Goal: Check status: Check status

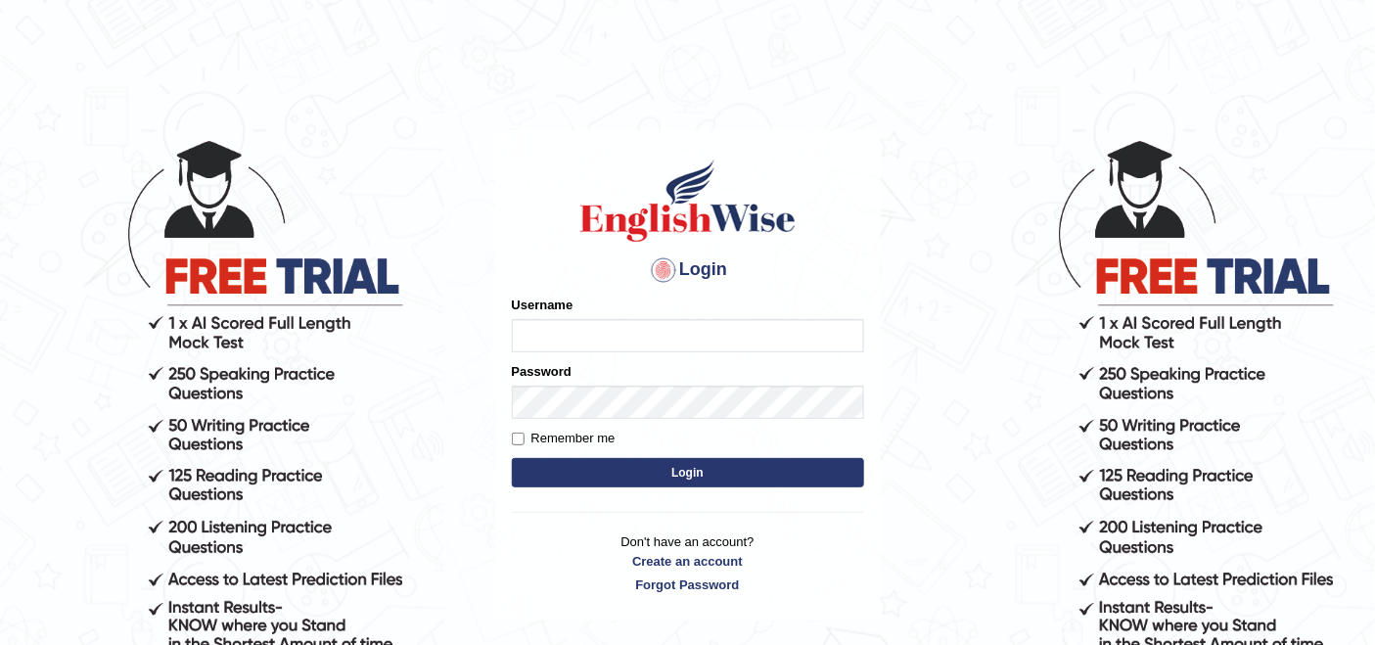
type input "navdeep2024"
click at [625, 479] on button "Login" at bounding box center [688, 472] width 352 height 29
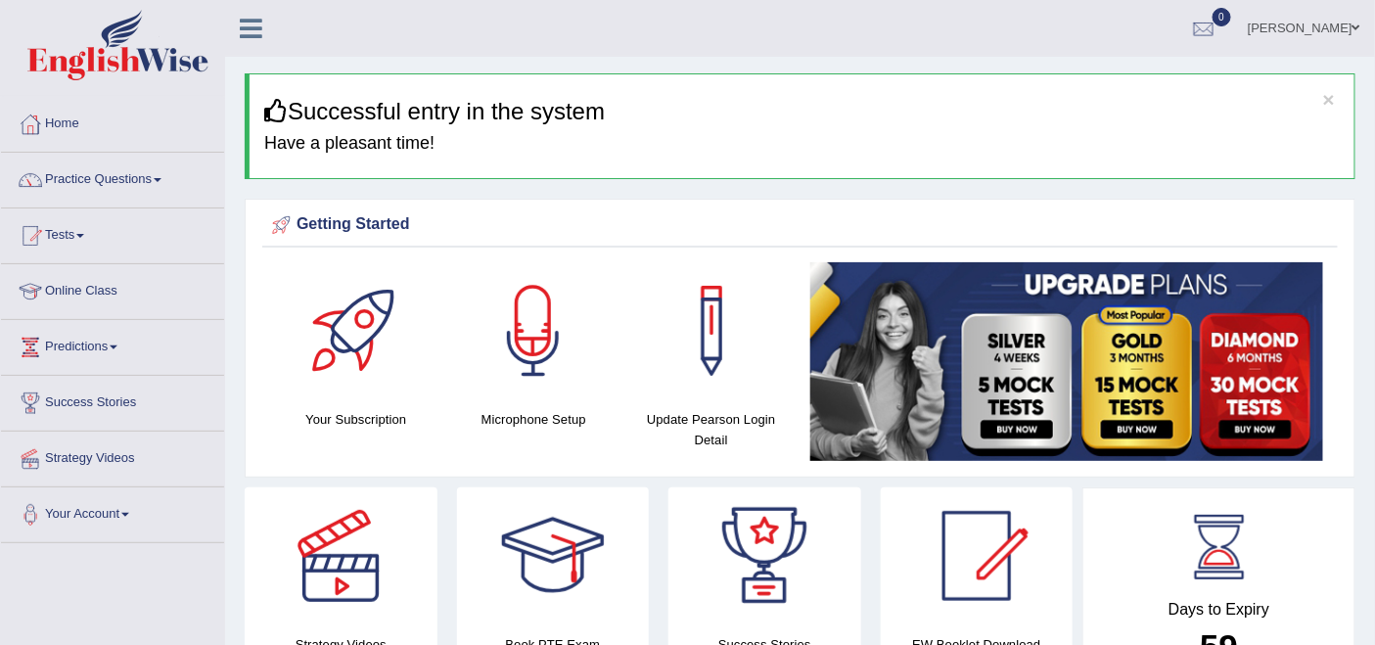
click at [81, 231] on link "Tests" at bounding box center [112, 233] width 223 height 49
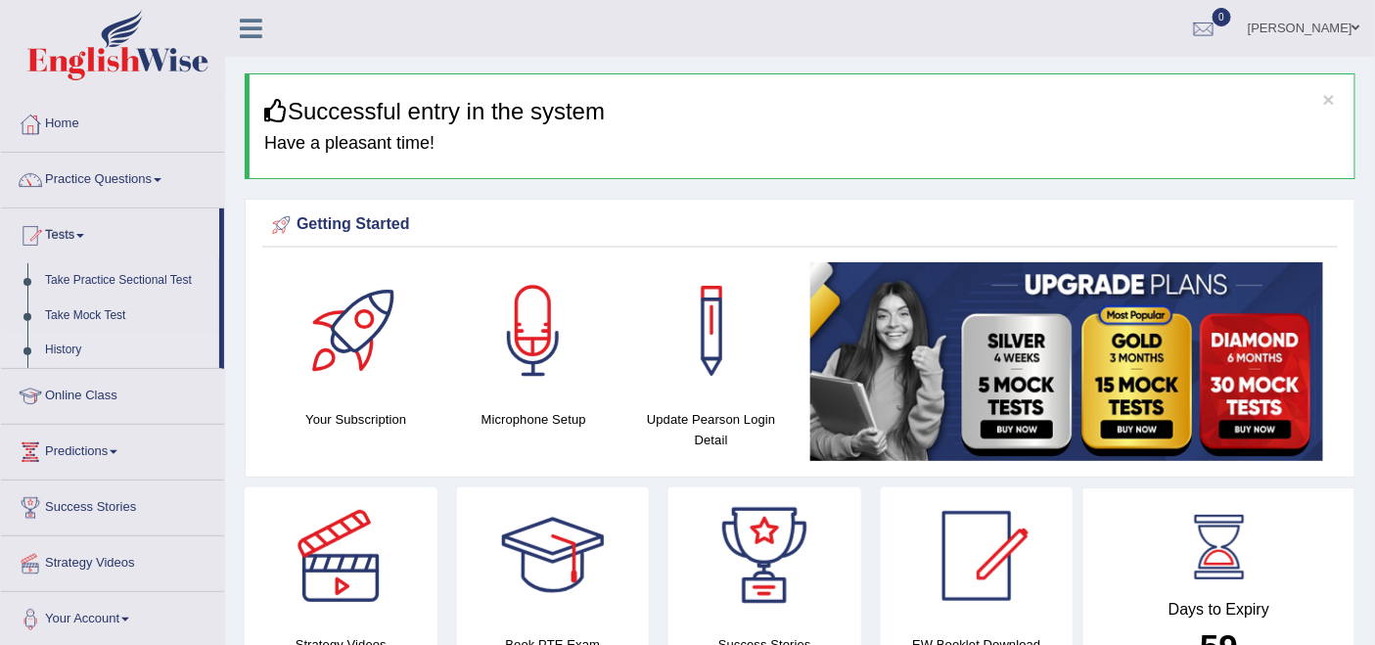
click at [66, 348] on link "History" at bounding box center [127, 350] width 183 height 35
click at [81, 310] on link "Take Mock Test" at bounding box center [127, 316] width 183 height 35
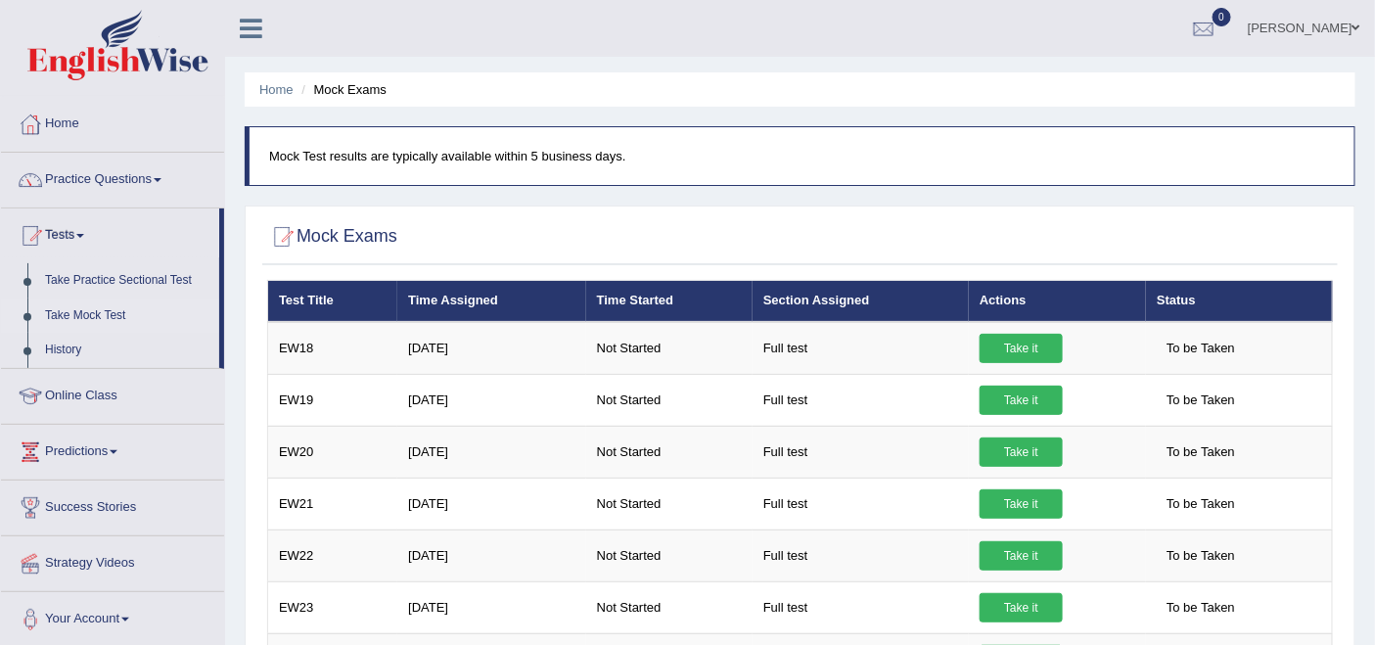
click at [84, 312] on link "Take Mock Test" at bounding box center [127, 316] width 183 height 35
click at [64, 307] on link "Take Mock Test" at bounding box center [127, 316] width 183 height 35
click at [57, 347] on link "History" at bounding box center [127, 350] width 183 height 35
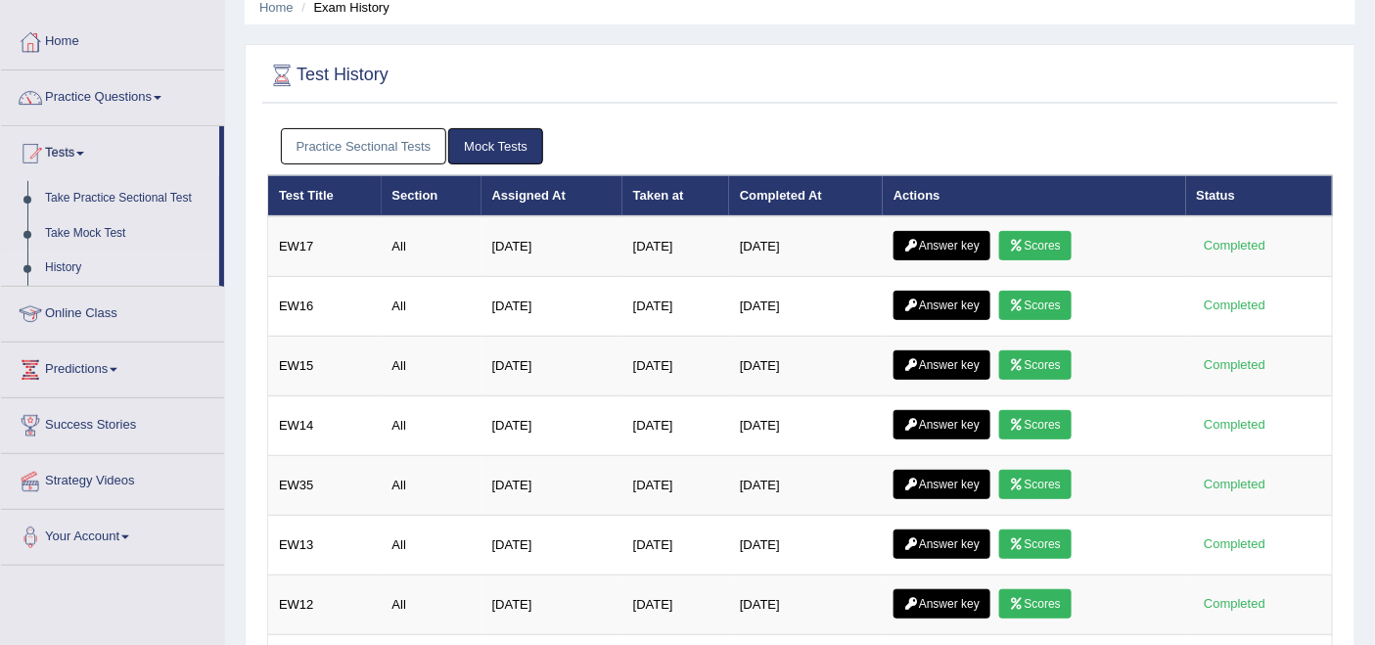
scroll to position [109, 0]
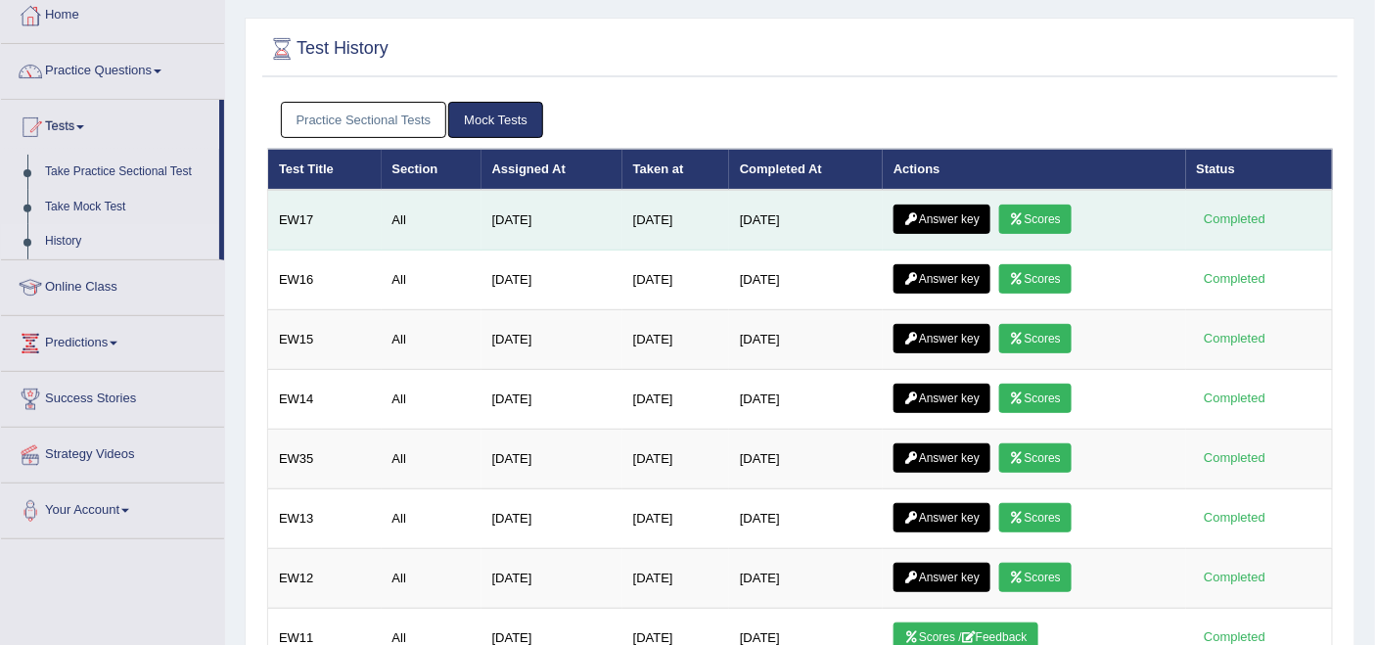
click at [956, 211] on link "Answer key" at bounding box center [942, 219] width 97 height 29
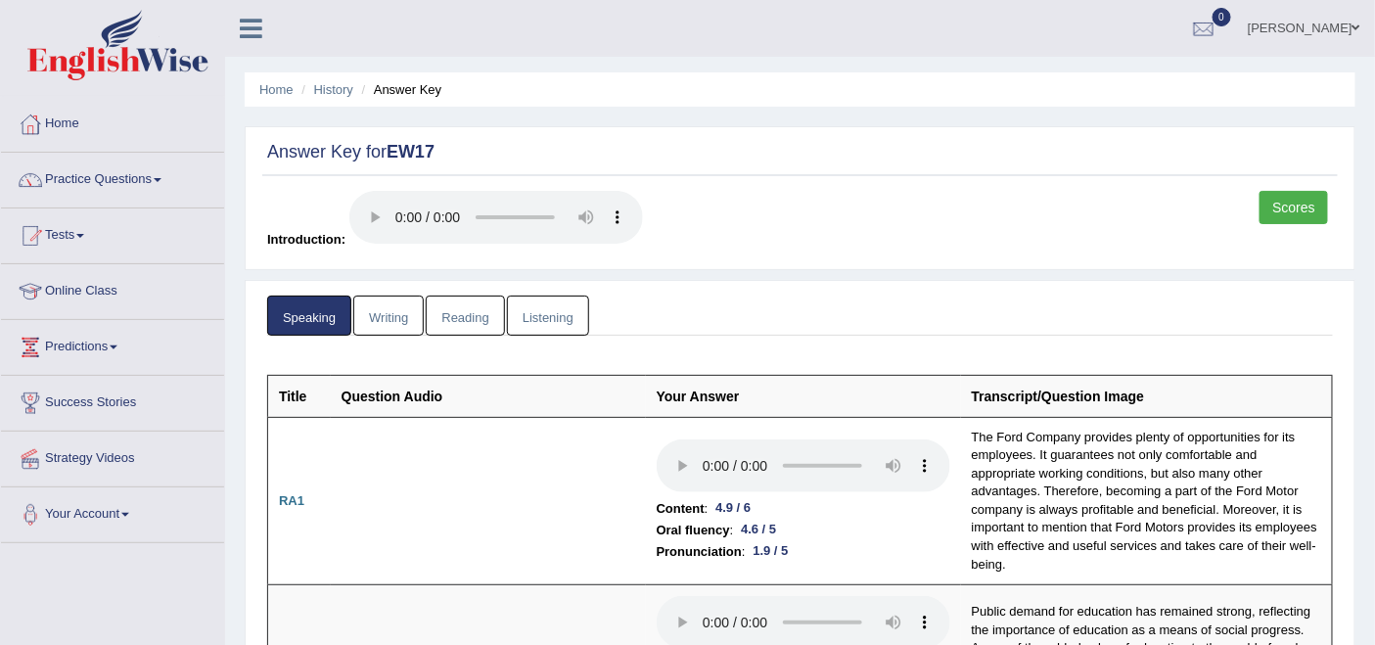
click at [1293, 202] on link "Scores" at bounding box center [1294, 207] width 69 height 33
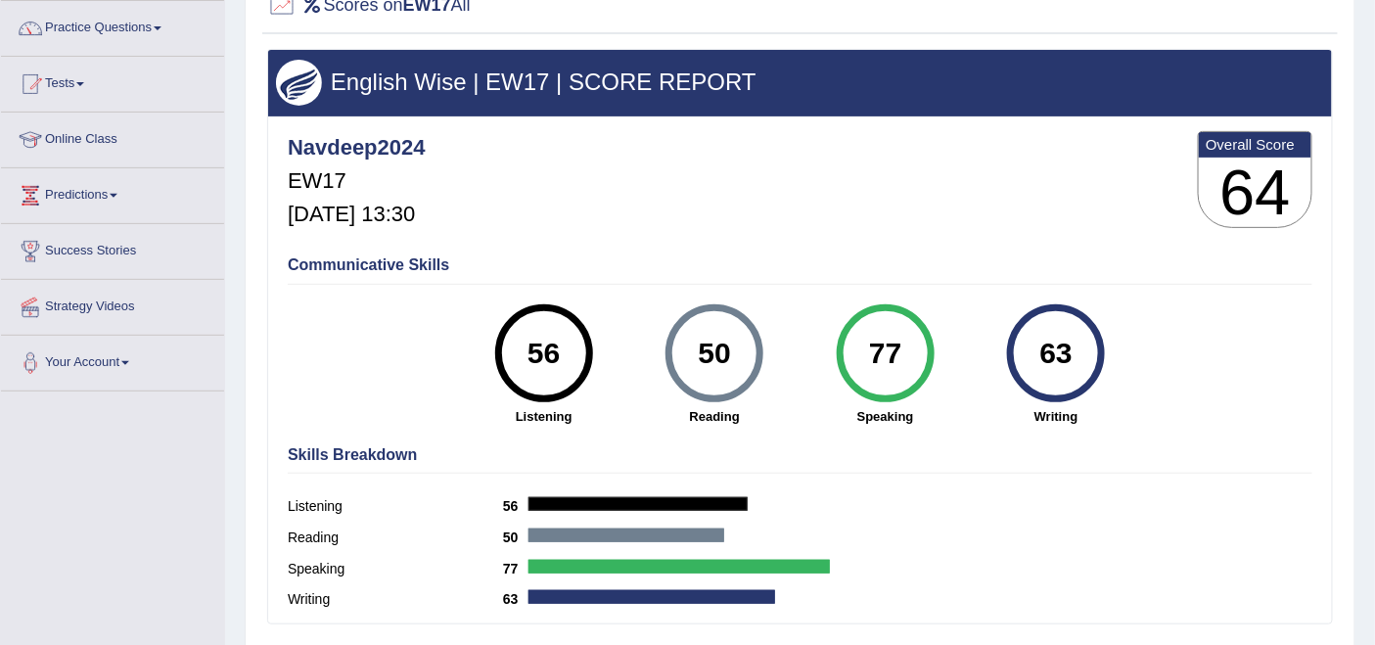
scroll to position [217, 0]
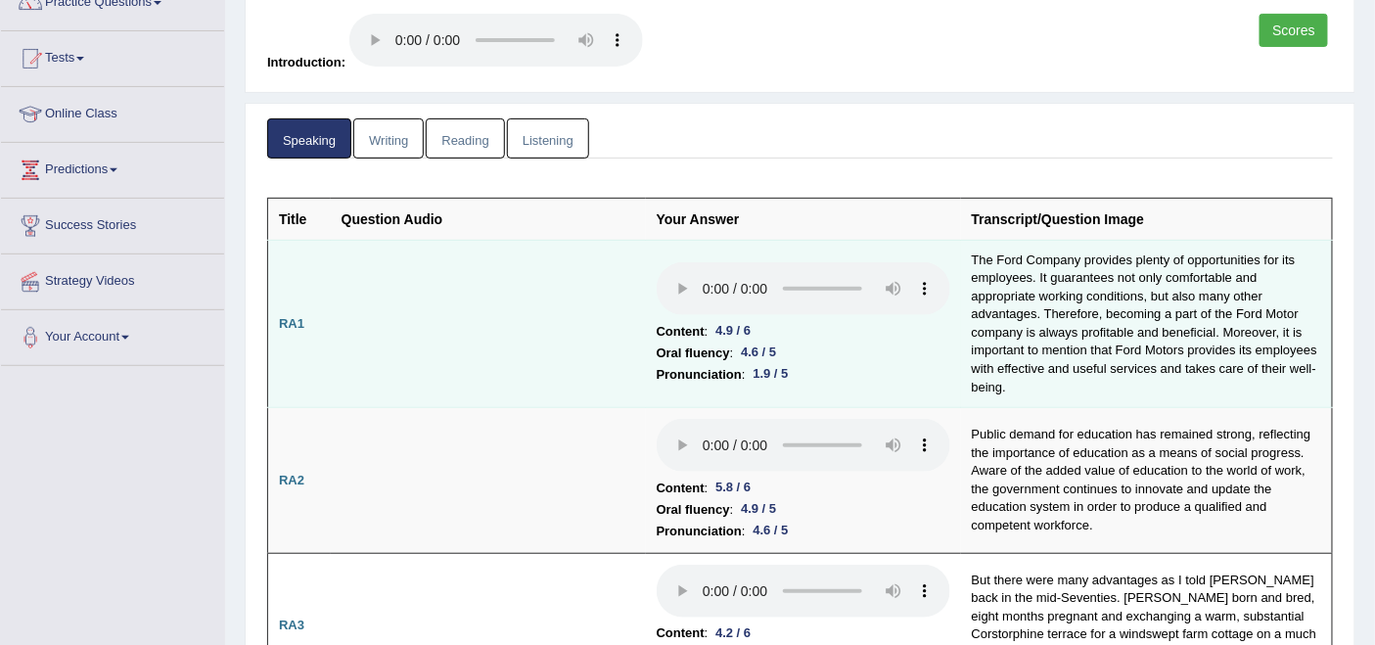
scroll to position [217, 0]
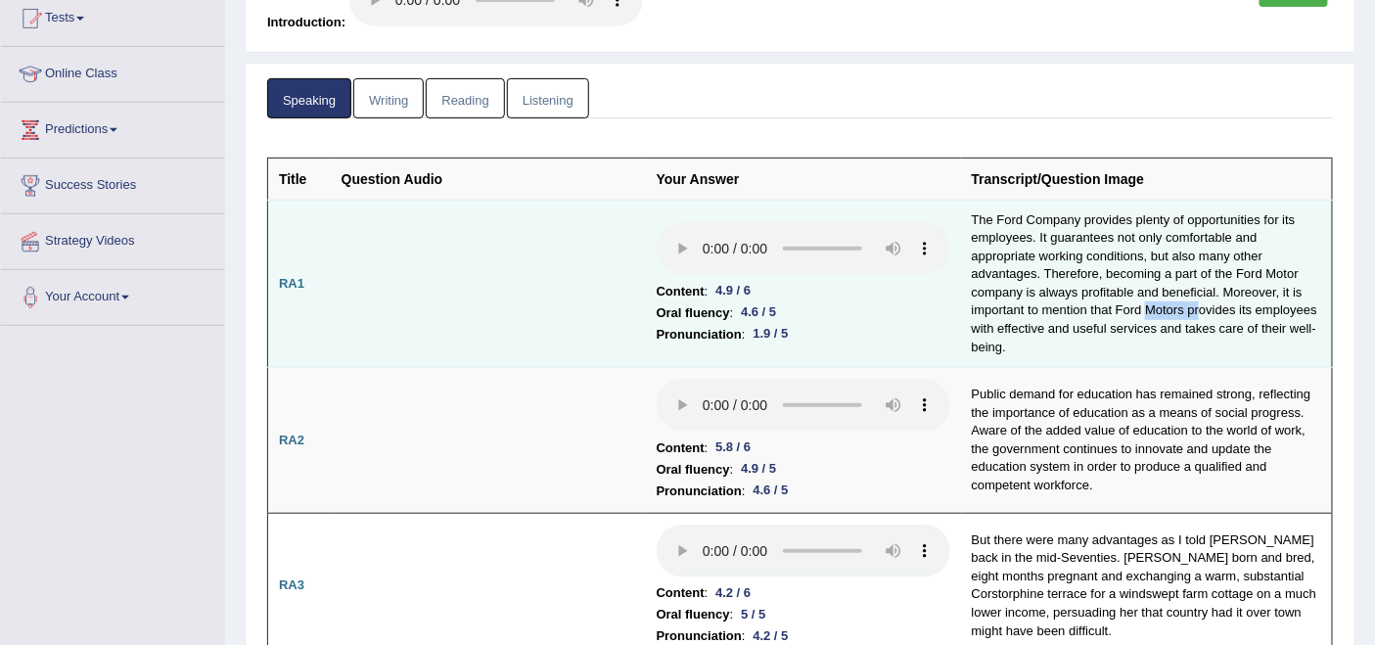
drag, startPoint x: 1146, startPoint y: 303, endPoint x: 1160, endPoint y: 309, distance: 14.9
click at [1195, 302] on td "The Ford Company provides plenty of opportunities for its employees. It guarant…" at bounding box center [1147, 284] width 372 height 168
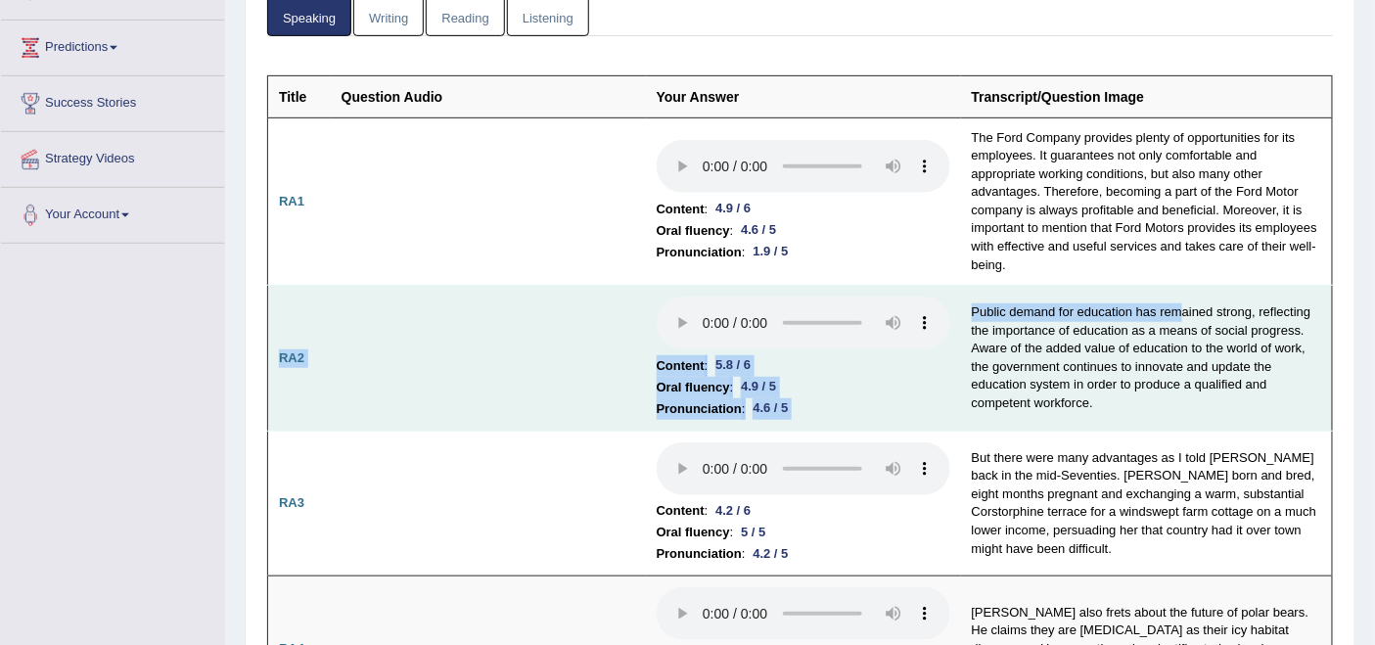
scroll to position [326, 0]
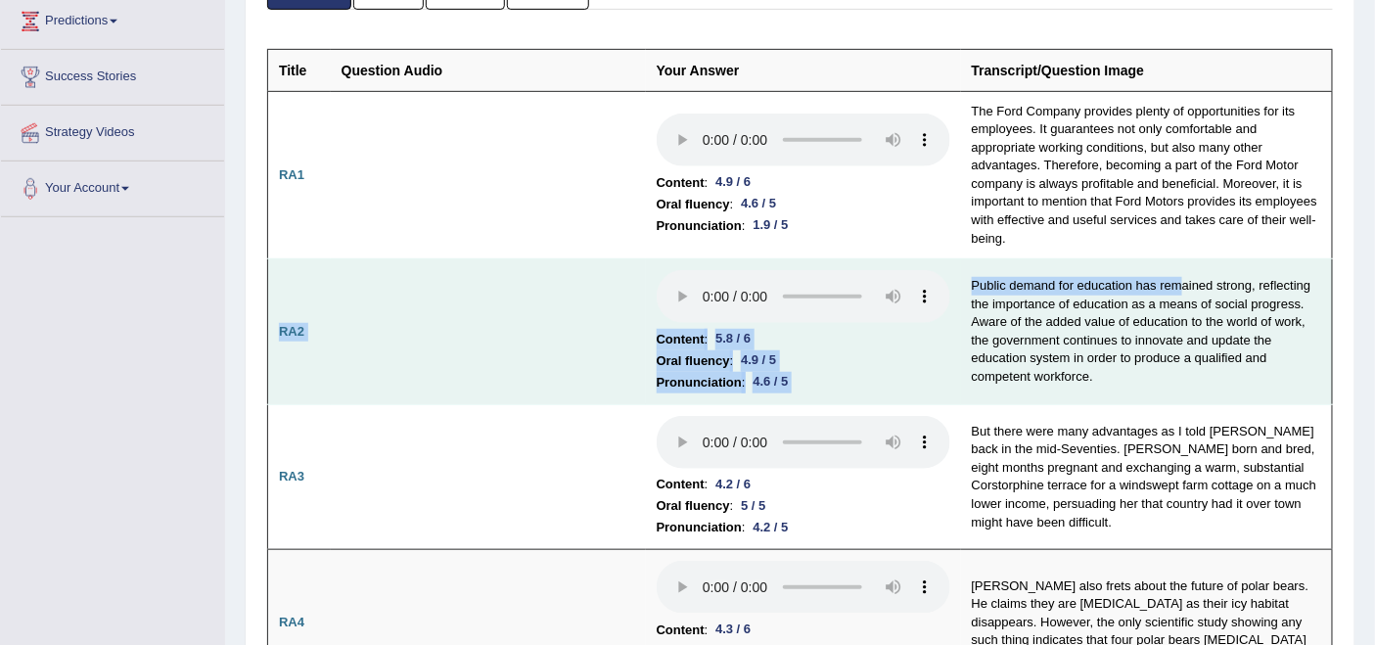
click at [926, 350] on li "Oral fluency : 4.9 / 5" at bounding box center [804, 361] width 294 height 22
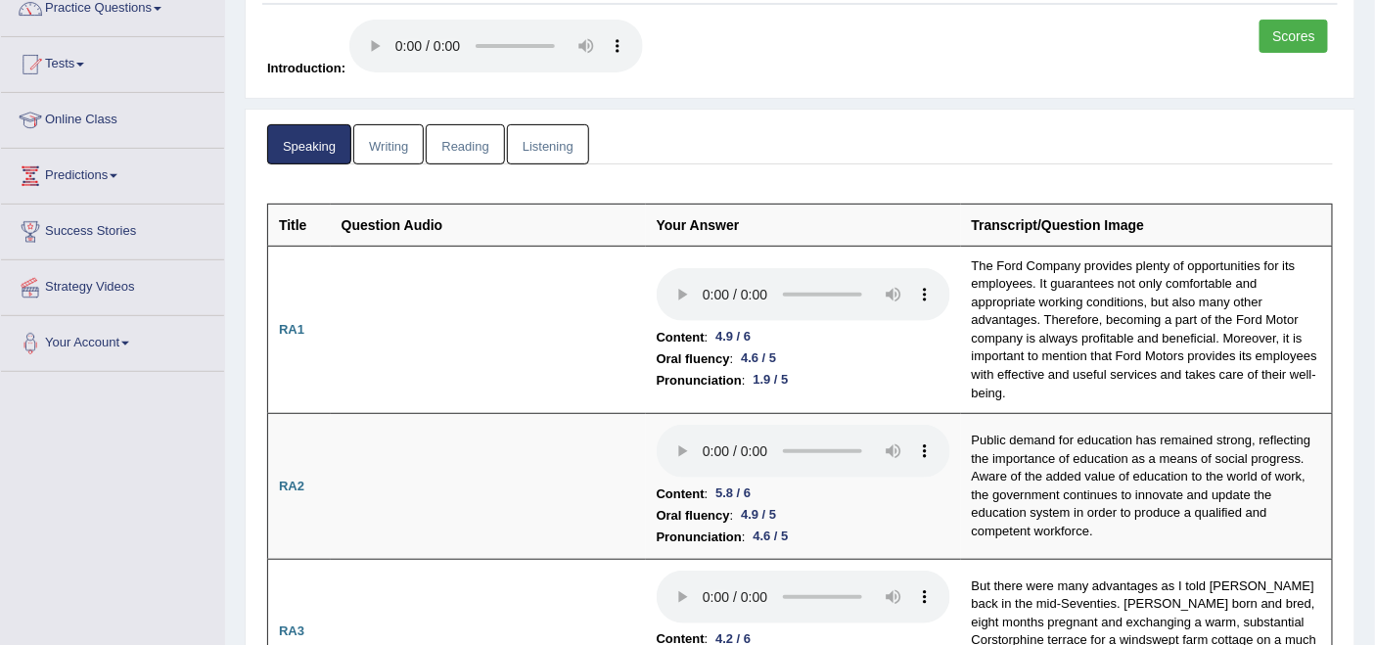
scroll to position [0, 0]
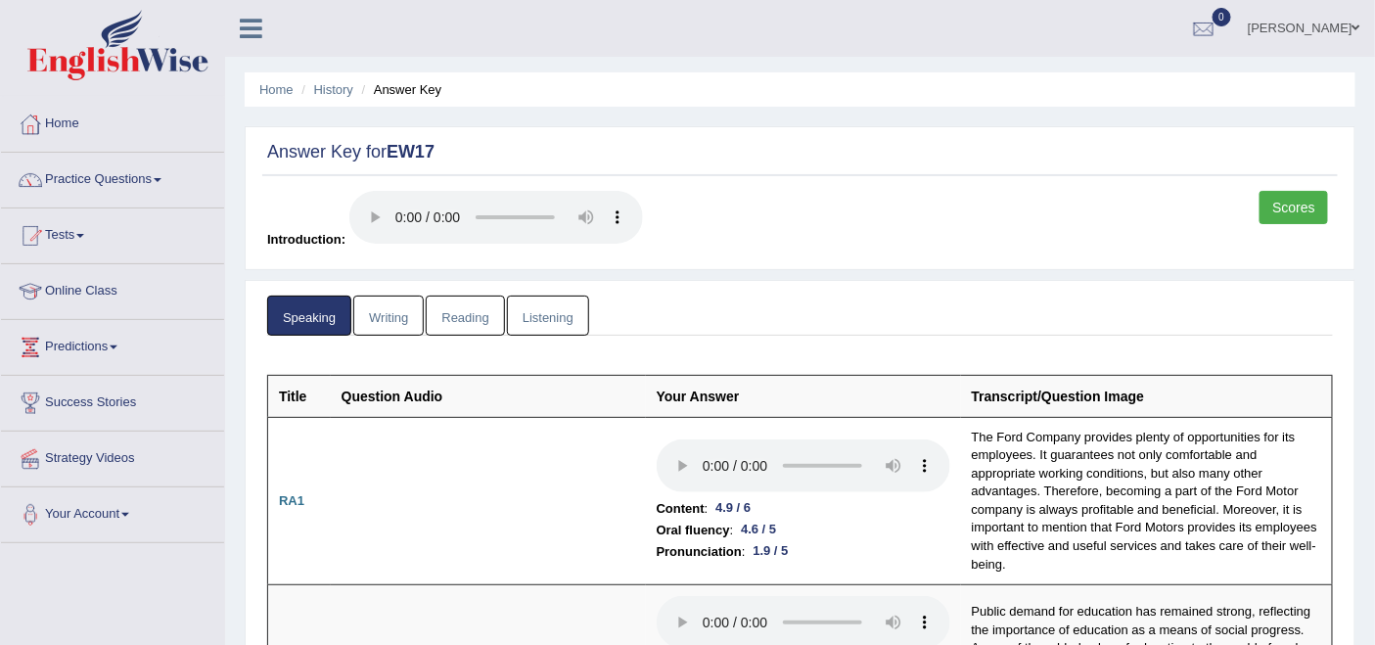
click at [393, 312] on link "Writing" at bounding box center [388, 316] width 70 height 40
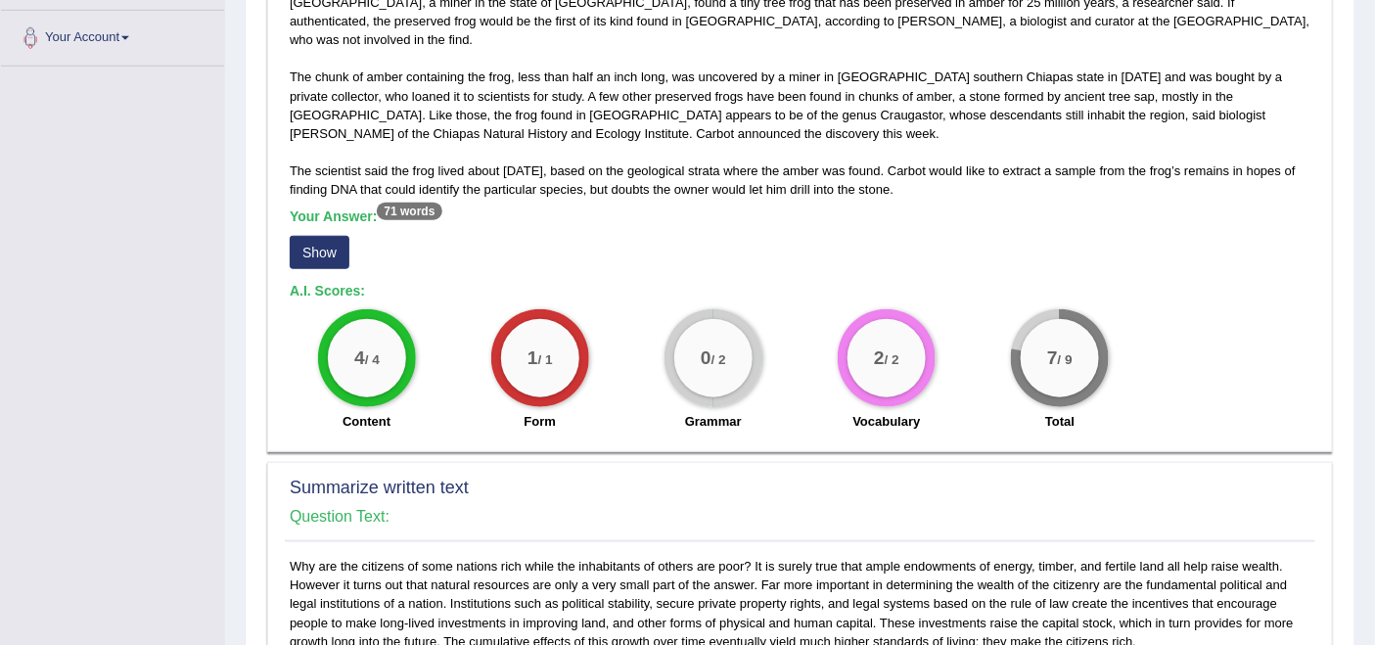
scroll to position [435, 0]
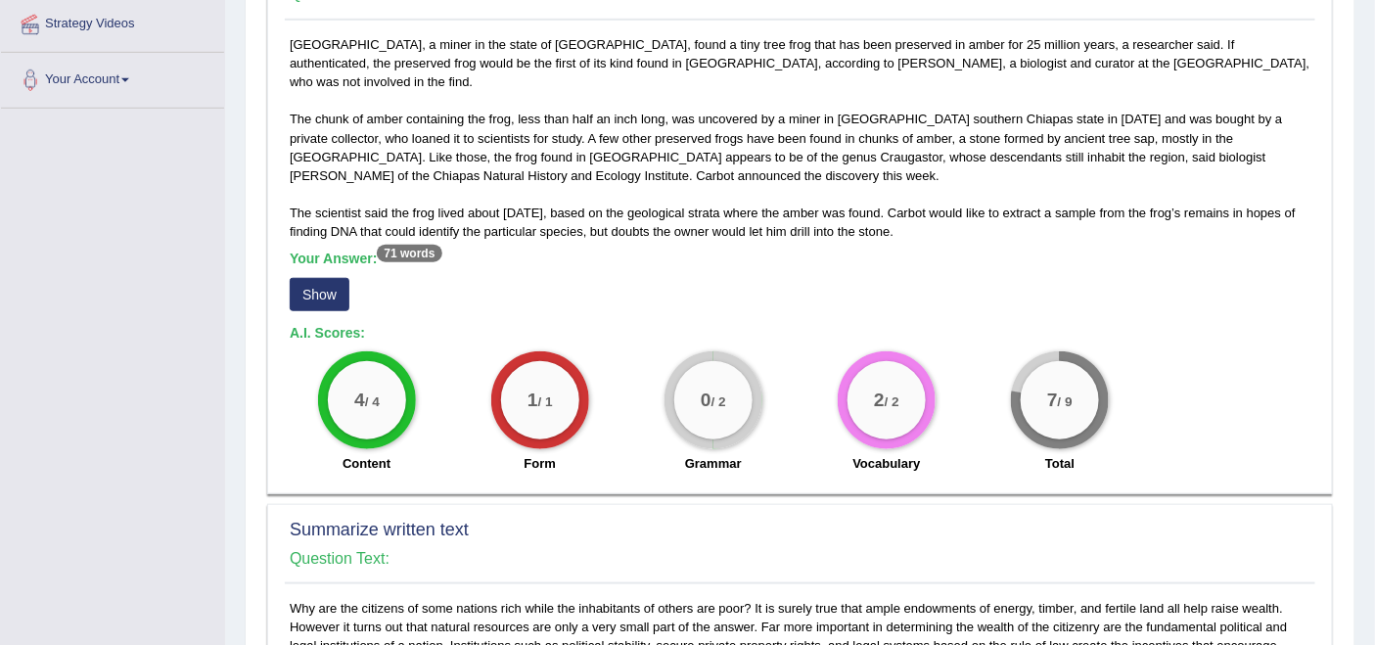
click at [318, 278] on button "Show" at bounding box center [320, 294] width 60 height 33
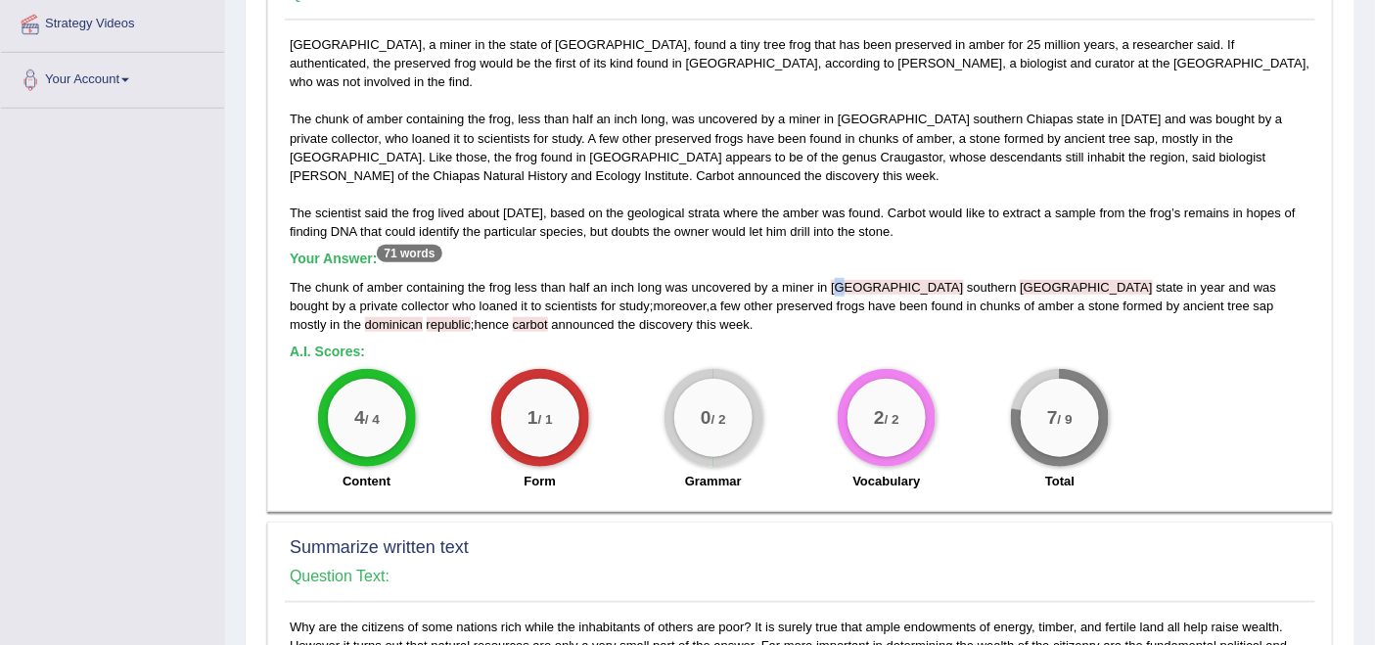
drag, startPoint x: 837, startPoint y: 259, endPoint x: 875, endPoint y: 254, distance: 38.6
click at [851, 280] on span "mexico" at bounding box center [897, 287] width 132 height 15
click at [1020, 280] on span "chiapas" at bounding box center [1086, 287] width 132 height 15
drag, startPoint x: 455, startPoint y: 56, endPoint x: 488, endPoint y: 54, distance: 32.4
click at [488, 54] on div "Mexico City, a miner in the state of Chiapas, found a tiny tree frog that has b…" at bounding box center [800, 268] width 1031 height 466
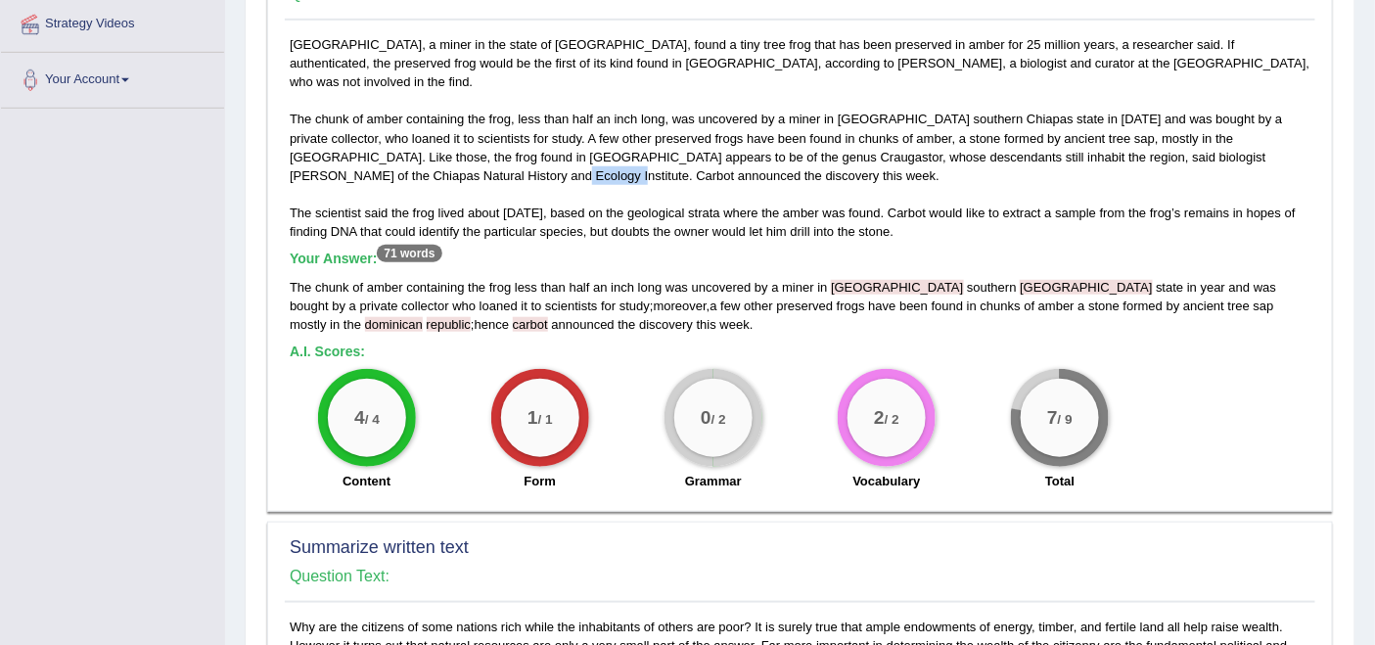
drag, startPoint x: 395, startPoint y: 152, endPoint x: 462, endPoint y: 152, distance: 66.6
click at [462, 152] on div "Mexico City, a miner in the state of Chiapas, found a tiny tree frog that has b…" at bounding box center [800, 268] width 1031 height 466
drag, startPoint x: 1112, startPoint y: 111, endPoint x: 1223, endPoint y: 123, distance: 111.4
click at [1223, 123] on div "Mexico City, a miner in the state of Chiapas, found a tiny tree frog that has b…" at bounding box center [800, 268] width 1031 height 466
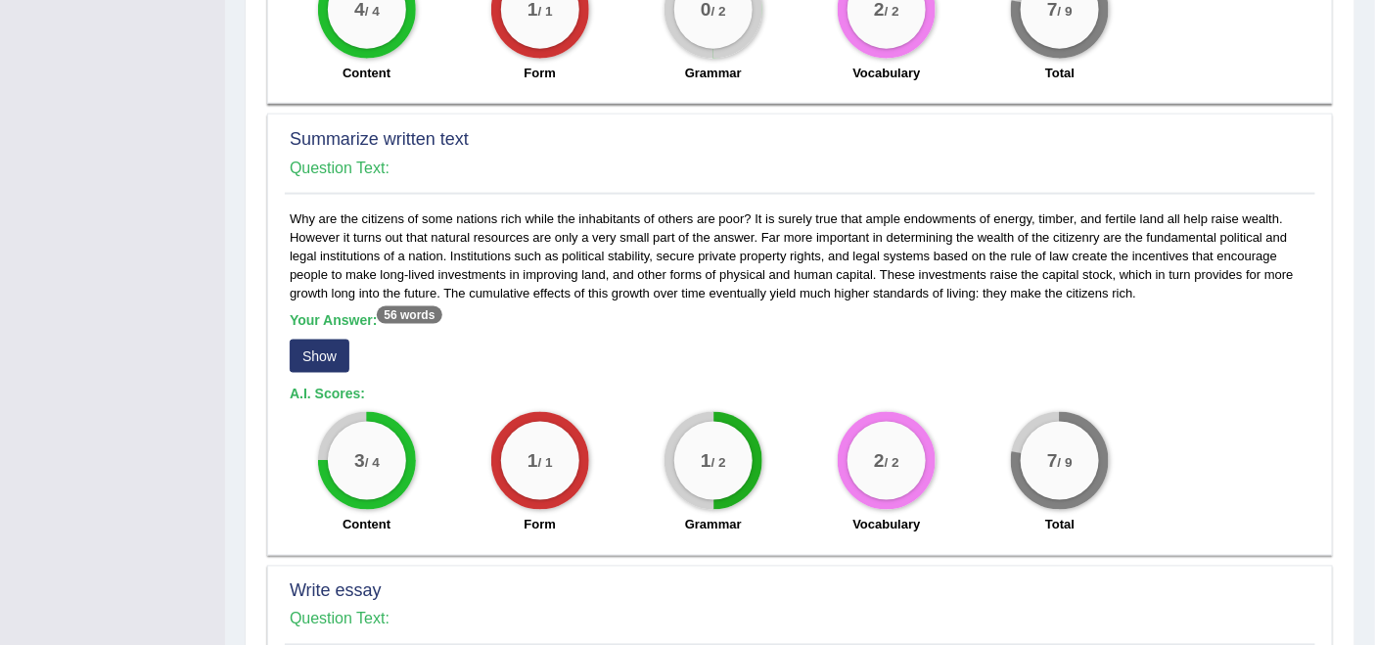
scroll to position [869, 0]
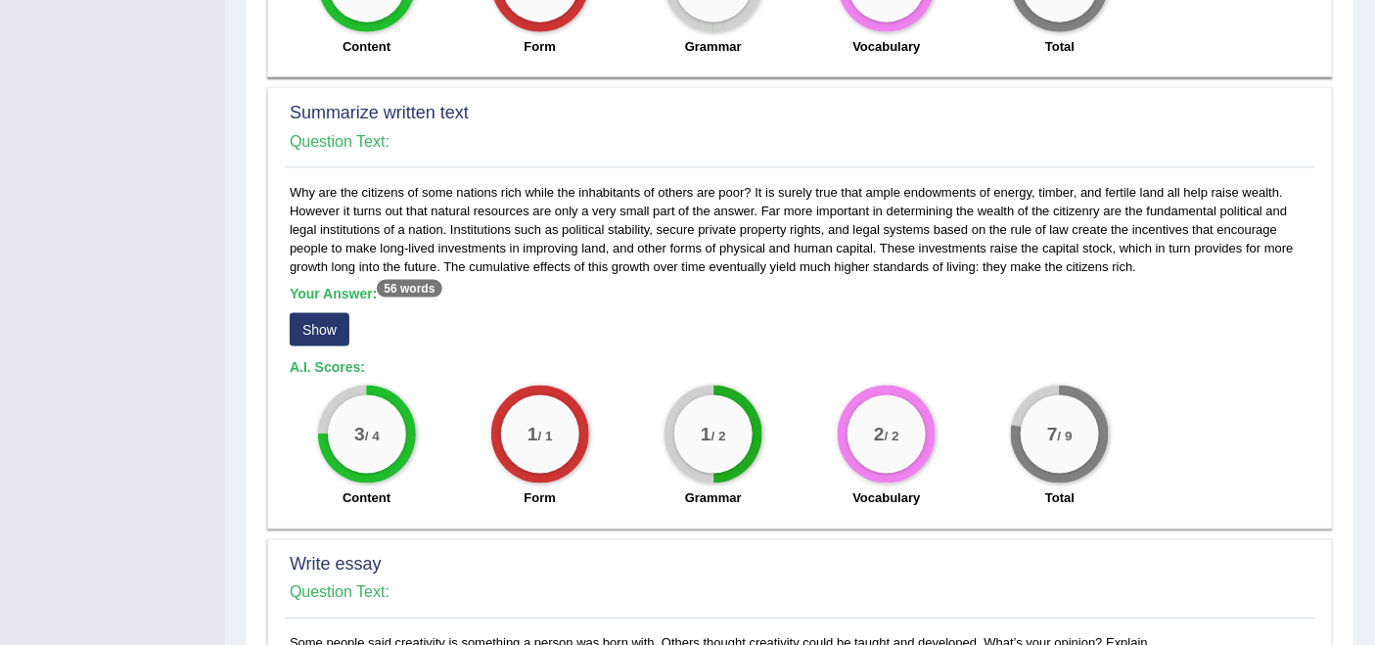
click at [316, 313] on button "Show" at bounding box center [320, 329] width 60 height 33
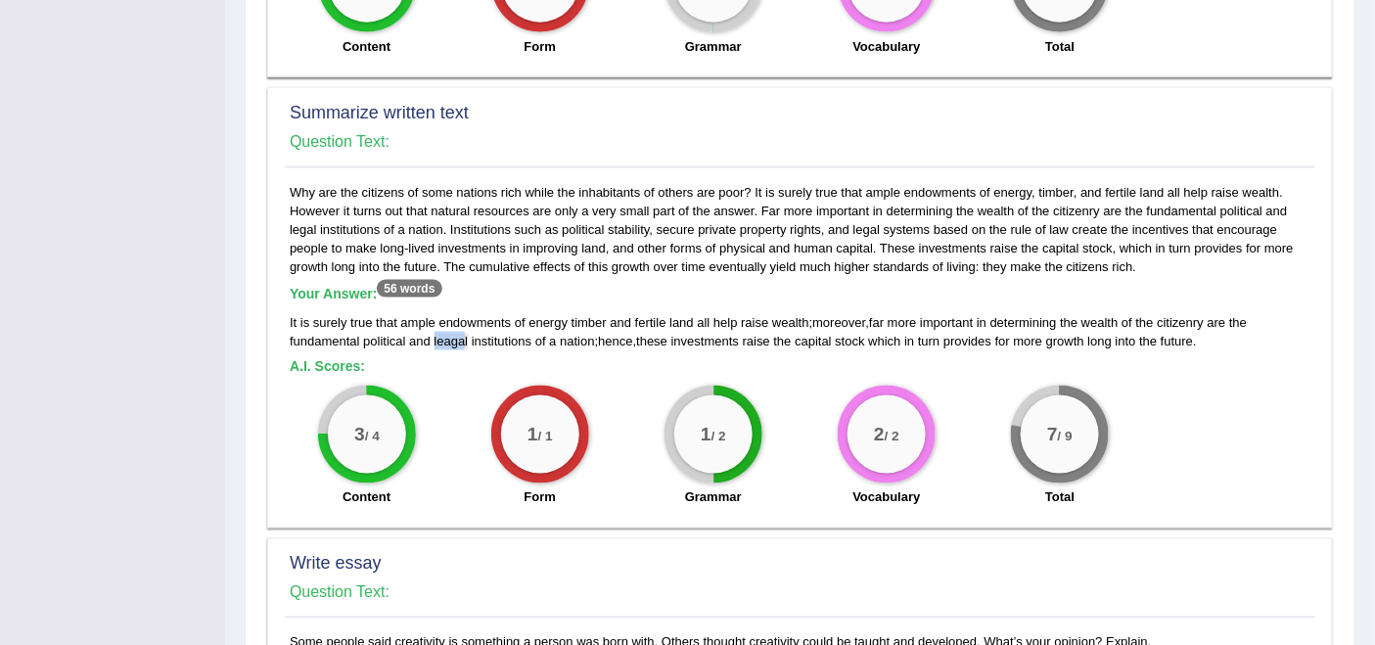
drag, startPoint x: 432, startPoint y: 316, endPoint x: 462, endPoint y: 314, distance: 30.4
click at [462, 314] on div "It is surely true that ample endowments of energy timber and fertile land all h…" at bounding box center [800, 331] width 1021 height 37
click at [442, 356] on div "Why are the citizens of some nations rich while the inhabitants of others are p…" at bounding box center [800, 350] width 1031 height 335
drag, startPoint x: 438, startPoint y: 316, endPoint x: 454, endPoint y: 311, distance: 17.3
click at [454, 334] on span "leagal" at bounding box center [452, 341] width 34 height 15
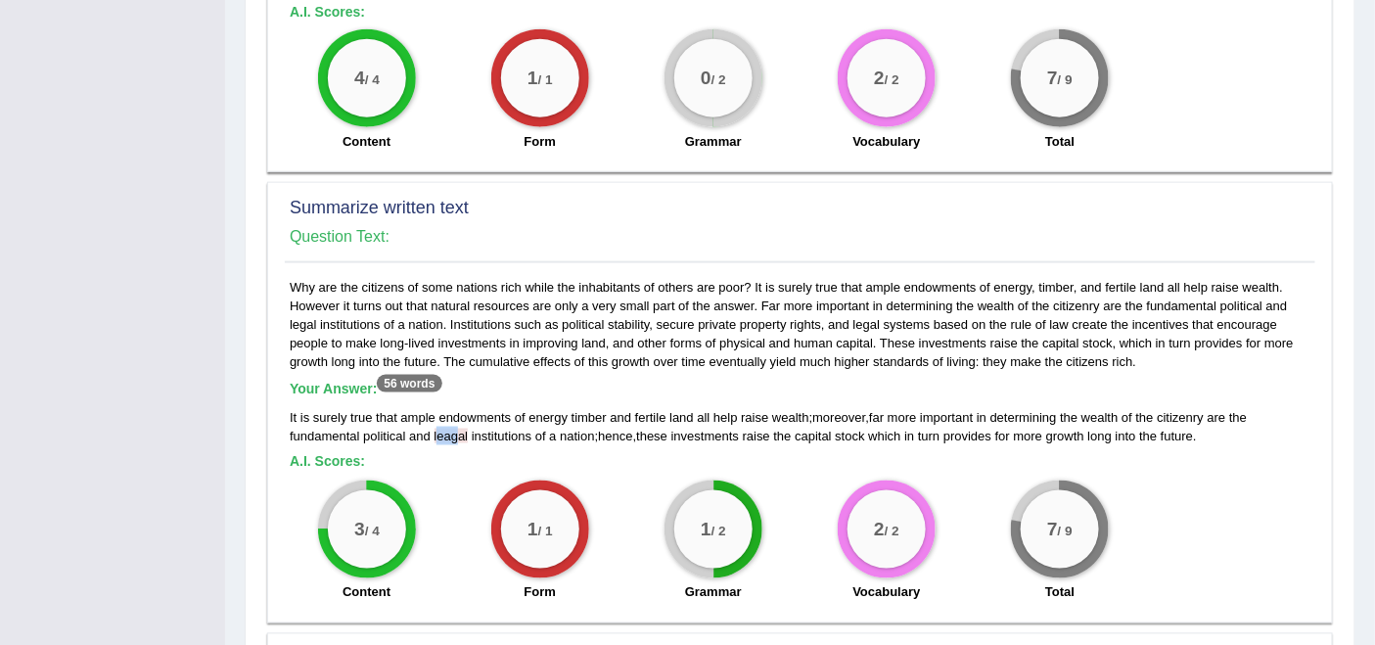
scroll to position [761, 0]
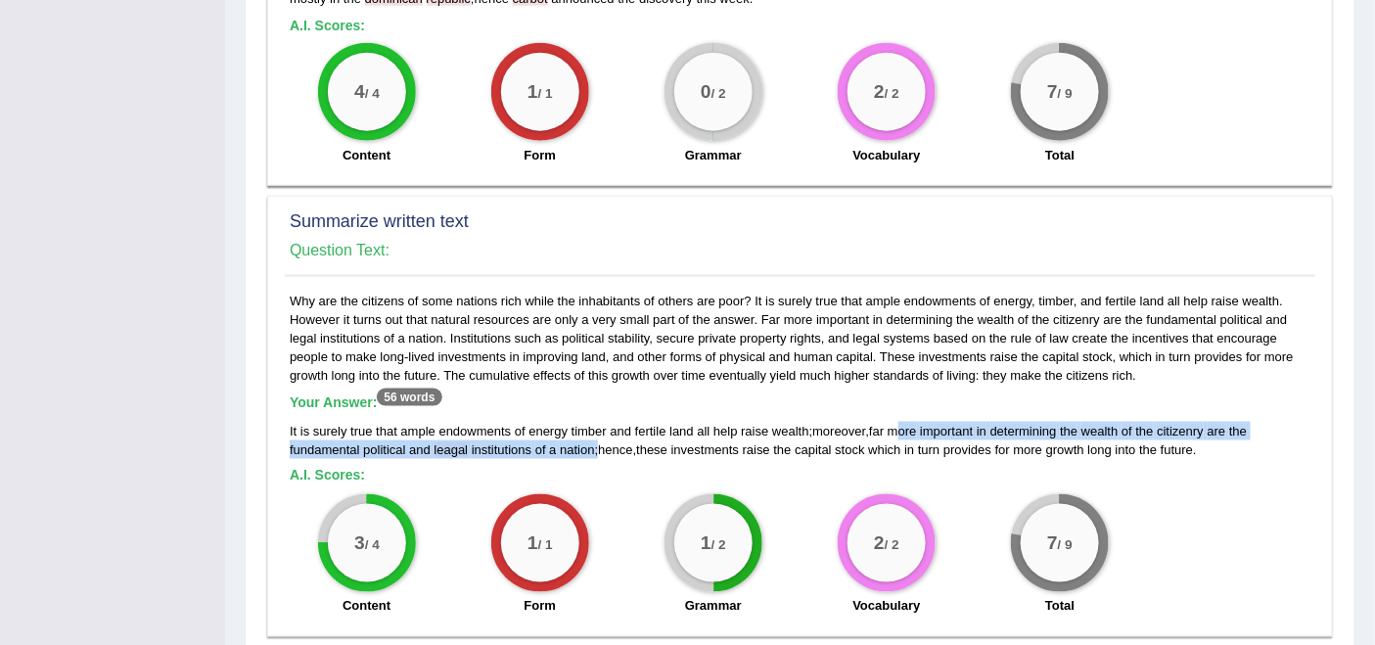
drag, startPoint x: 904, startPoint y: 401, endPoint x: 596, endPoint y: 424, distance: 308.2
click at [596, 424] on div "It is surely true that ample endowments of energy timber and fertile land all h…" at bounding box center [800, 440] width 1021 height 37
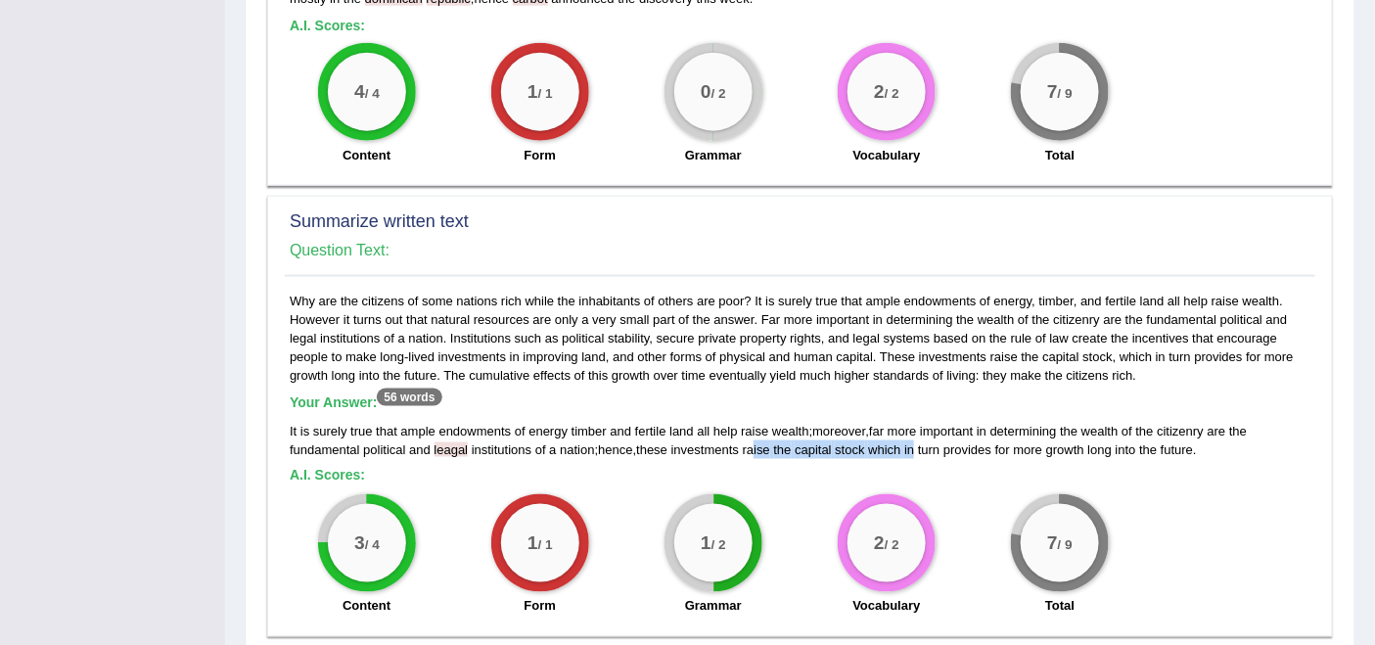
drag, startPoint x: 769, startPoint y: 423, endPoint x: 921, endPoint y: 427, distance: 151.8
click at [921, 427] on div "It is surely true that ample endowments of energy timber and fertile land all h…" at bounding box center [800, 440] width 1021 height 37
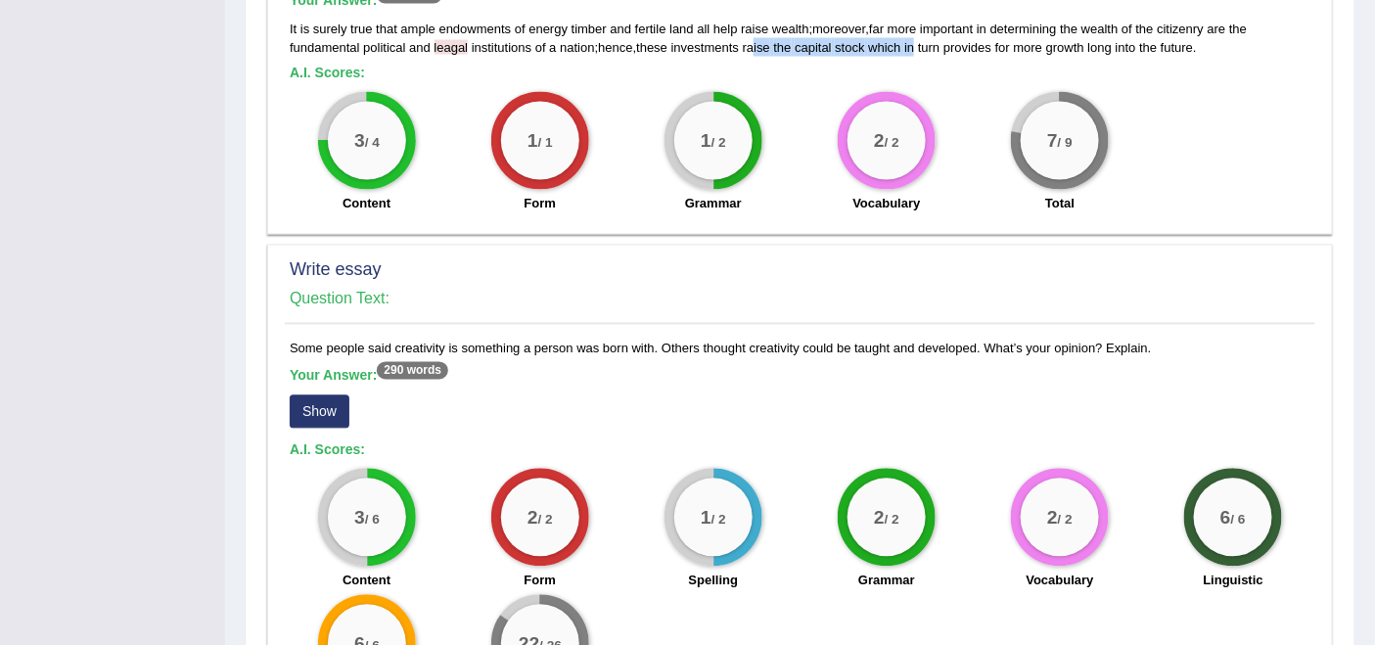
scroll to position [1305, 0]
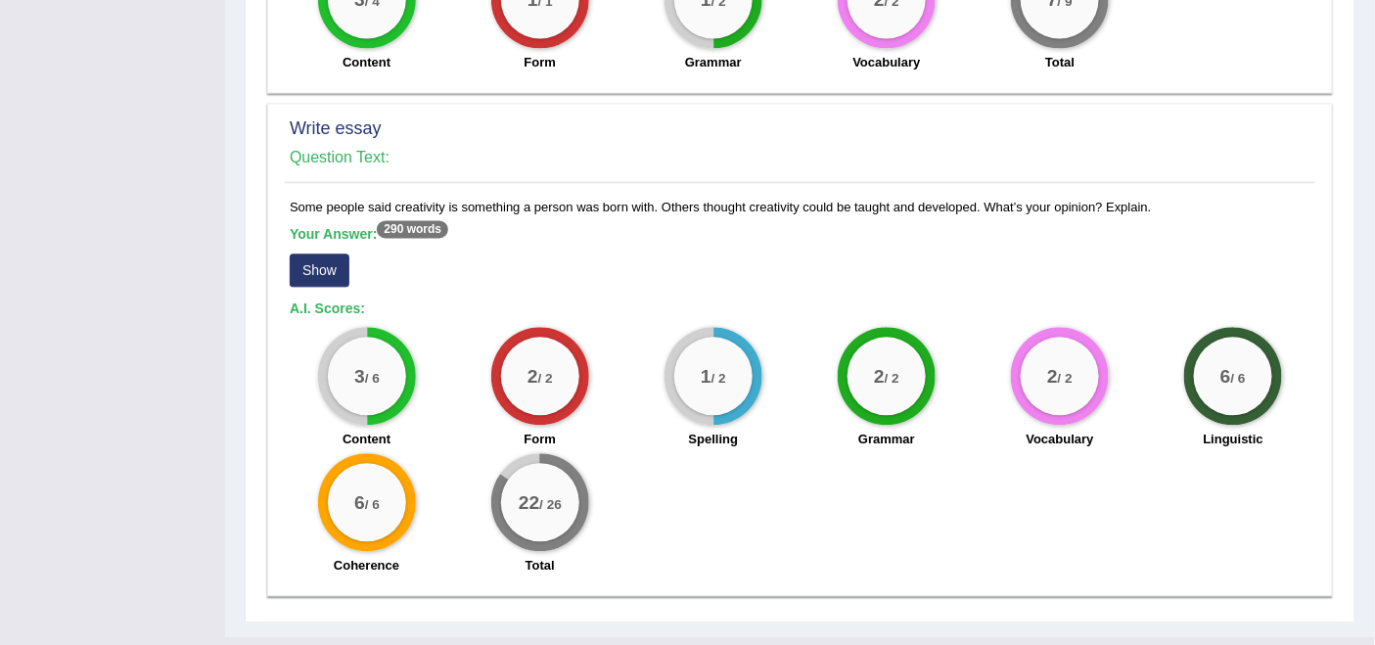
click at [313, 254] on button "Show" at bounding box center [320, 270] width 60 height 33
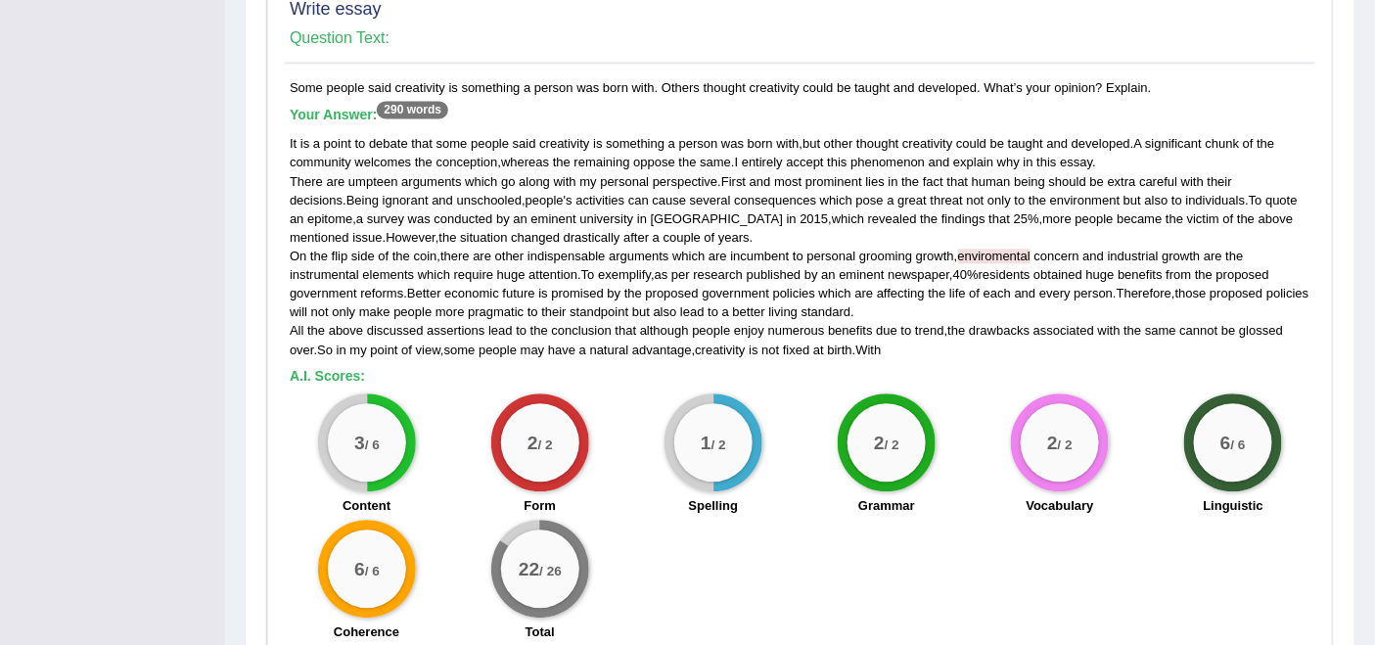
scroll to position [1382, 0]
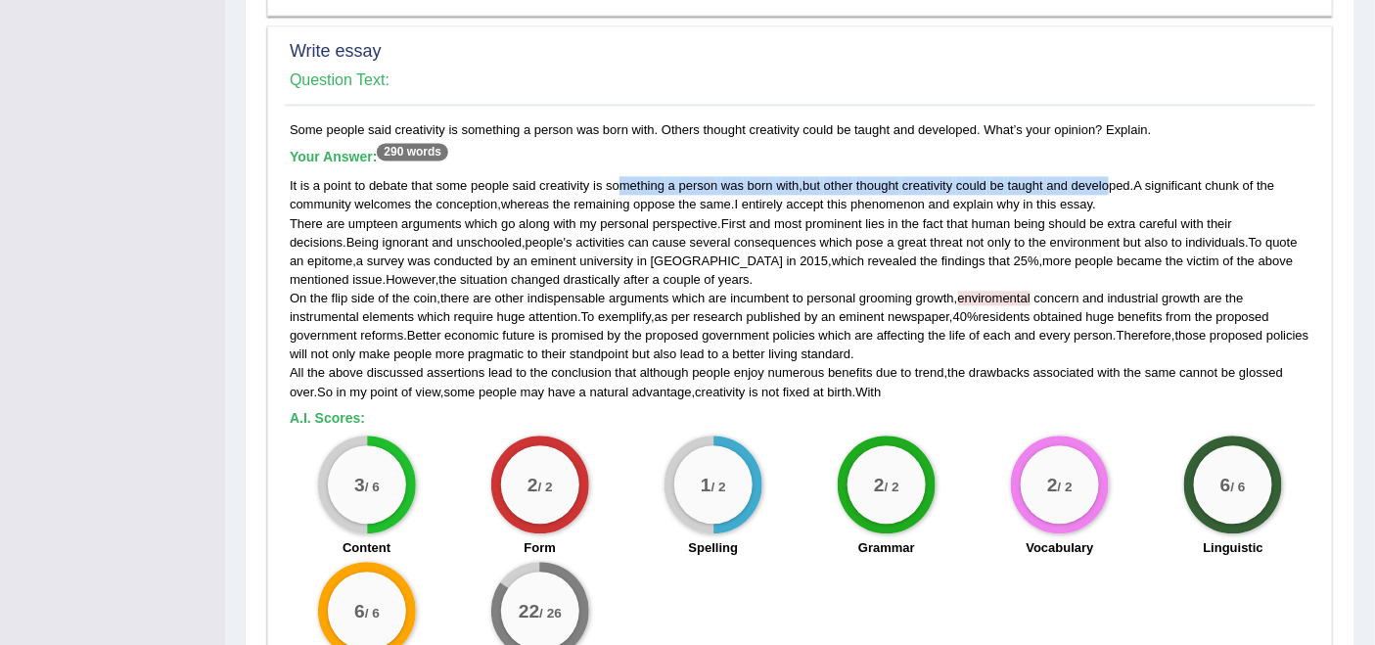
drag, startPoint x: 618, startPoint y: 158, endPoint x: 1109, endPoint y: 167, distance: 491.5
click at [1109, 176] on div "It is a point to debate that some people said creativity is something a person …" at bounding box center [800, 288] width 1021 height 224
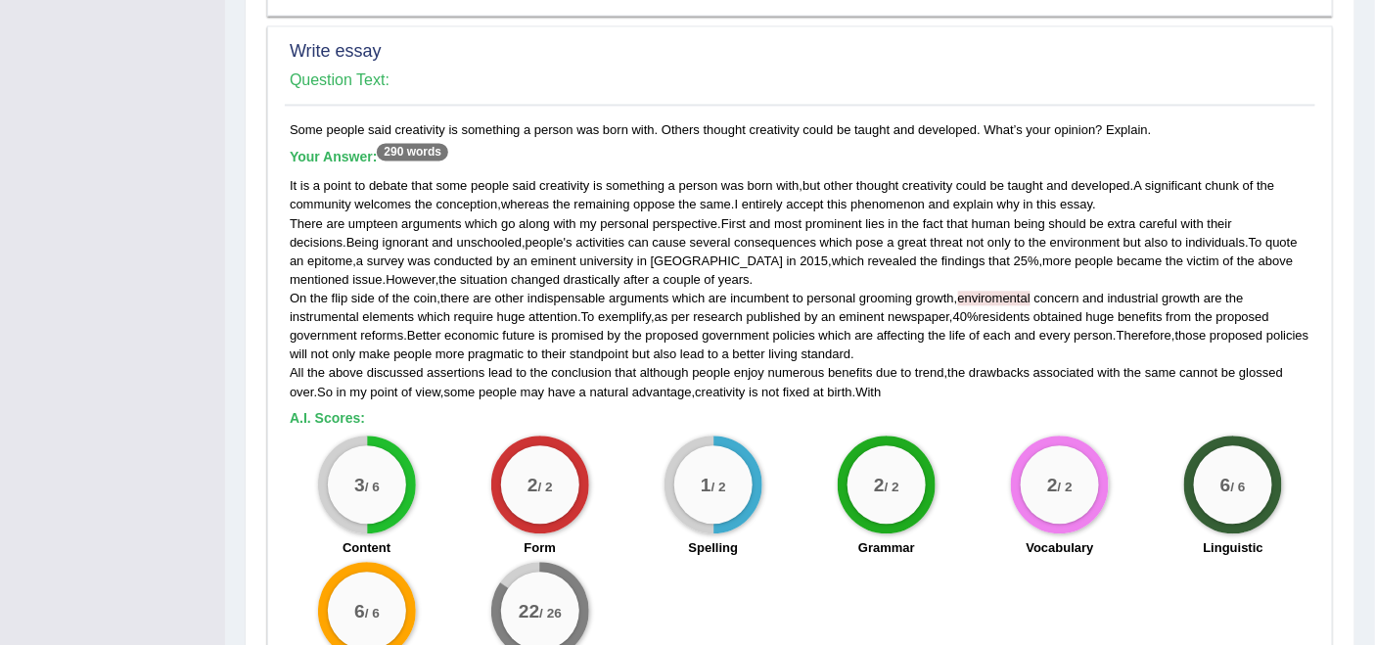
click at [942, 254] on span "findings" at bounding box center [964, 261] width 44 height 15
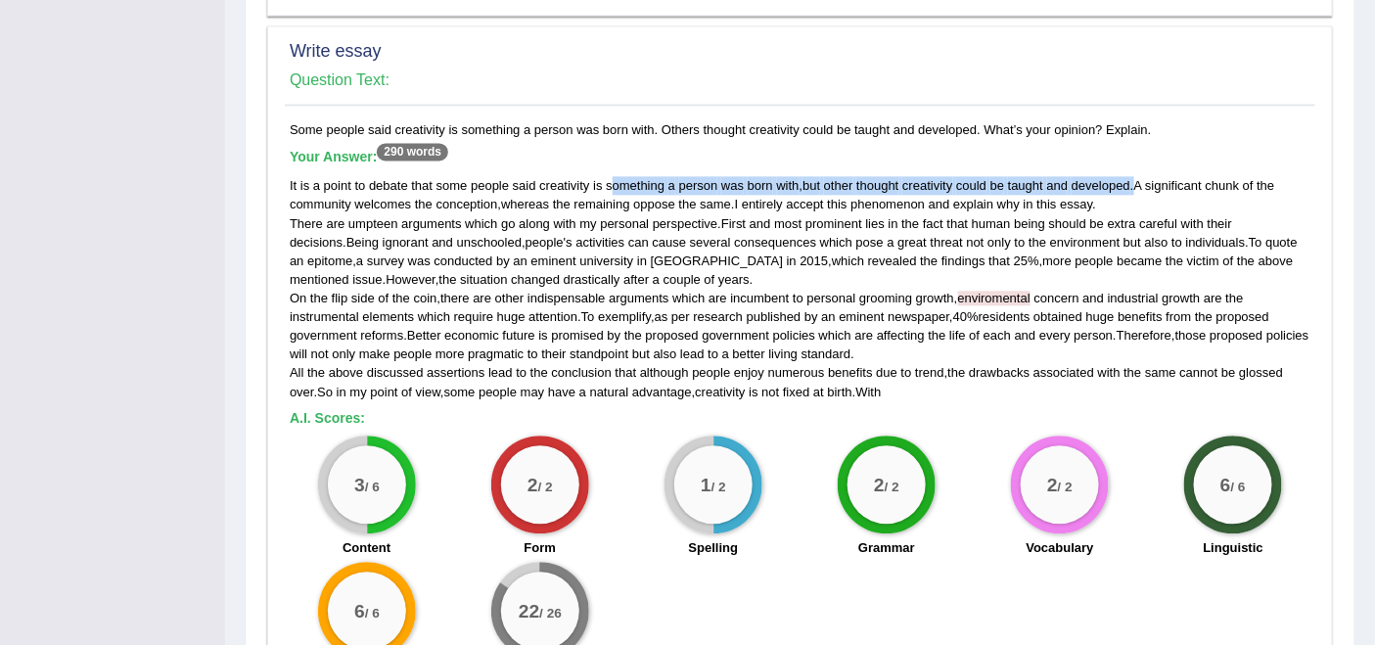
drag, startPoint x: 610, startPoint y: 163, endPoint x: 1135, endPoint y: 167, distance: 524.7
click at [1136, 176] on div "It is a point to debate that some people said creativity is something a person …" at bounding box center [800, 288] width 1021 height 224
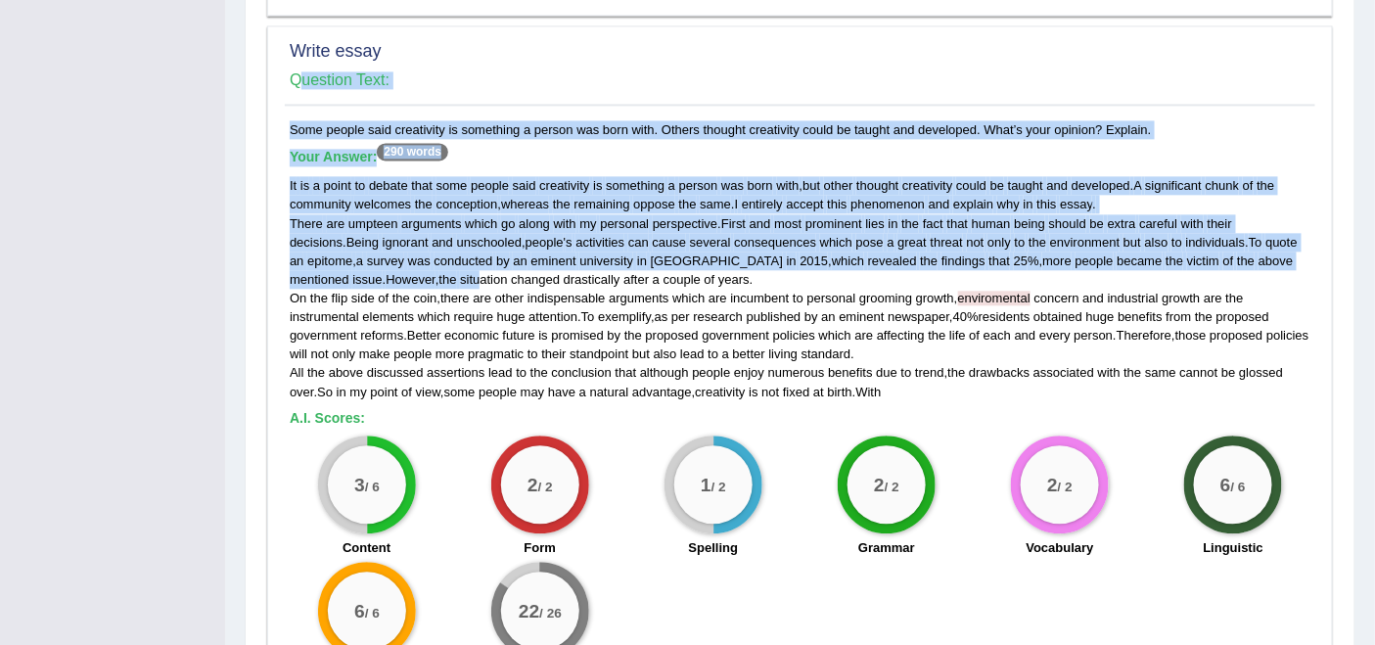
drag, startPoint x: 282, startPoint y: 246, endPoint x: 385, endPoint y: 262, distance: 104.1
click at [385, 262] on div "Write essay Question Text: Some people said creativity is something a person wa…" at bounding box center [800, 365] width 1066 height 680
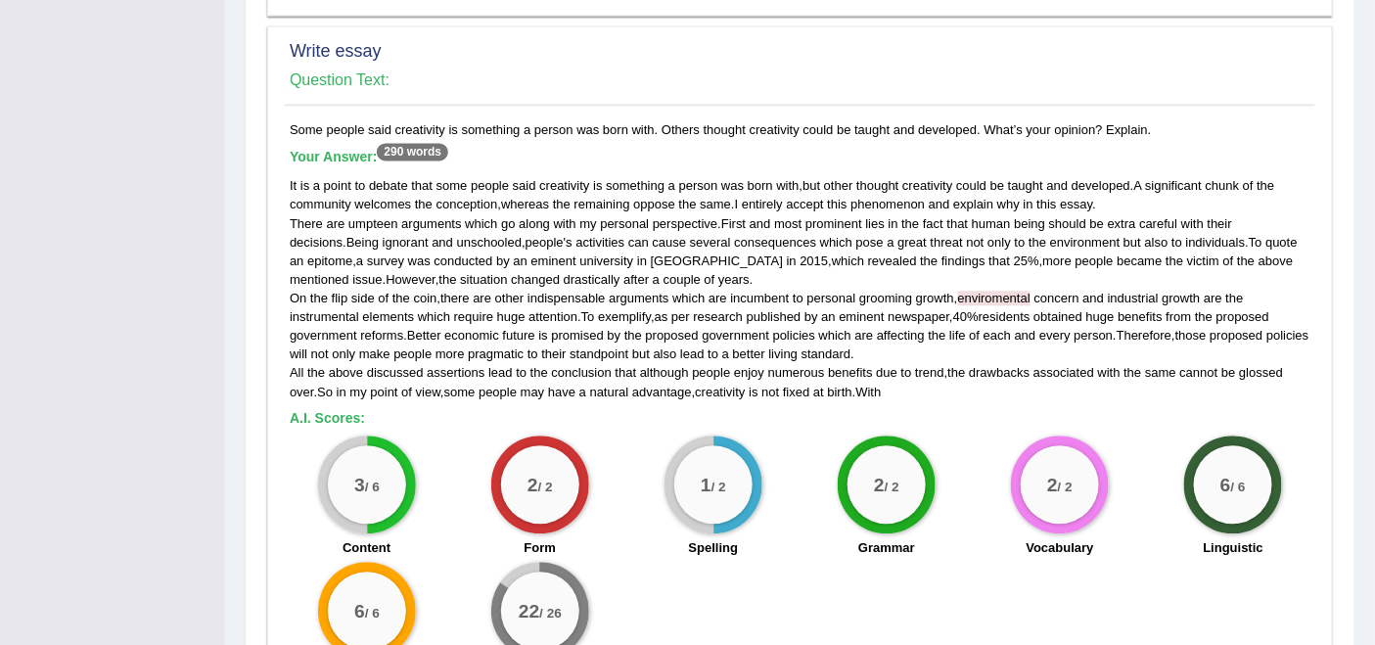
drag, startPoint x: 143, startPoint y: 187, endPoint x: 157, endPoint y: 191, distance: 14.3
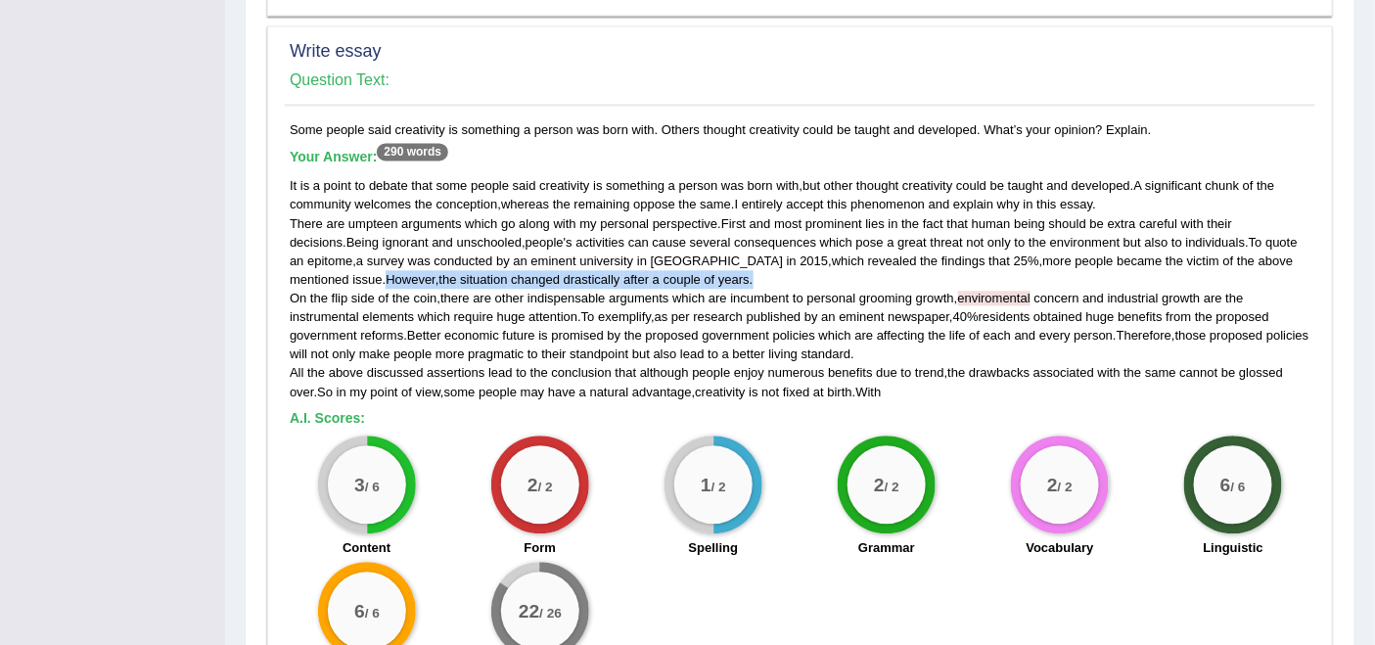
drag, startPoint x: 285, startPoint y: 256, endPoint x: 670, endPoint y: 254, distance: 384.7
click at [670, 254] on div "Some people said creativity is something a person was born with. Others thought…" at bounding box center [800, 407] width 1031 height 574
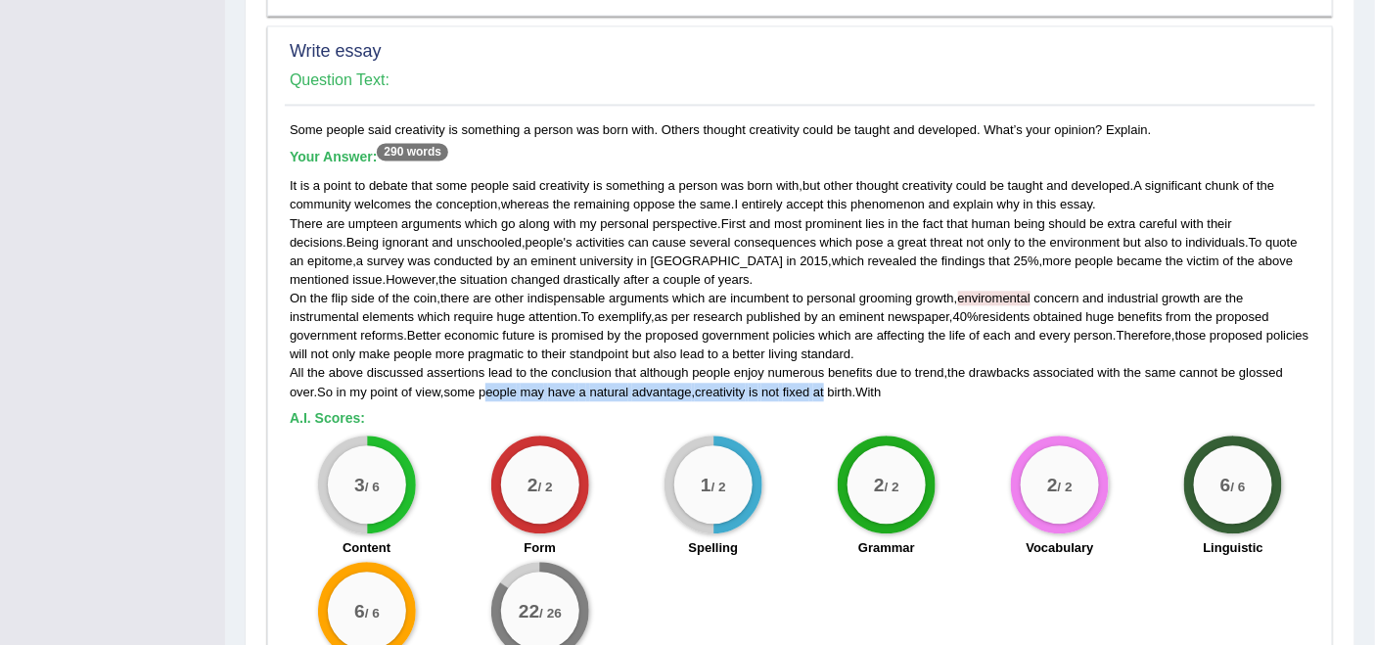
drag, startPoint x: 490, startPoint y: 365, endPoint x: 833, endPoint y: 375, distance: 342.8
click at [833, 375] on div "It is a point to debate that some people said creativity is something a person …" at bounding box center [800, 288] width 1021 height 224
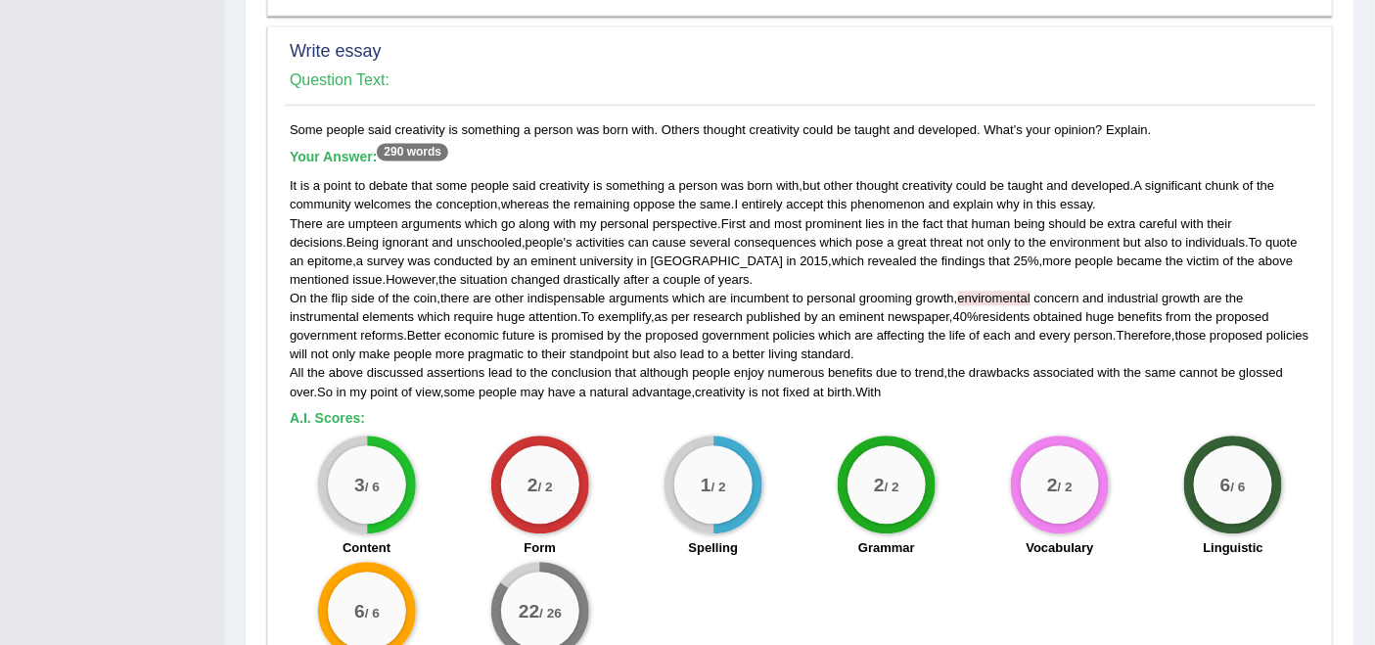
click at [929, 382] on div "Some people said creativity is something a person was born with. Others thought…" at bounding box center [800, 407] width 1031 height 574
drag, startPoint x: 869, startPoint y: 365, endPoint x: 908, endPoint y: 365, distance: 39.2
click at [908, 365] on div "It is a point to debate that some people said creativity is something a person …" at bounding box center [800, 288] width 1021 height 224
click at [942, 358] on div "It is a point to debate that some people said creativity is something a person …" at bounding box center [800, 288] width 1021 height 224
drag, startPoint x: 393, startPoint y: 124, endPoint x: 466, endPoint y: 130, distance: 73.7
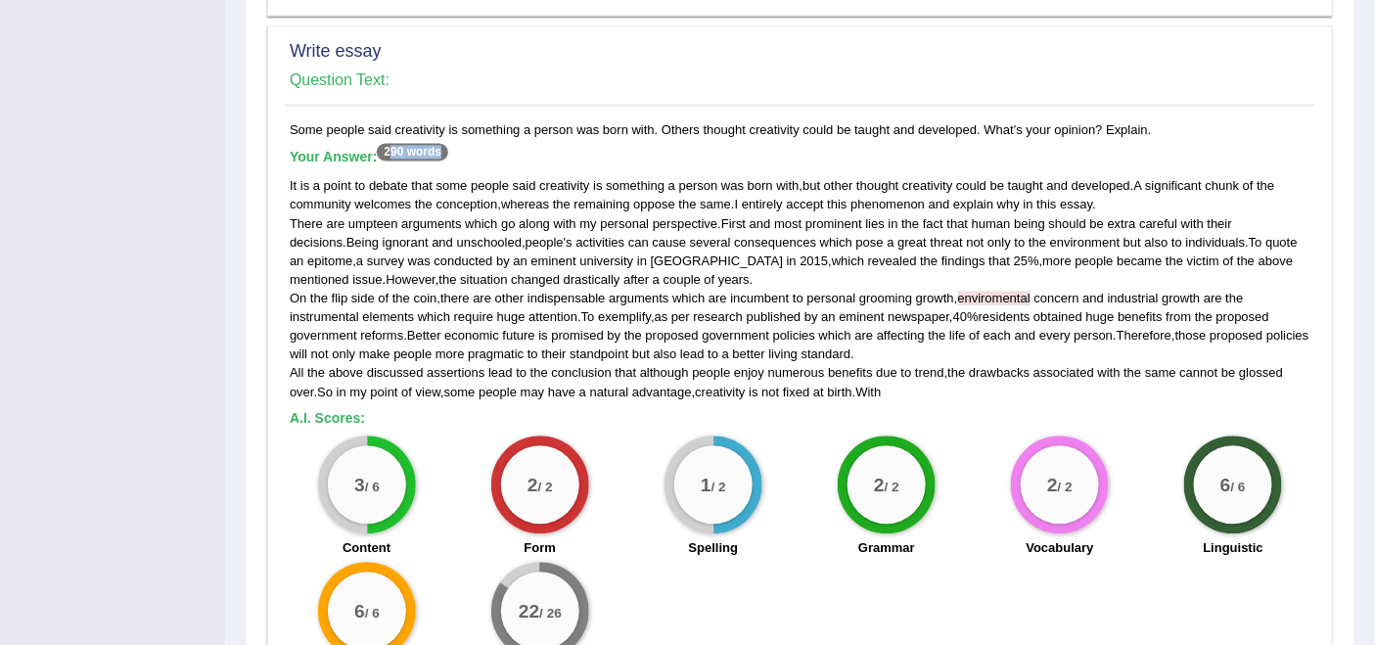
click at [466, 149] on h5 "Your Answer: 290 words" at bounding box center [800, 158] width 1021 height 18
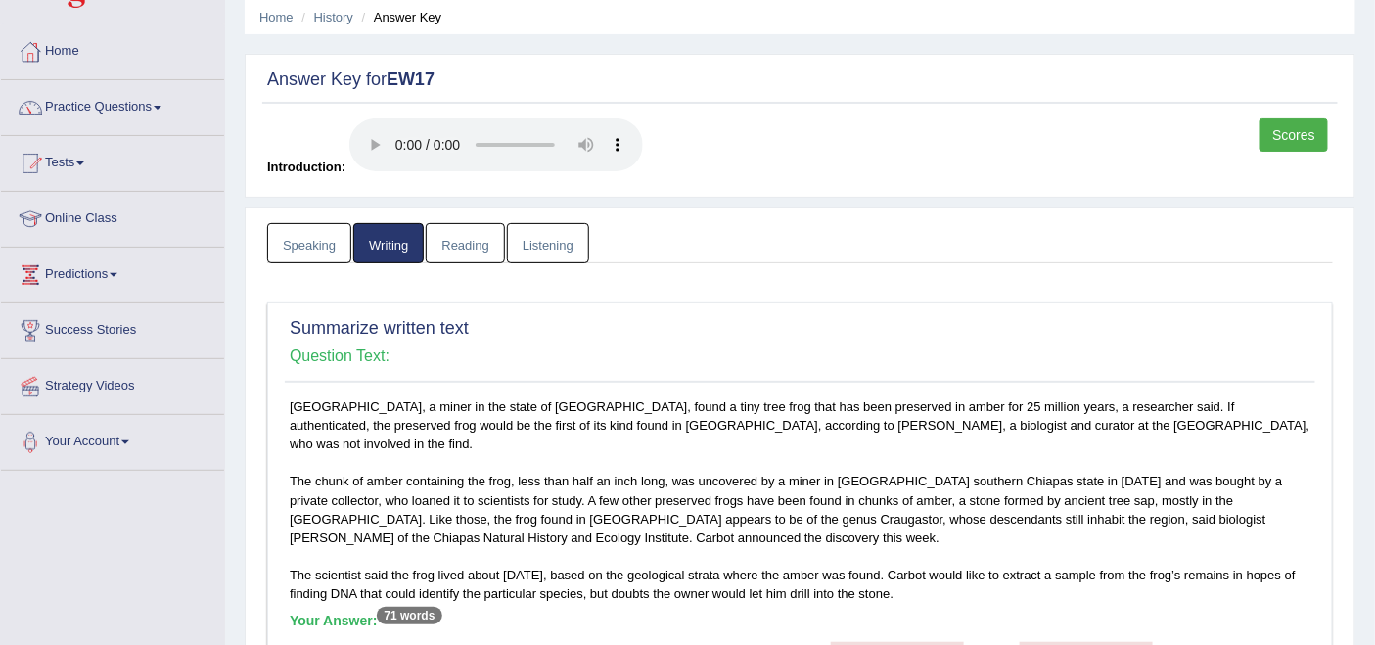
scroll to position [0, 0]
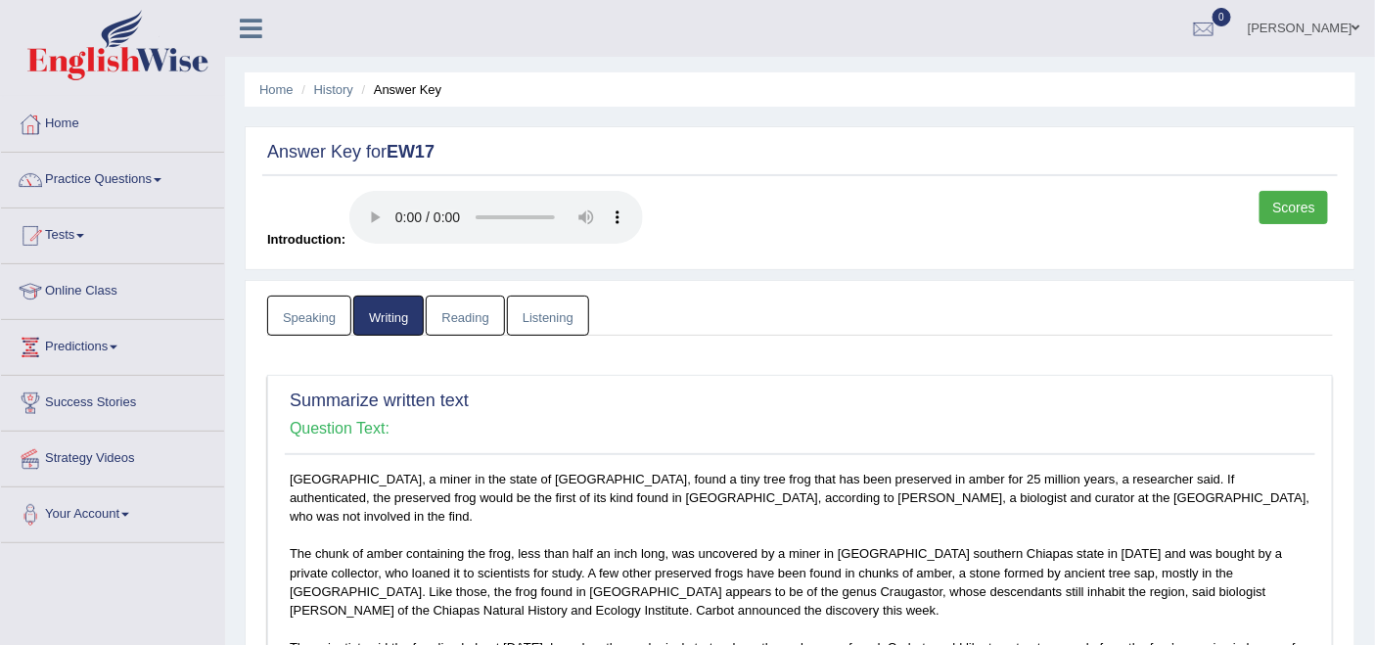
click at [460, 308] on link "Reading" at bounding box center [465, 316] width 78 height 40
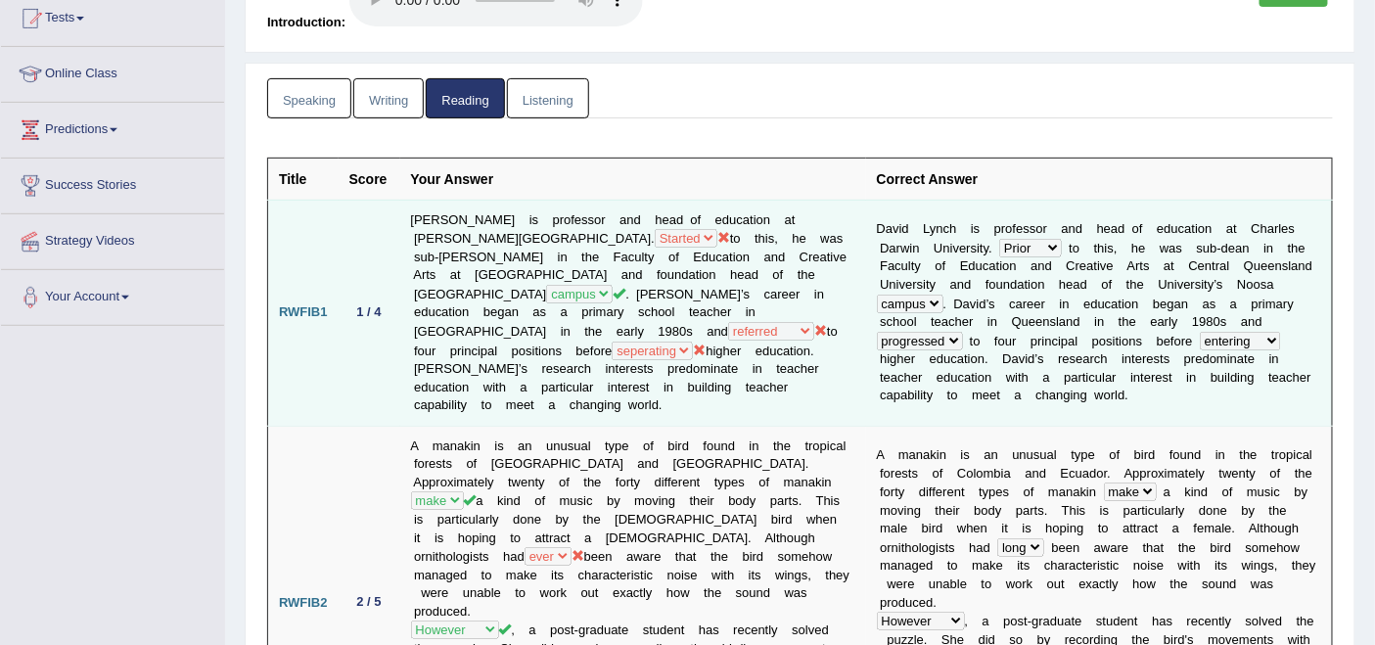
scroll to position [326, 0]
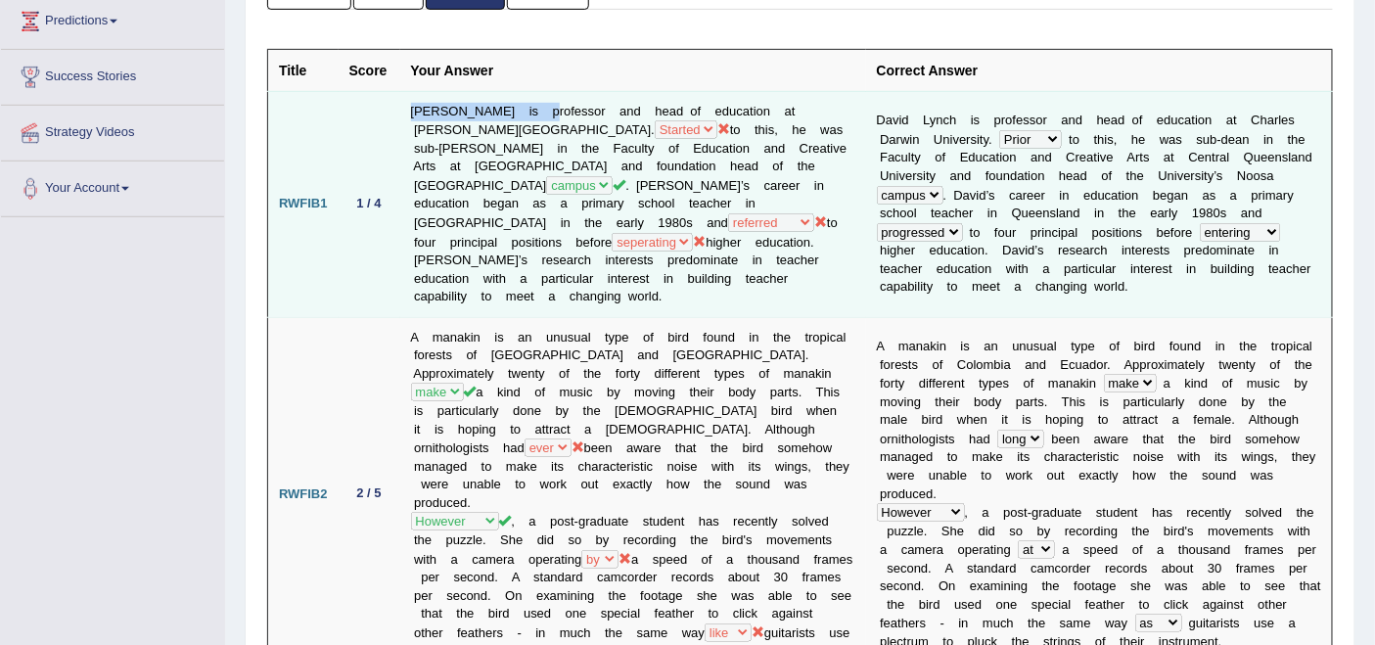
drag, startPoint x: 412, startPoint y: 103, endPoint x: 527, endPoint y: 108, distance: 114.6
click at [527, 108] on tr "RWFIB1 1 / 4 David Lynch is professor and head of education at Charles Darwin U…" at bounding box center [800, 204] width 1065 height 226
click at [610, 124] on td "David Lynch is professor and head of education at Charles Darwin University. St…" at bounding box center [633, 204] width 466 height 226
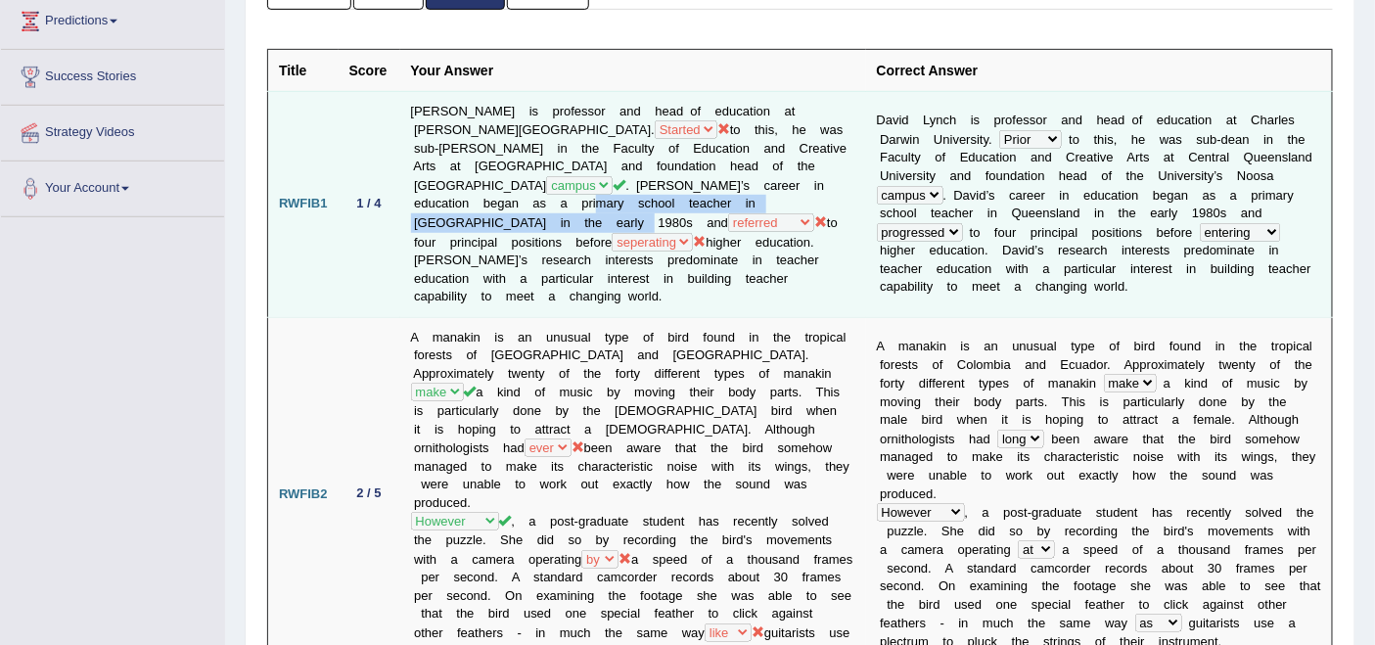
click at [483, 213] on td "David Lynch is professor and head of education at Charles Darwin University. St…" at bounding box center [633, 204] width 466 height 226
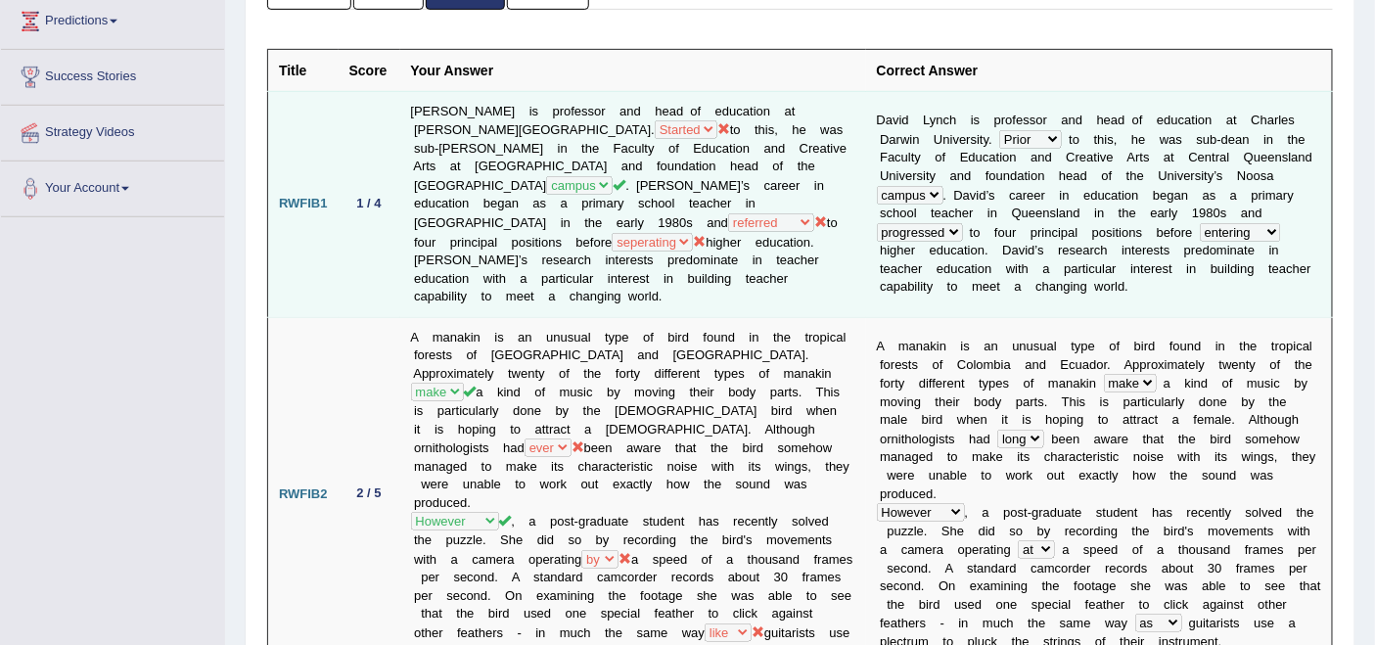
click at [809, 210] on td "David Lynch is professor and head of education at Charles Darwin University. St…" at bounding box center [633, 204] width 466 height 226
drag, startPoint x: 1037, startPoint y: 213, endPoint x: 1074, endPoint y: 216, distance: 37.3
click at [1074, 216] on td "D a v i d L y n c h i s p r o f e s s o r a n d h e a d o f e d u c a t i o n a…" at bounding box center [1099, 204] width 467 height 226
drag, startPoint x: 880, startPoint y: 241, endPoint x: 1101, endPoint y: 238, distance: 221.3
click at [977, 240] on td "D a v i d L y n c h i s p r o f e s s o r a n d h e a d o f e d u c a t i o n a…" at bounding box center [1099, 204] width 467 height 226
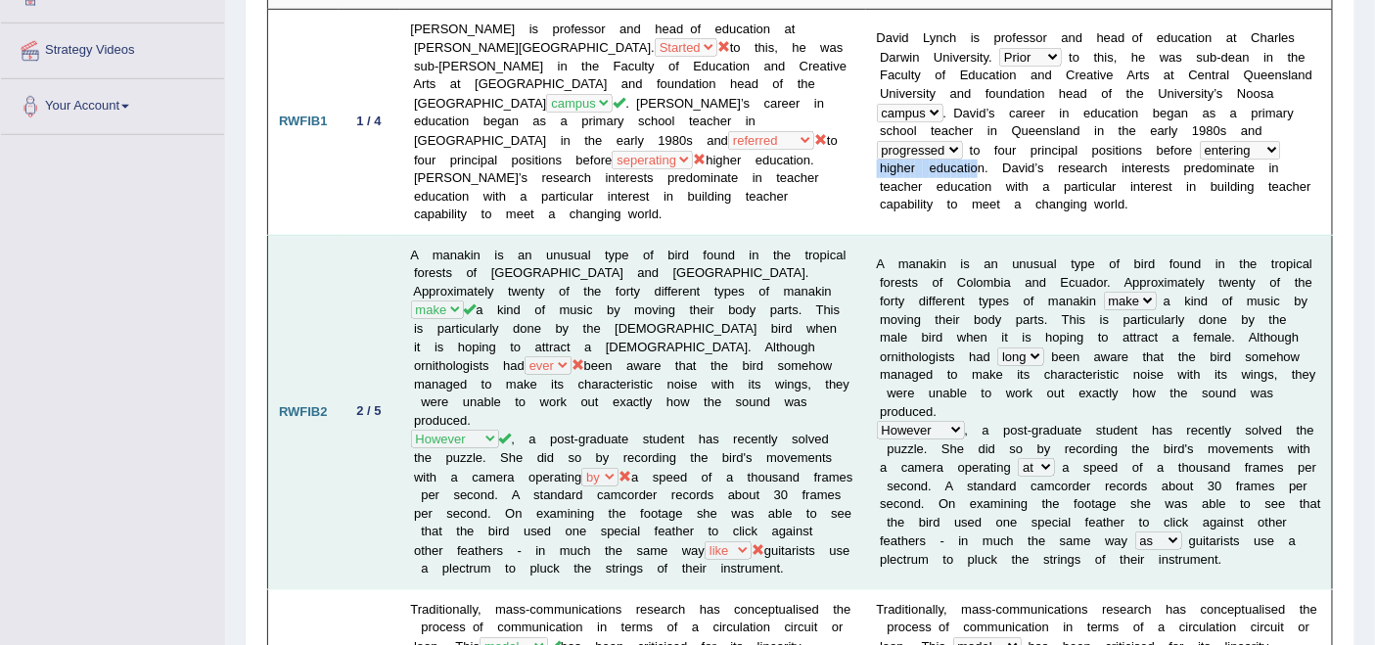
scroll to position [435, 0]
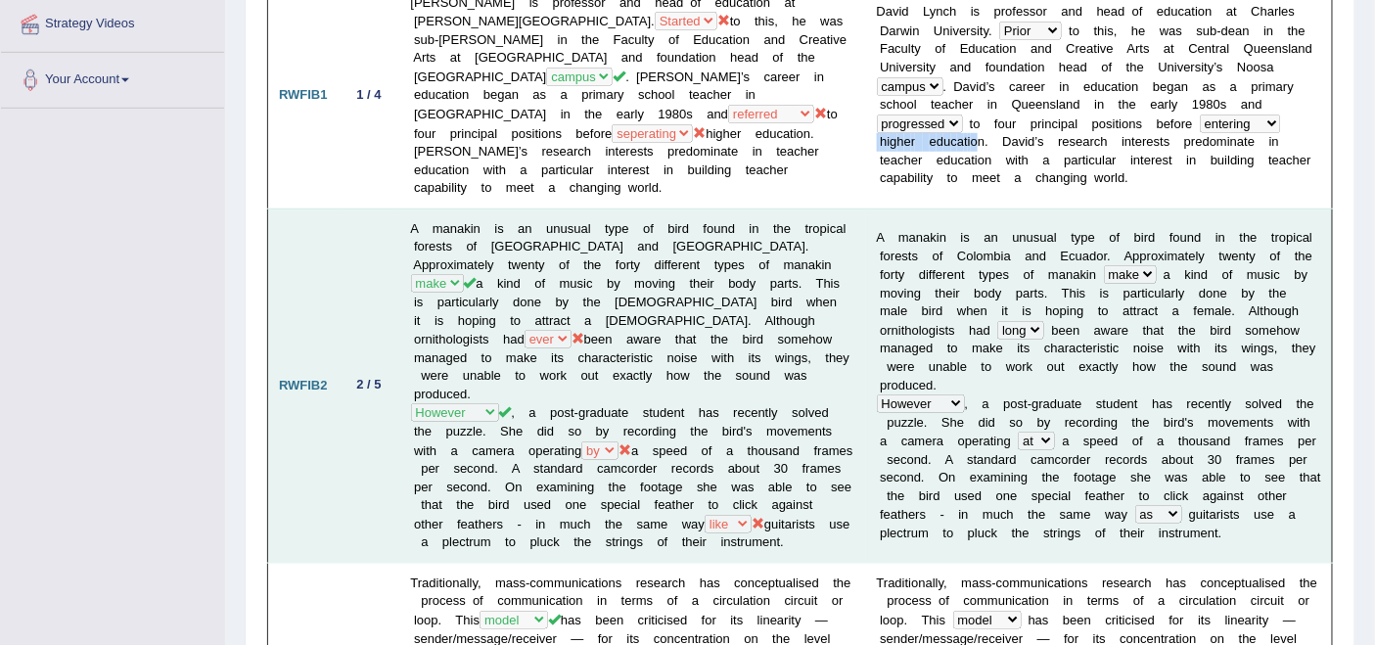
drag, startPoint x: 584, startPoint y: 395, endPoint x: 611, endPoint y: 393, distance: 26.5
click at [611, 393] on td "A manakin is an unusual type of bird found in the tropical forests of Colombia …" at bounding box center [633, 386] width 466 height 354
drag, startPoint x: 577, startPoint y: 447, endPoint x: 572, endPoint y: 438, distance: 10.9
click at [576, 446] on td "A manakin is an unusual type of bird found in the tropical forests of Colombia …" at bounding box center [633, 386] width 466 height 354
click at [581, 400] on td "A manakin is an unusual type of bird found in the tropical forests of Colombia …" at bounding box center [633, 386] width 466 height 354
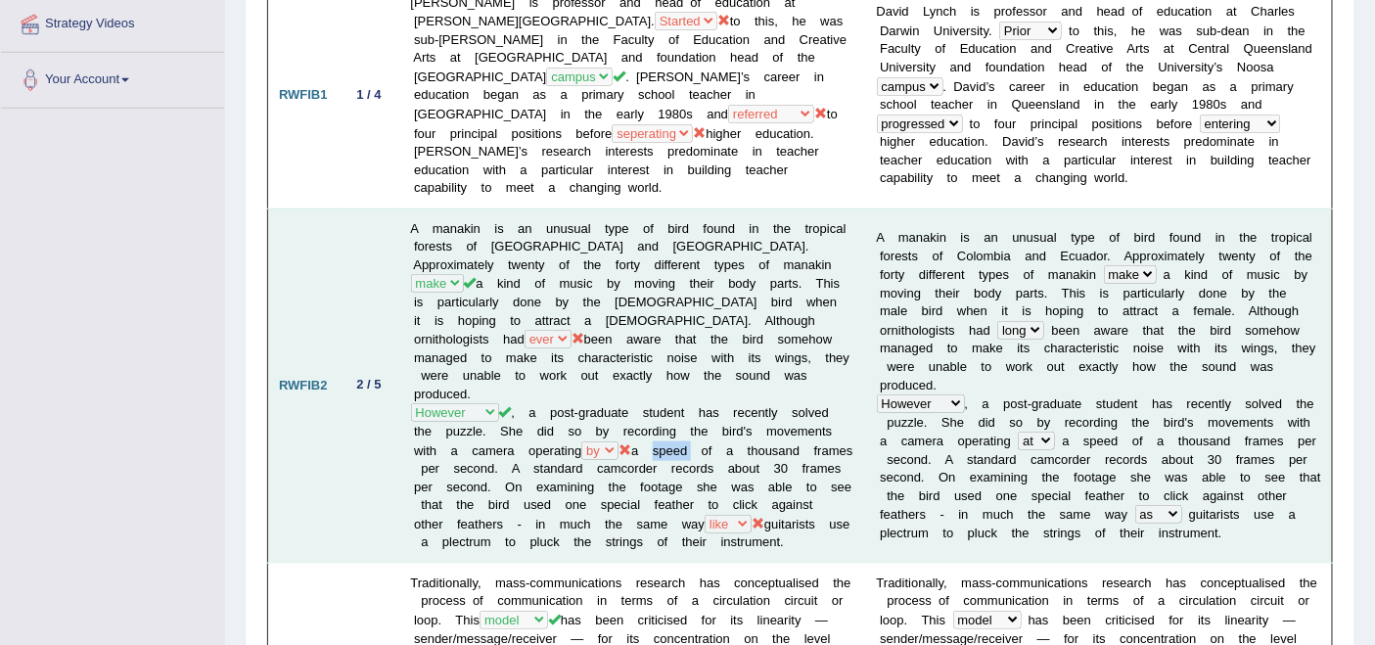
drag, startPoint x: 658, startPoint y: 396, endPoint x: 691, endPoint y: 395, distance: 33.3
click at [691, 395] on td "A manakin is an unusual type of bird found in the tropical forests of Colombia …" at bounding box center [633, 386] width 466 height 354
drag, startPoint x: 432, startPoint y: 500, endPoint x: 493, endPoint y: 498, distance: 61.7
click at [492, 498] on td "A manakin is an unusual type of bird found in the tropical forests of Colombia …" at bounding box center [633, 386] width 466 height 354
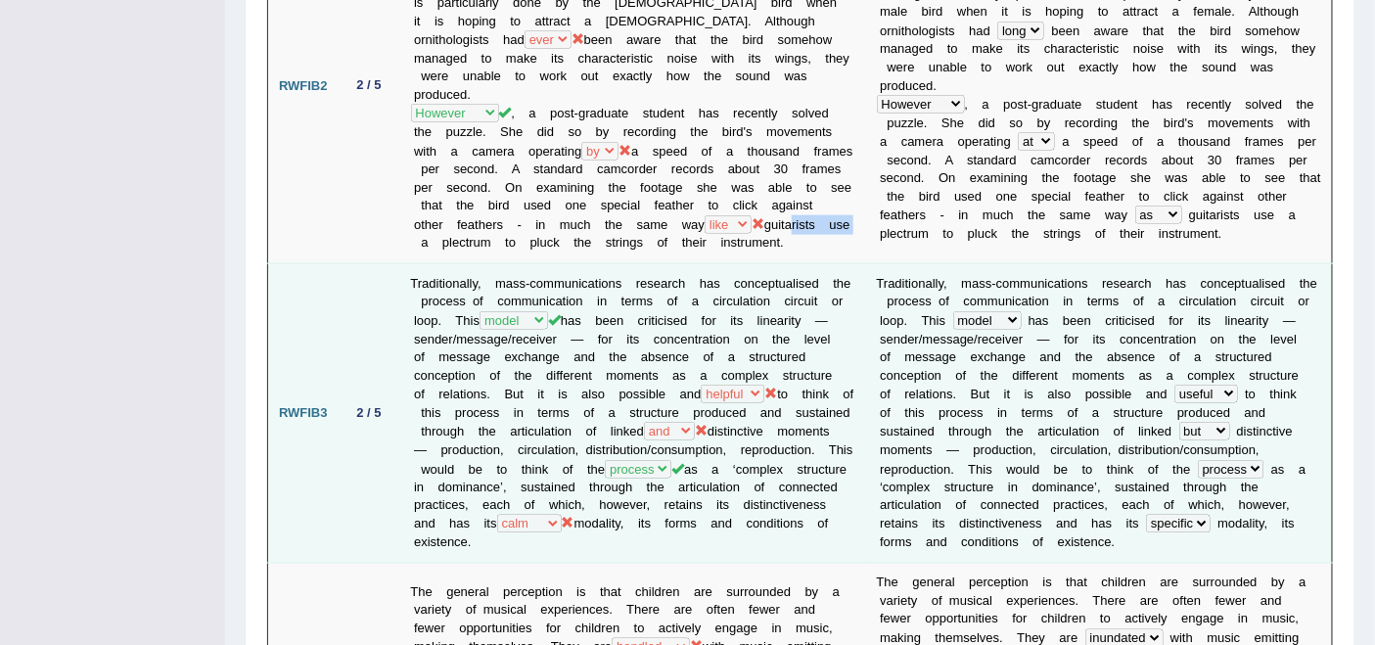
scroll to position [761, 0]
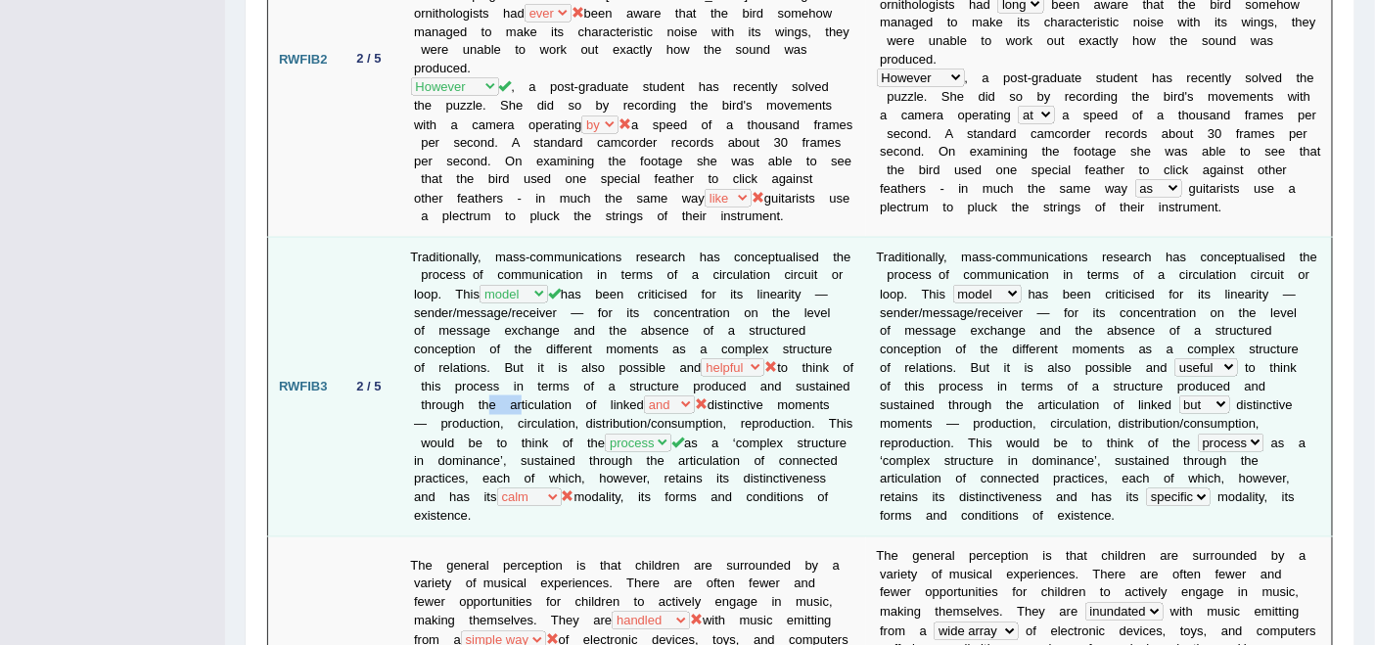
drag, startPoint x: 538, startPoint y: 370, endPoint x: 573, endPoint y: 365, distance: 34.6
click at [573, 365] on td "Traditionally, mass-communications research has conceptualised the process of c…" at bounding box center [633, 387] width 466 height 300
drag, startPoint x: 664, startPoint y: 390, endPoint x: 781, endPoint y: 392, distance: 117.5
click at [781, 392] on td "Traditionally, mass-communications research has conceptualised the process of c…" at bounding box center [633, 387] width 466 height 300
drag, startPoint x: 407, startPoint y: 387, endPoint x: 481, endPoint y: 384, distance: 73.5
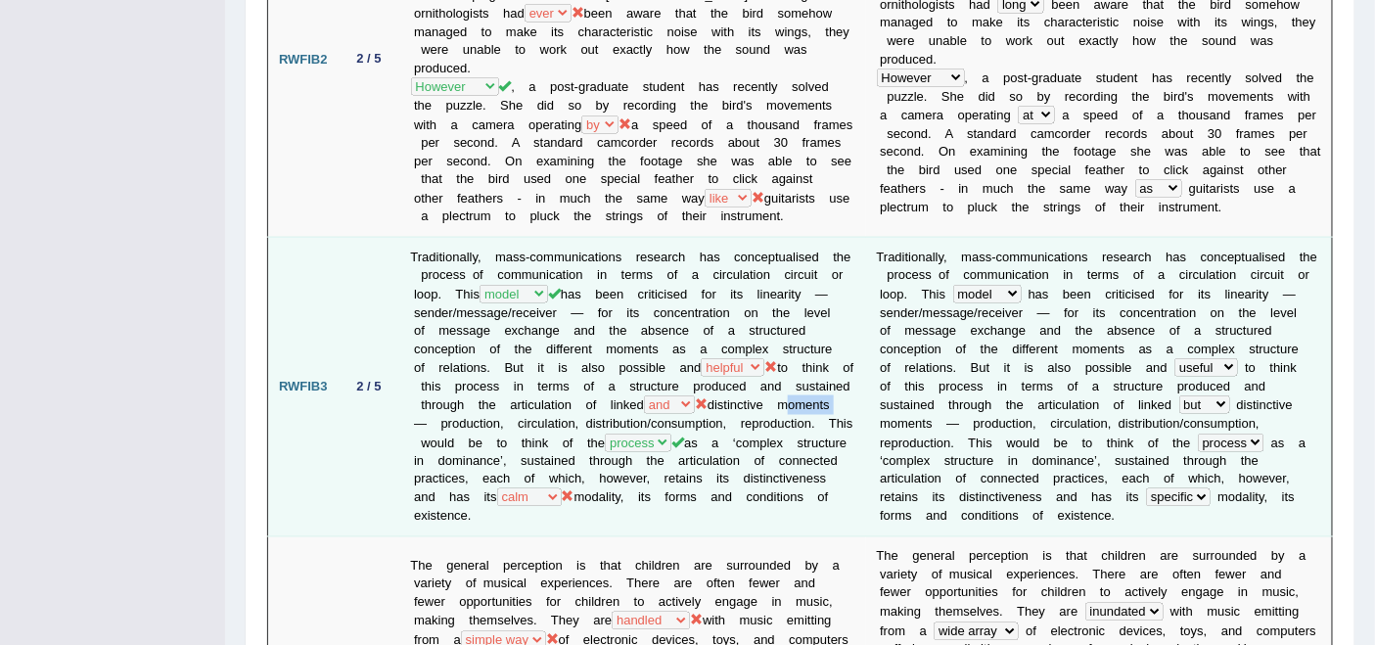
click at [461, 384] on td "Traditionally, mass-communications research has conceptualised the process of c…" at bounding box center [633, 387] width 466 height 300
drag, startPoint x: 645, startPoint y: 388, endPoint x: 726, endPoint y: 387, distance: 81.3
click at [725, 387] on td "Traditionally, mass-communications research has conceptualised the process of c…" at bounding box center [633, 387] width 466 height 300
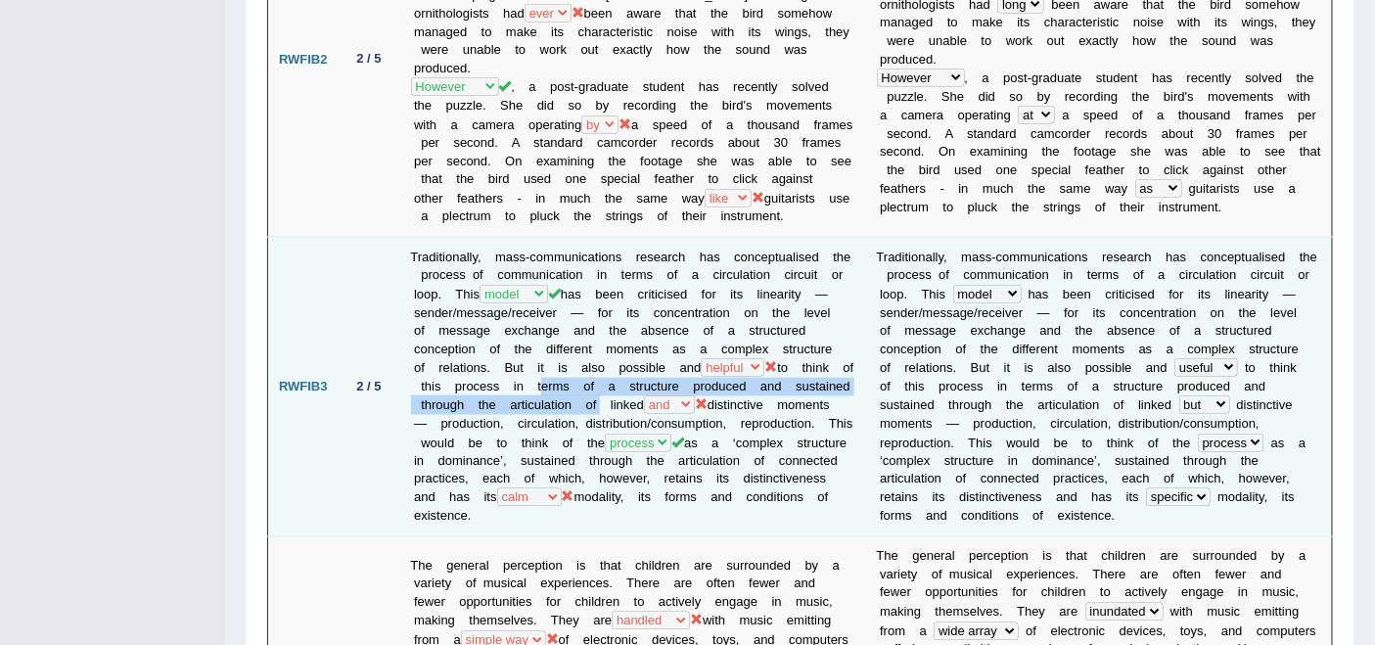
drag, startPoint x: 552, startPoint y: 353, endPoint x: 659, endPoint y: 373, distance: 108.5
click at [652, 373] on td "Traditionally, mass-communications research has conceptualised the process of c…" at bounding box center [633, 387] width 466 height 300
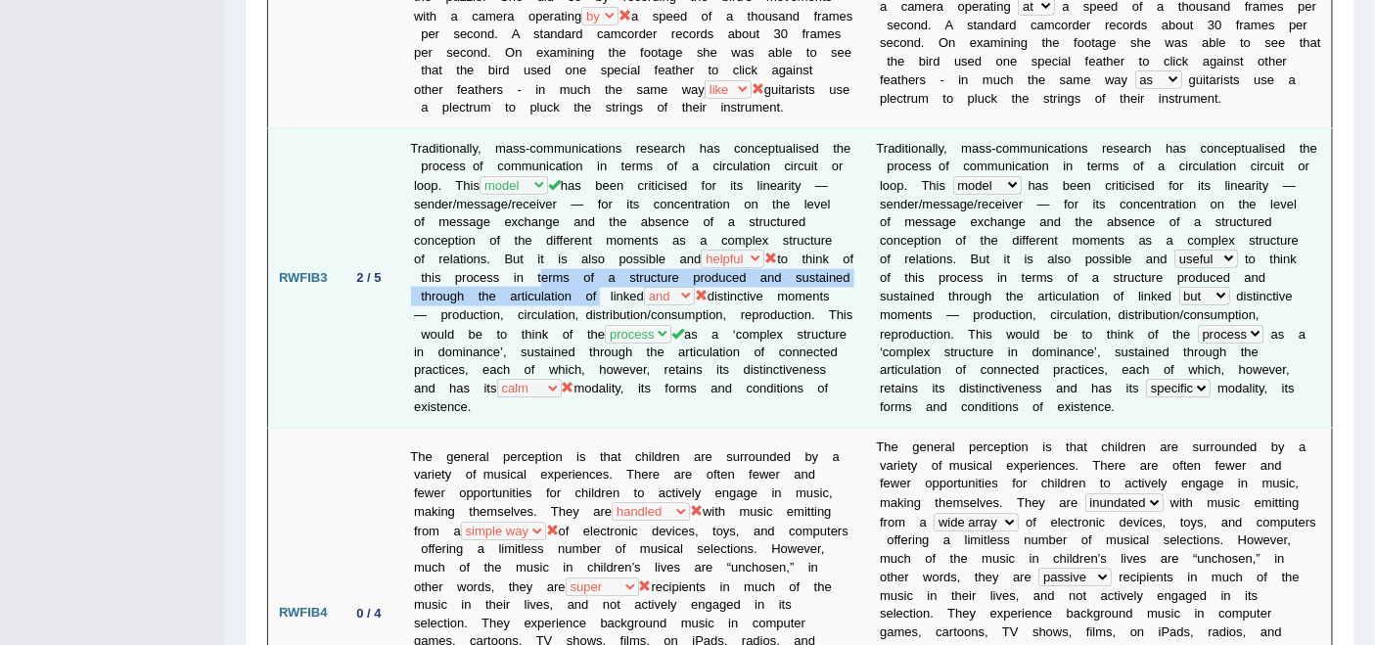
click at [721, 349] on td "Traditionally, mass-communications research has conceptualised the process of c…" at bounding box center [633, 278] width 466 height 300
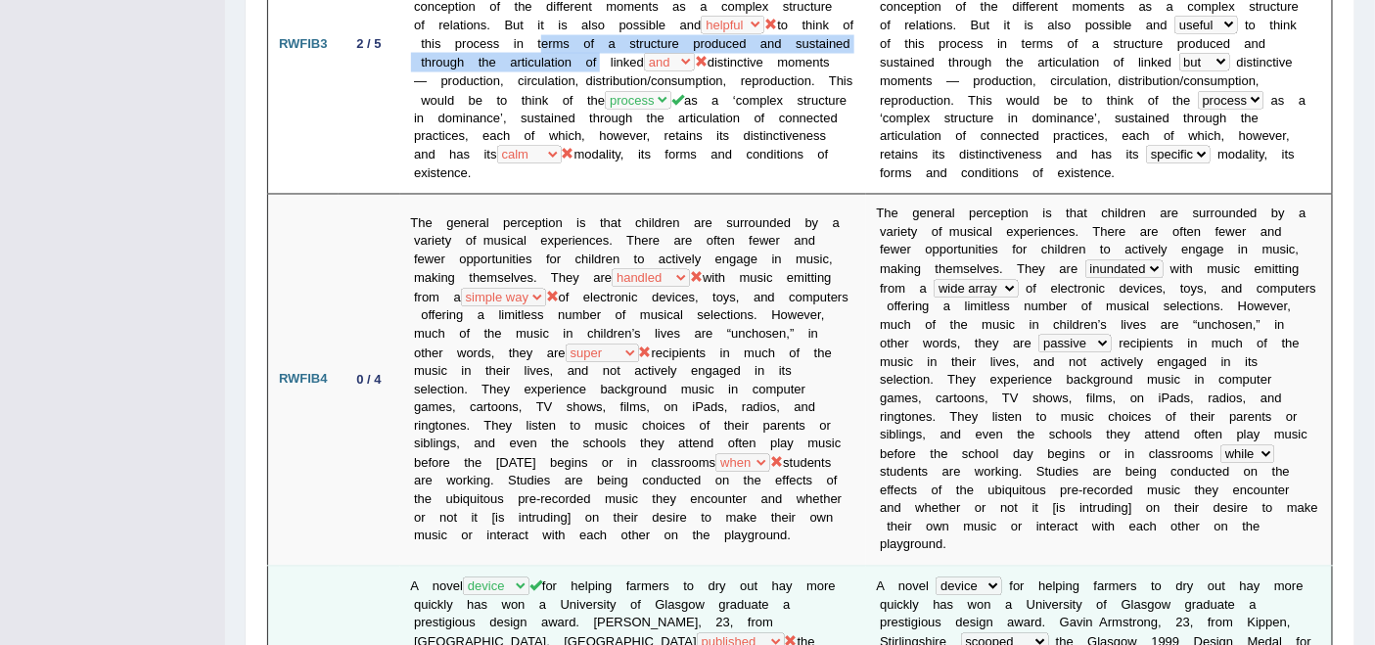
scroll to position [1196, 0]
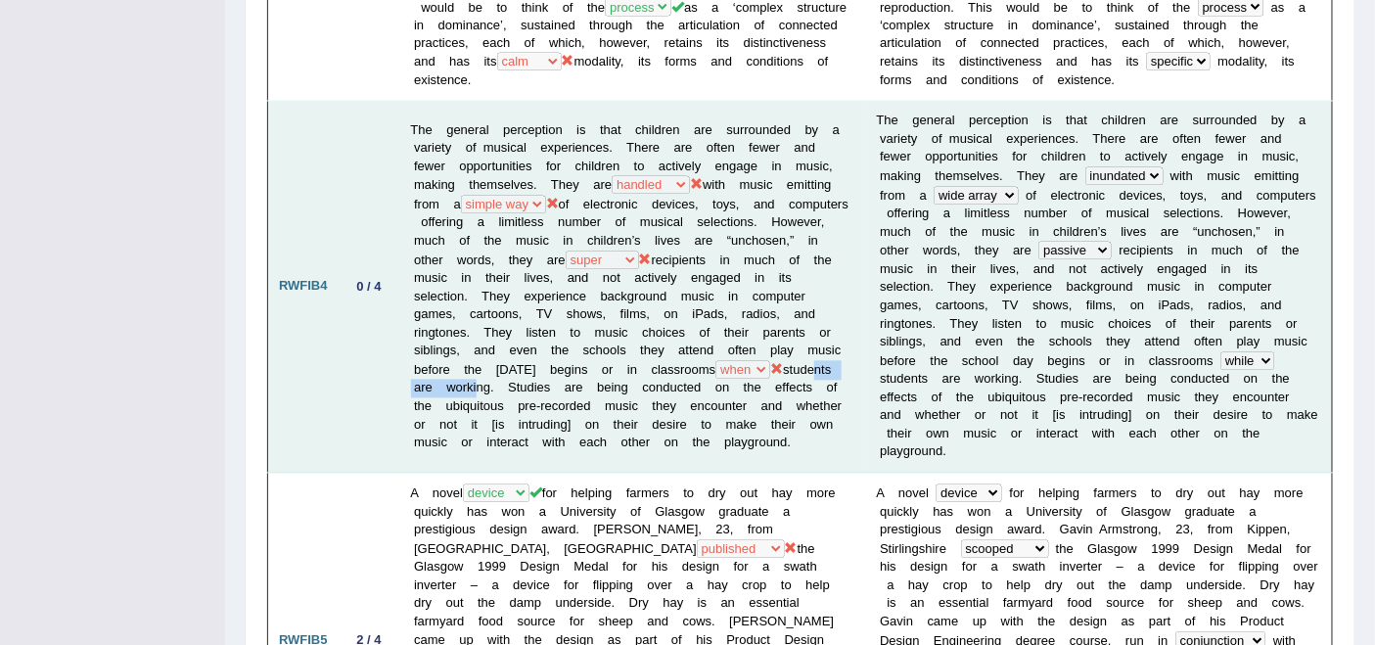
drag, startPoint x: 428, startPoint y: 342, endPoint x: 536, endPoint y: 335, distance: 108.9
click at [530, 338] on td "The general perception is that children are surrounded by a variety of musical …" at bounding box center [633, 288] width 466 height 372
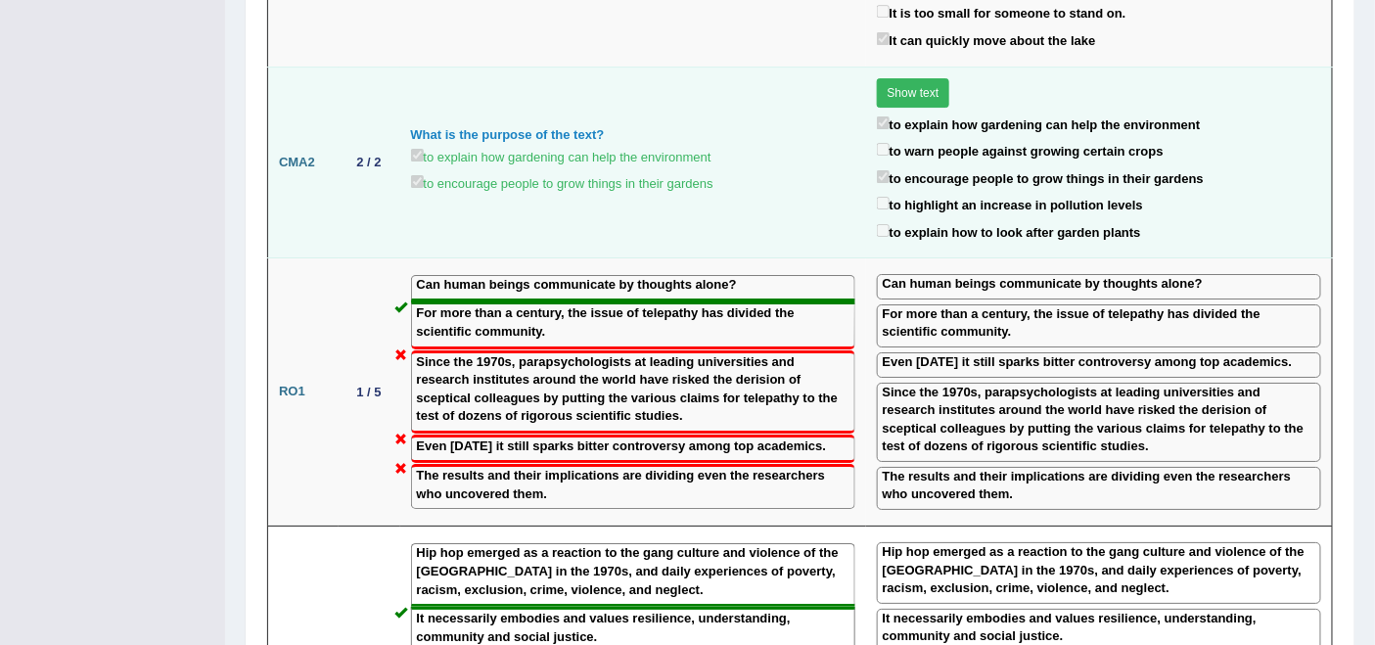
scroll to position [2284, 0]
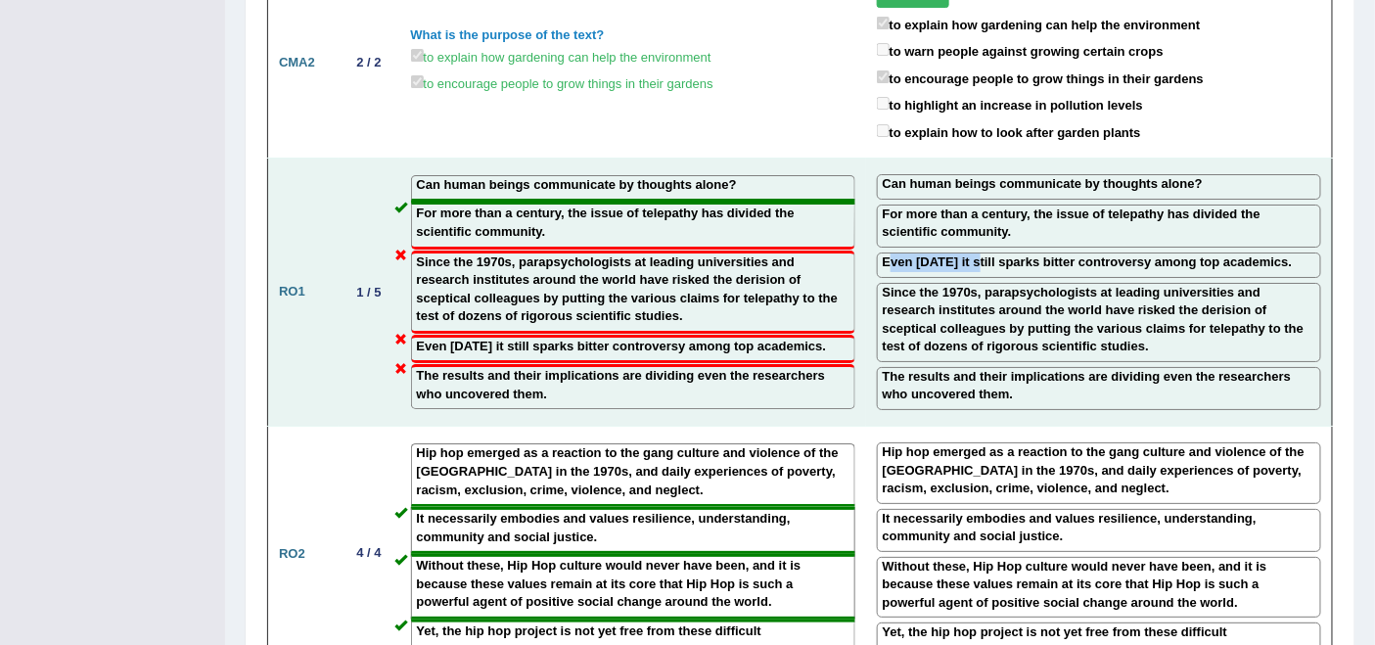
drag, startPoint x: 889, startPoint y: 201, endPoint x: 976, endPoint y: 201, distance: 87.1
click at [976, 254] on label "Even today it still sparks bitter controversy among top academics." at bounding box center [1088, 263] width 410 height 19
drag, startPoint x: 478, startPoint y: 199, endPoint x: 534, endPoint y: 208, distance: 56.5
click at [532, 254] on label "Since the 1970s, parapsychologists at leading universities and research institu…" at bounding box center [633, 290] width 433 height 72
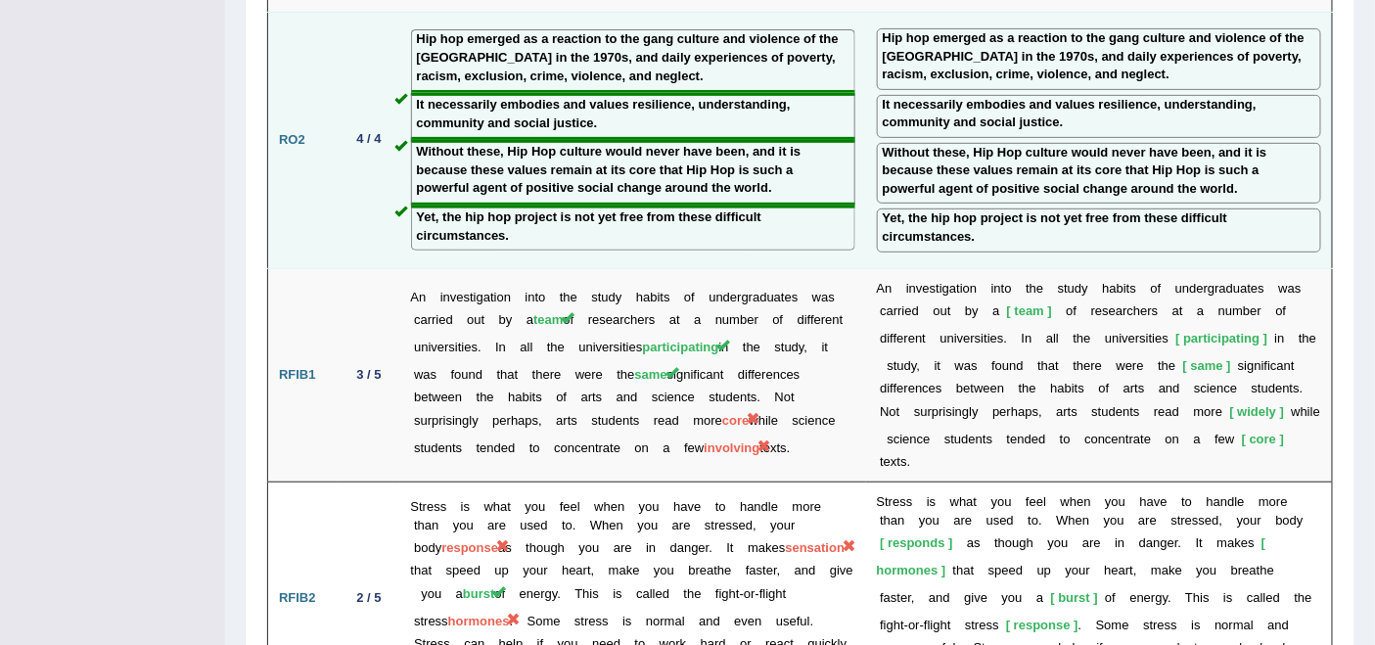
scroll to position [2719, 0]
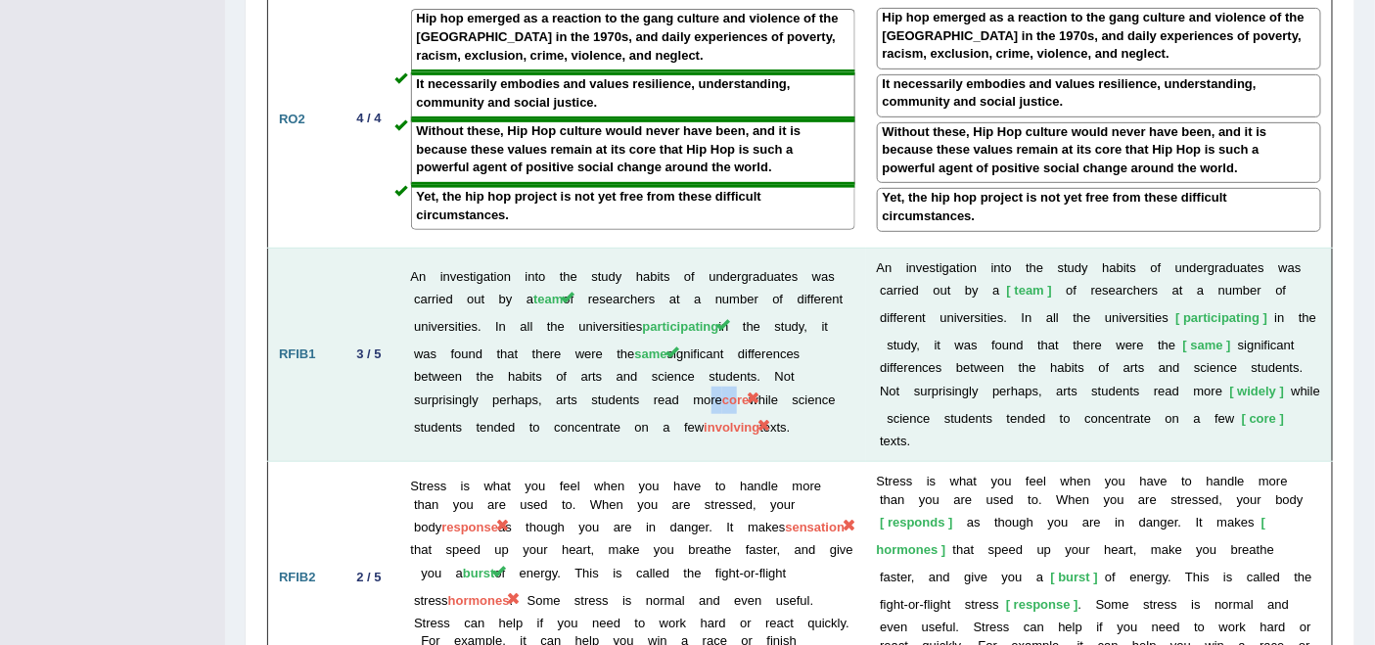
drag, startPoint x: 724, startPoint y: 331, endPoint x: 775, endPoint y: 330, distance: 50.9
click at [775, 330] on td "An investigation into the study habits of undergraduates was carried out by a t…" at bounding box center [633, 355] width 466 height 214
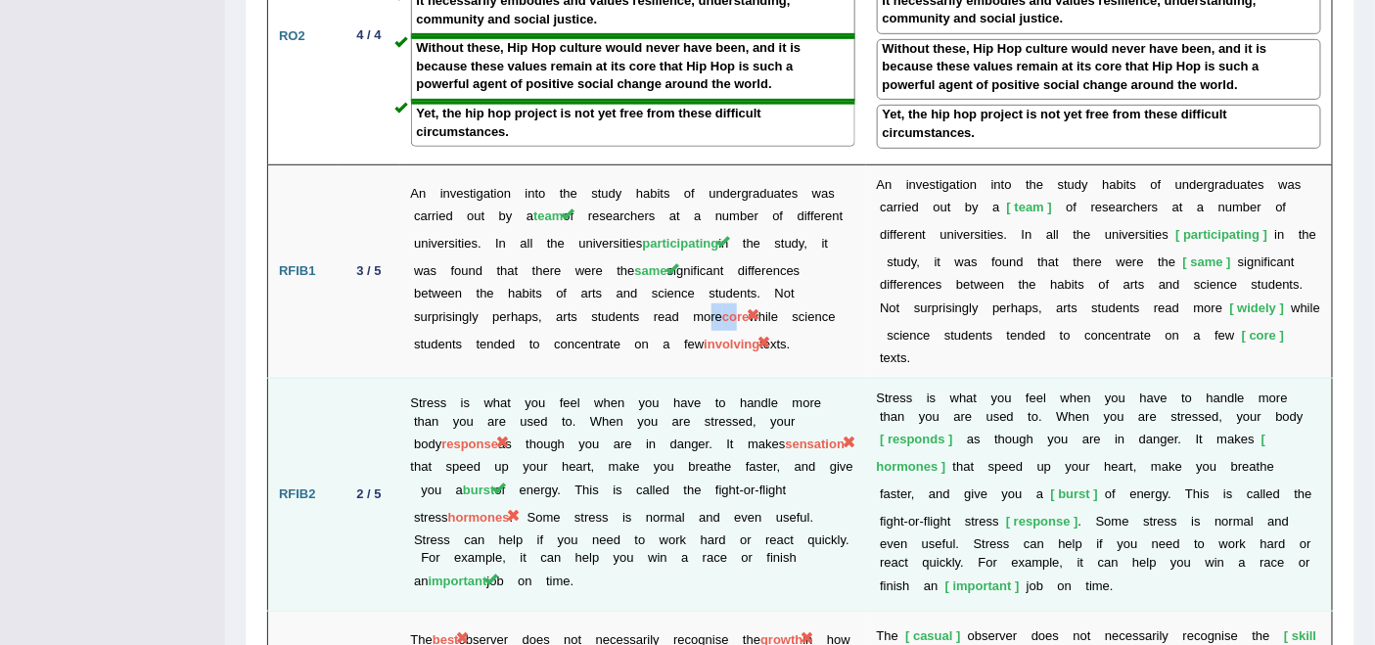
scroll to position [2827, 0]
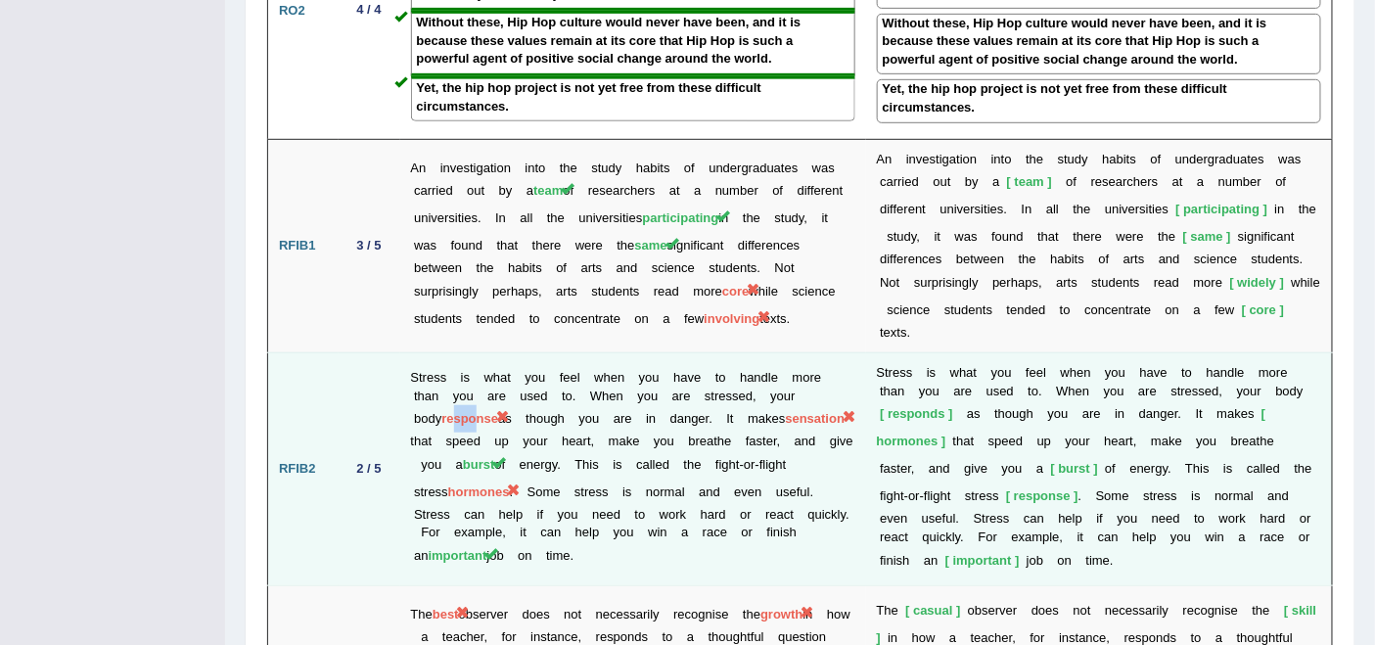
drag, startPoint x: 427, startPoint y: 357, endPoint x: 445, endPoint y: 357, distance: 18.6
click at [445, 411] on span "response" at bounding box center [470, 418] width 57 height 15
drag, startPoint x: 601, startPoint y: 353, endPoint x: 677, endPoint y: 361, distance: 76.8
click at [677, 361] on td "Stress is what you feel when you have to handle more than you are used to. When…" at bounding box center [633, 469] width 466 height 232
drag, startPoint x: 787, startPoint y: 357, endPoint x: 857, endPoint y: 355, distance: 69.5
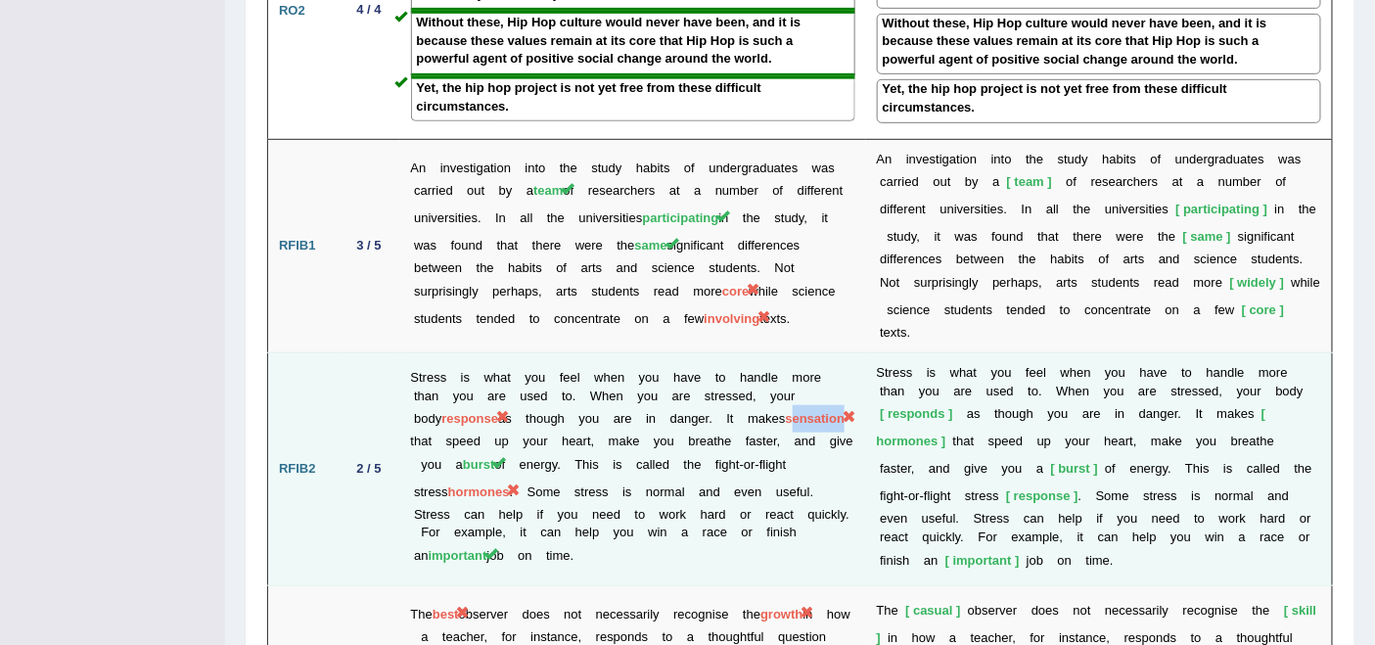
click at [851, 355] on td "Stress is what you feel when you have to handle more than you are used to. When…" at bounding box center [633, 469] width 466 height 232
click at [612, 476] on td "Stress is what you feel when you have to handle more than you are used to. When…" at bounding box center [633, 469] width 466 height 232
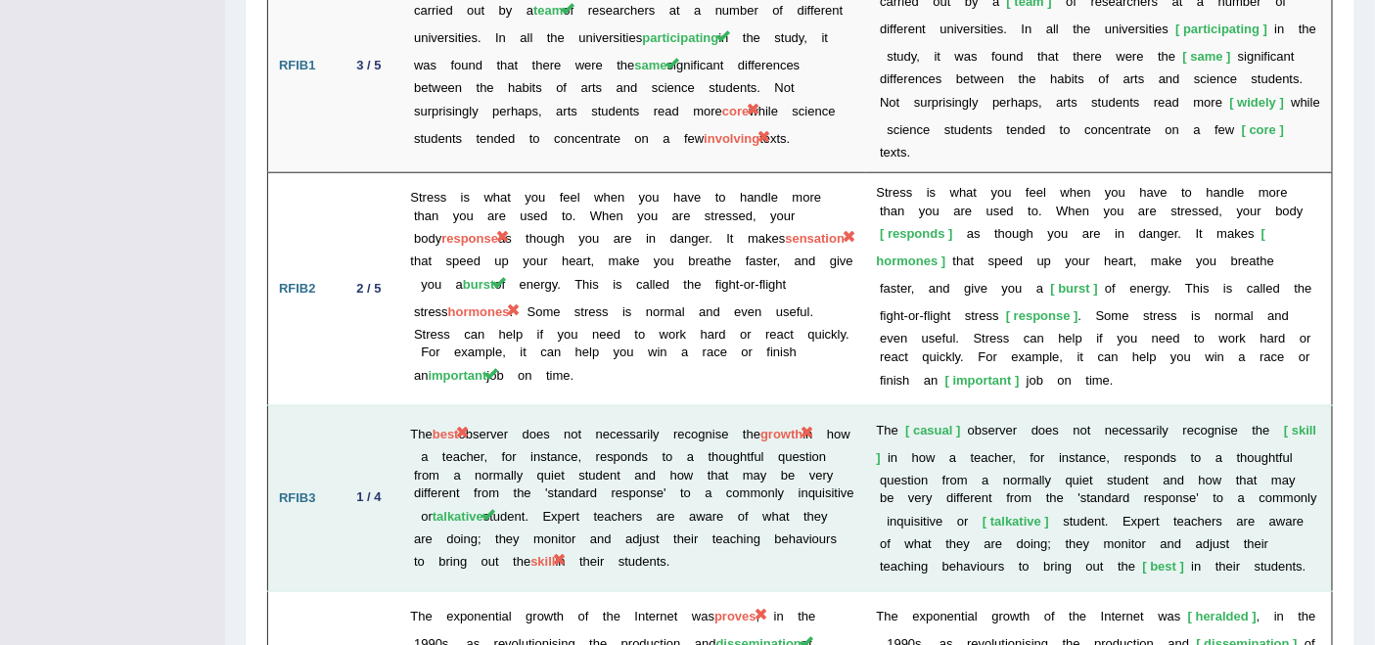
scroll to position [3046, 0]
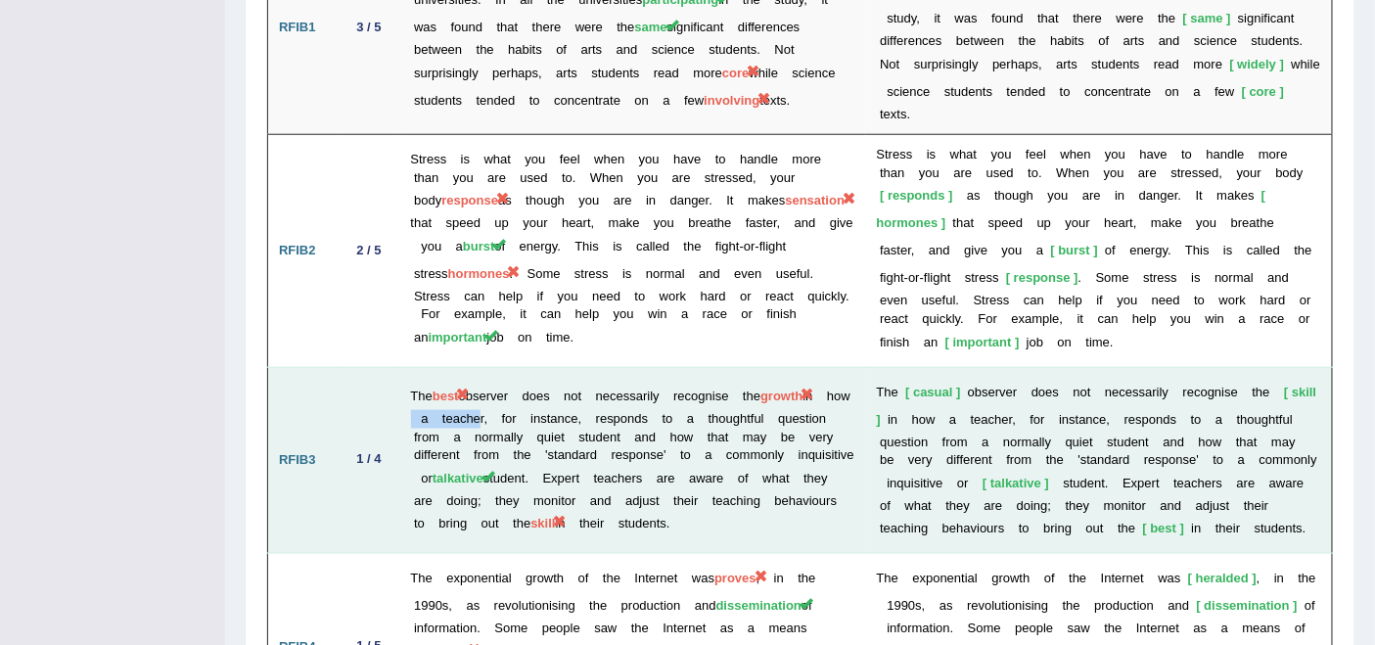
drag, startPoint x: 417, startPoint y: 355, endPoint x: 497, endPoint y: 363, distance: 80.7
click at [495, 367] on td "The best observer does not necessarily recognise the growth in how a teacher, f…" at bounding box center [633, 460] width 466 height 187
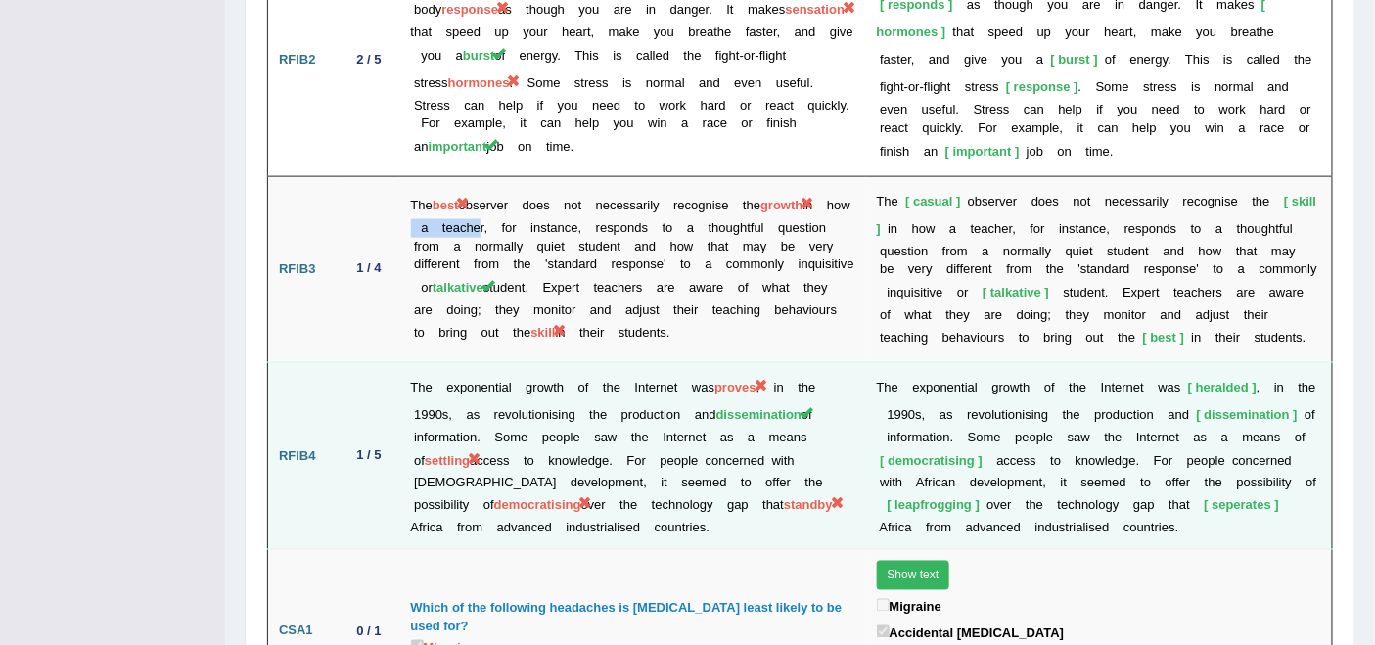
scroll to position [3263, 0]
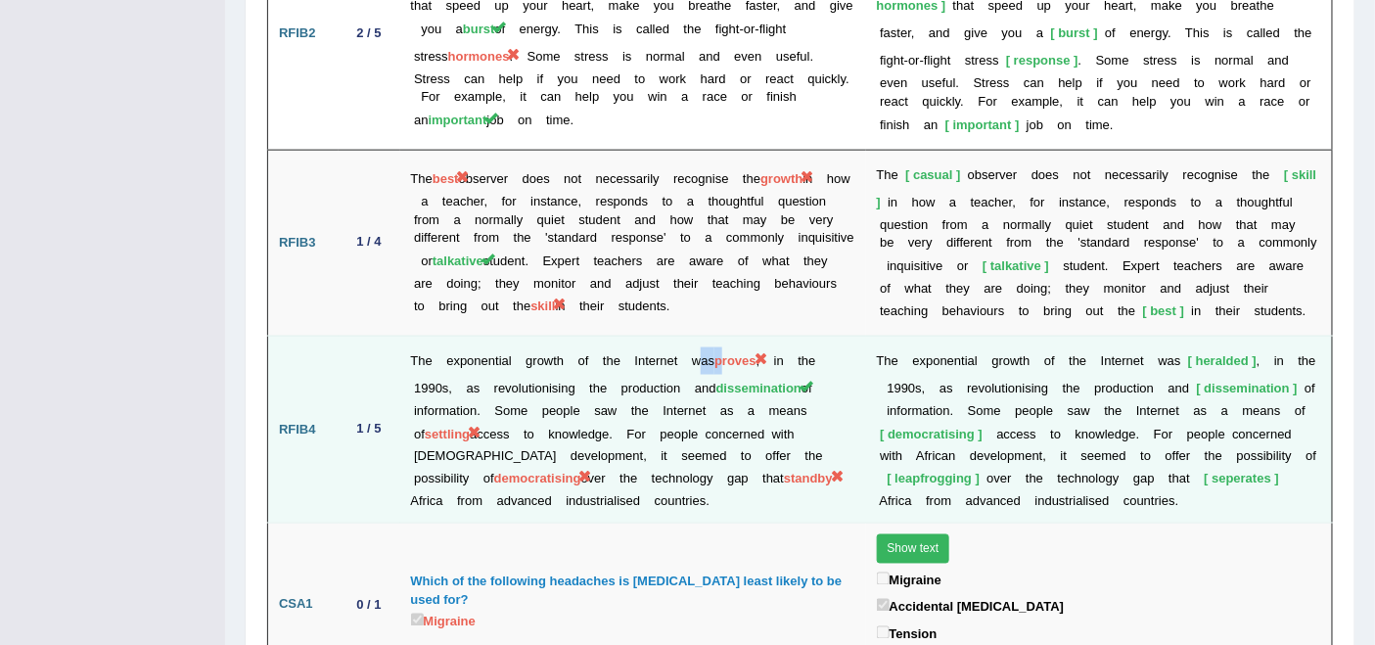
drag, startPoint x: 700, startPoint y: 302, endPoint x: 724, endPoint y: 299, distance: 24.6
click at [724, 337] on td "The exponential growth of the Internet was proves , in the 1990s, as revolution…" at bounding box center [633, 430] width 466 height 187
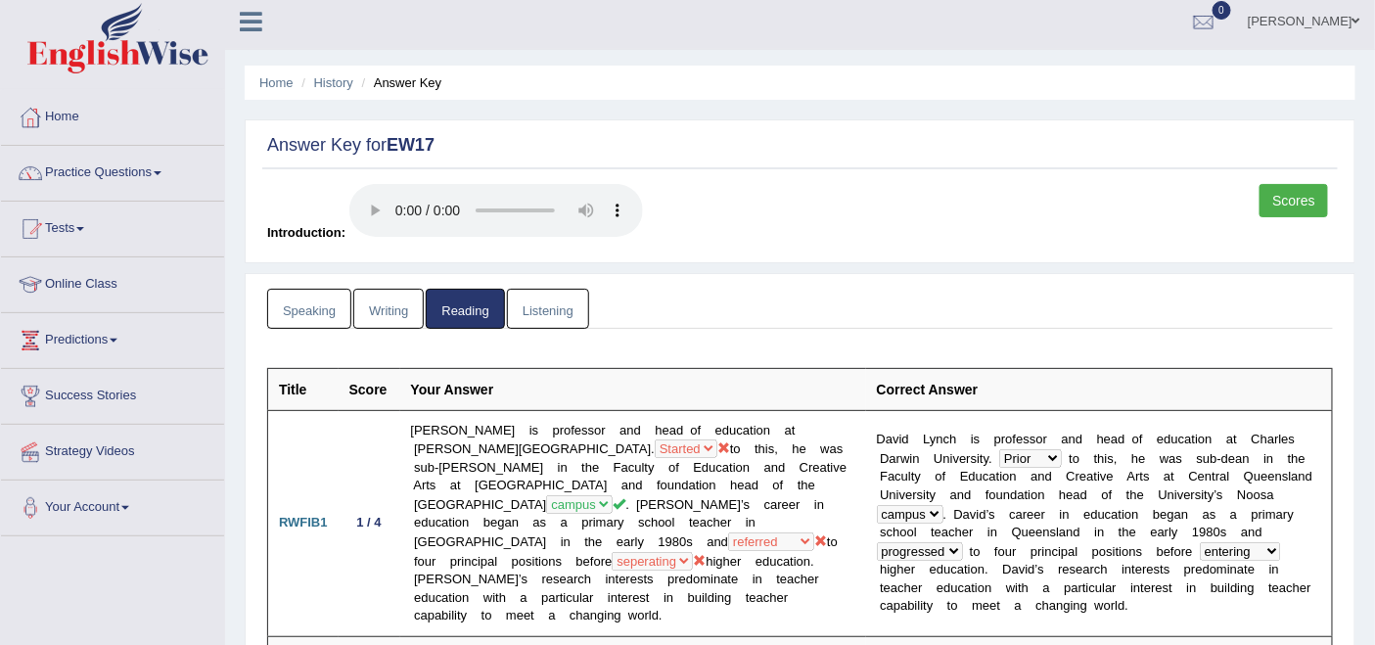
scroll to position [0, 0]
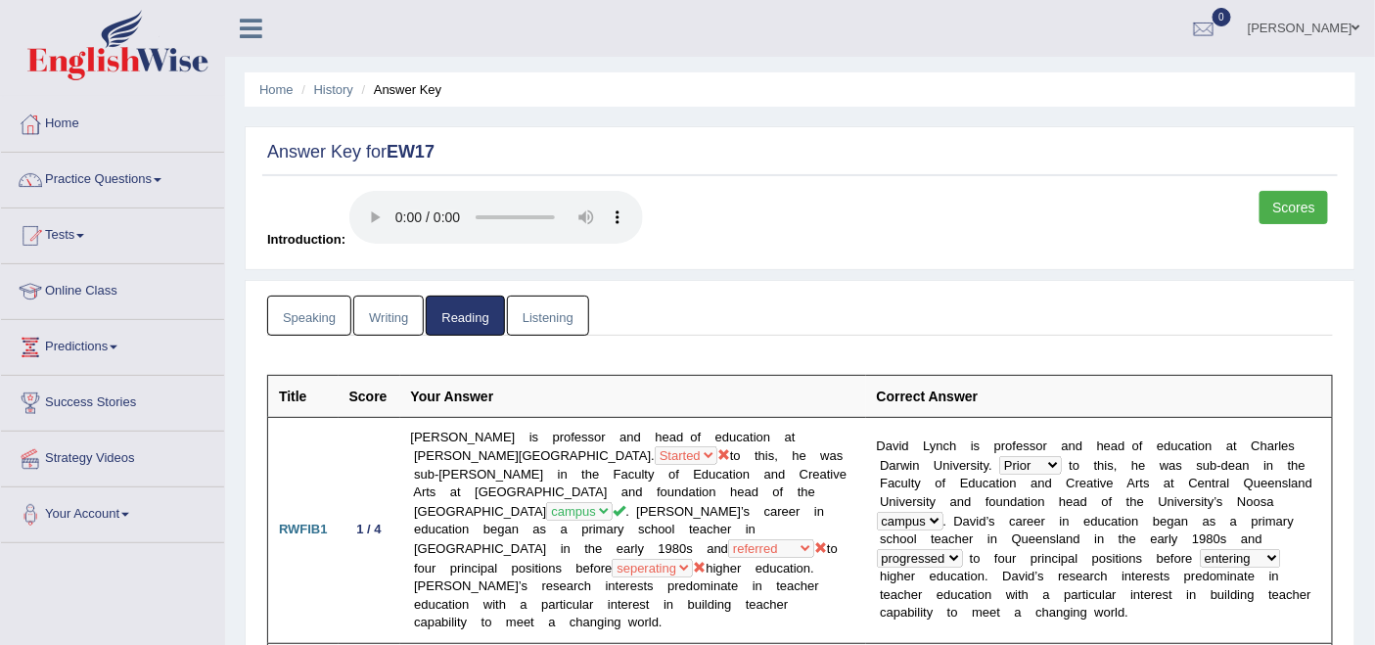
click at [553, 313] on link "Listening" at bounding box center [548, 316] width 82 height 40
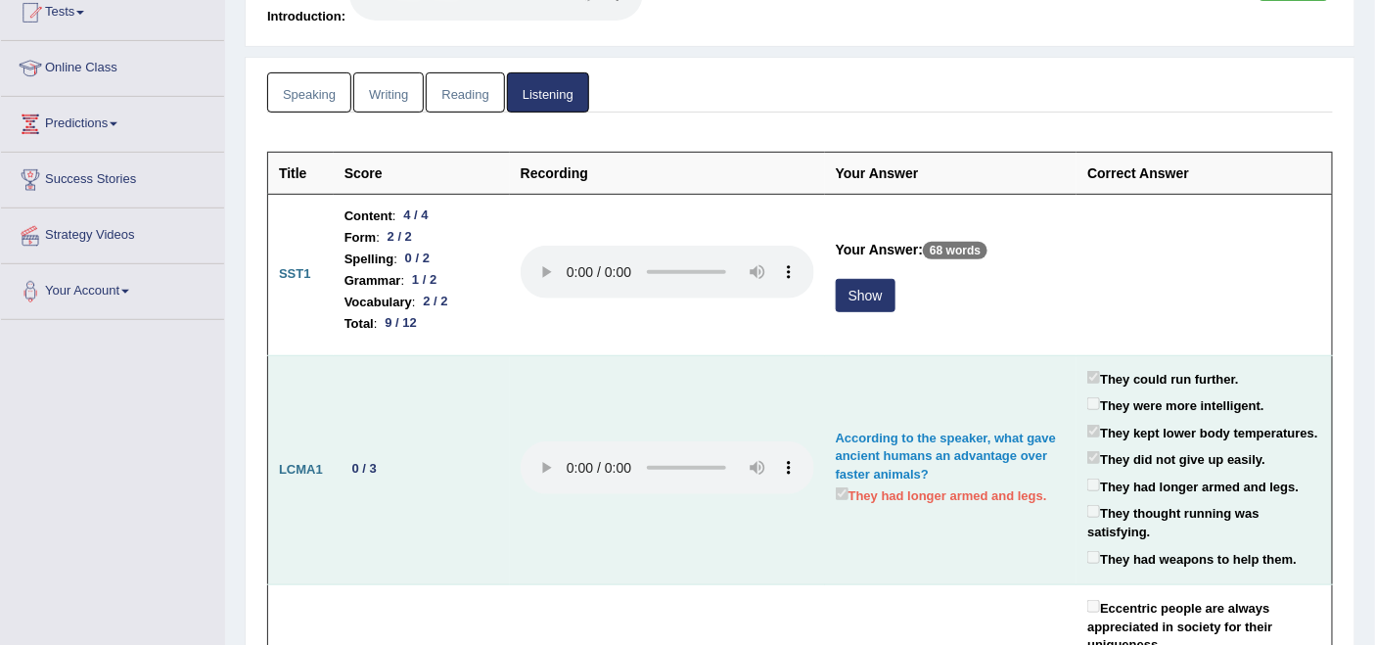
scroll to position [326, 0]
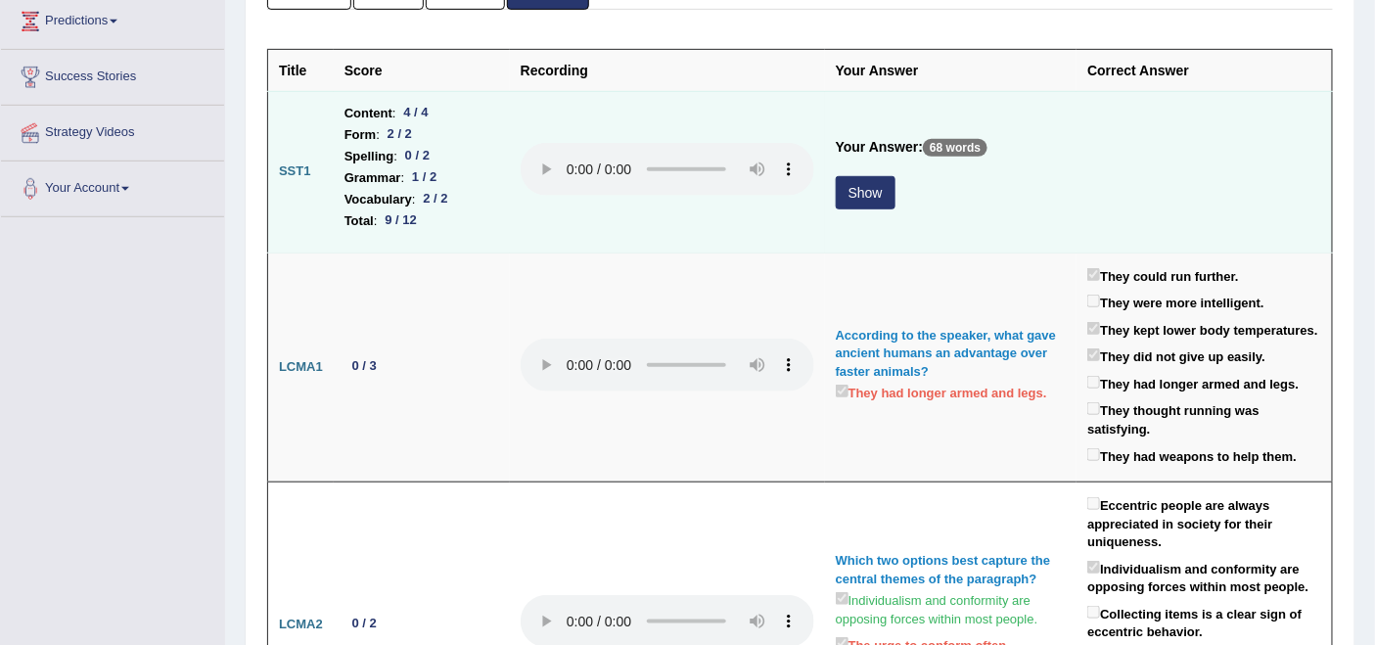
click at [872, 187] on button "Show" at bounding box center [866, 192] width 60 height 33
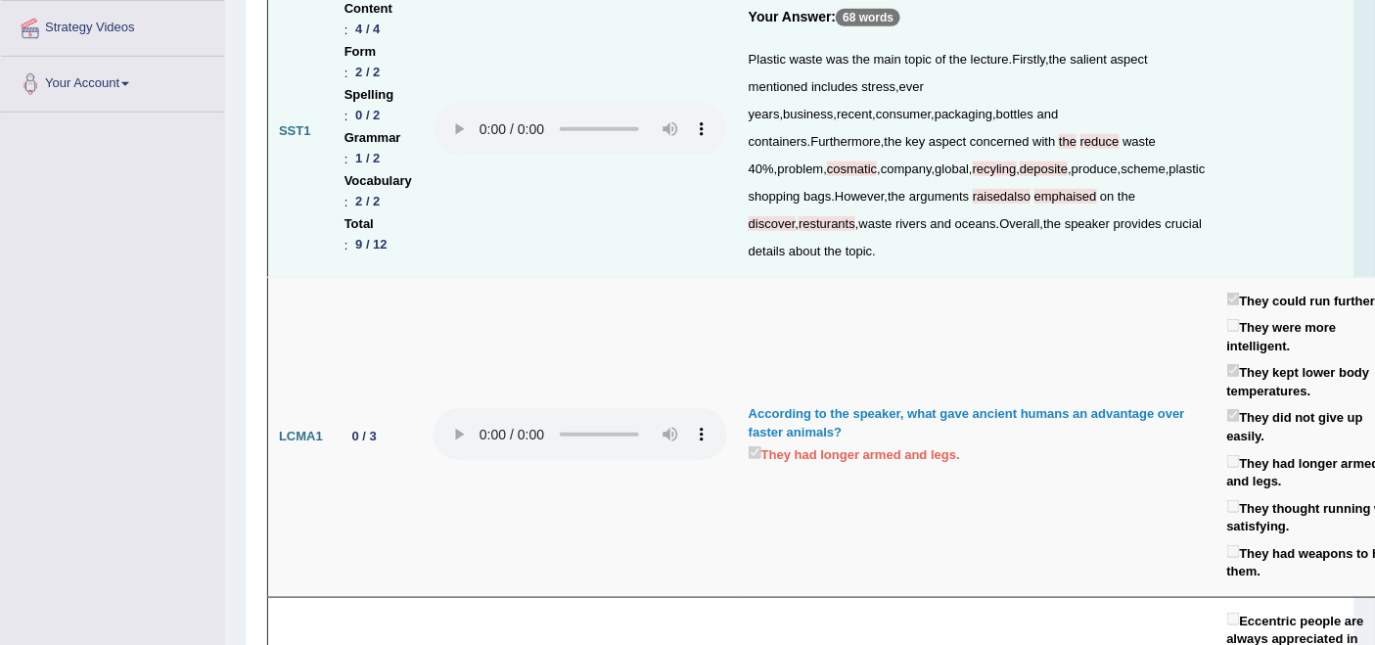
scroll to position [435, 0]
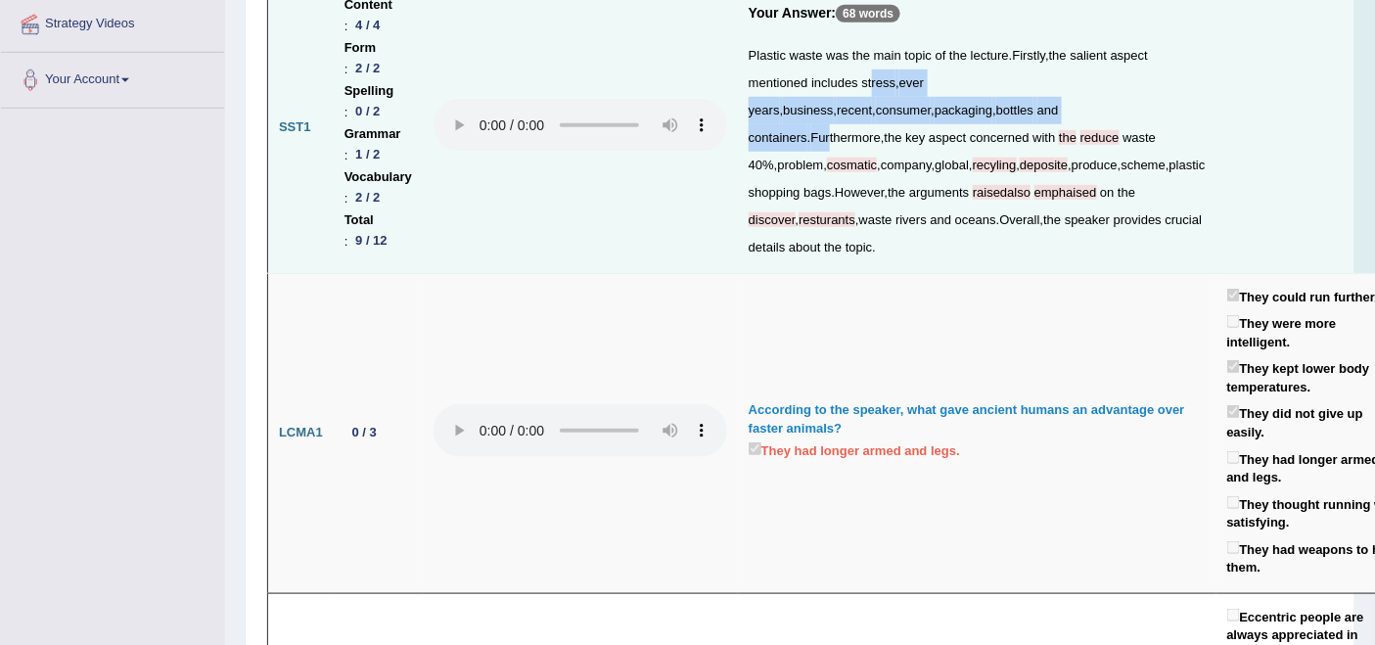
drag, startPoint x: 956, startPoint y: 98, endPoint x: 984, endPoint y: 157, distance: 64.8
click at [984, 157] on div "Plastic waste was the main topic of the lecture . Firstly , the salient aspect …" at bounding box center [977, 151] width 457 height 219
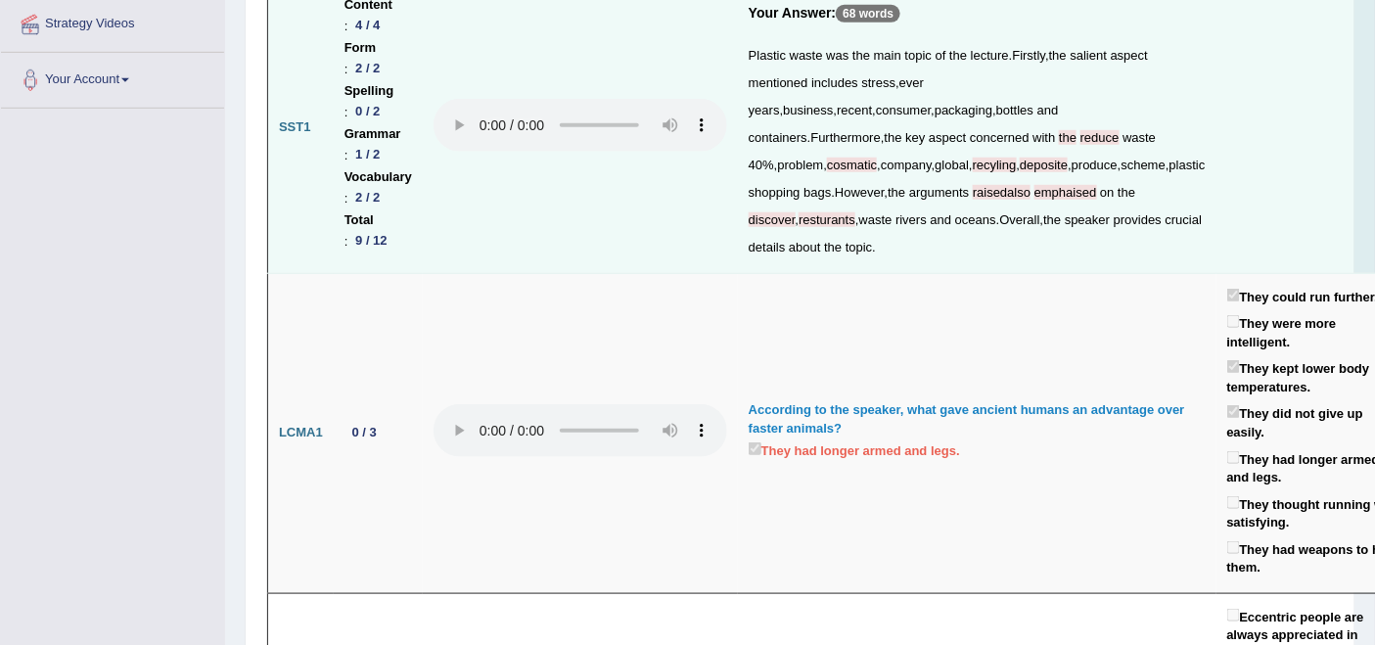
click at [877, 172] on span "cosmatic" at bounding box center [852, 165] width 50 height 15
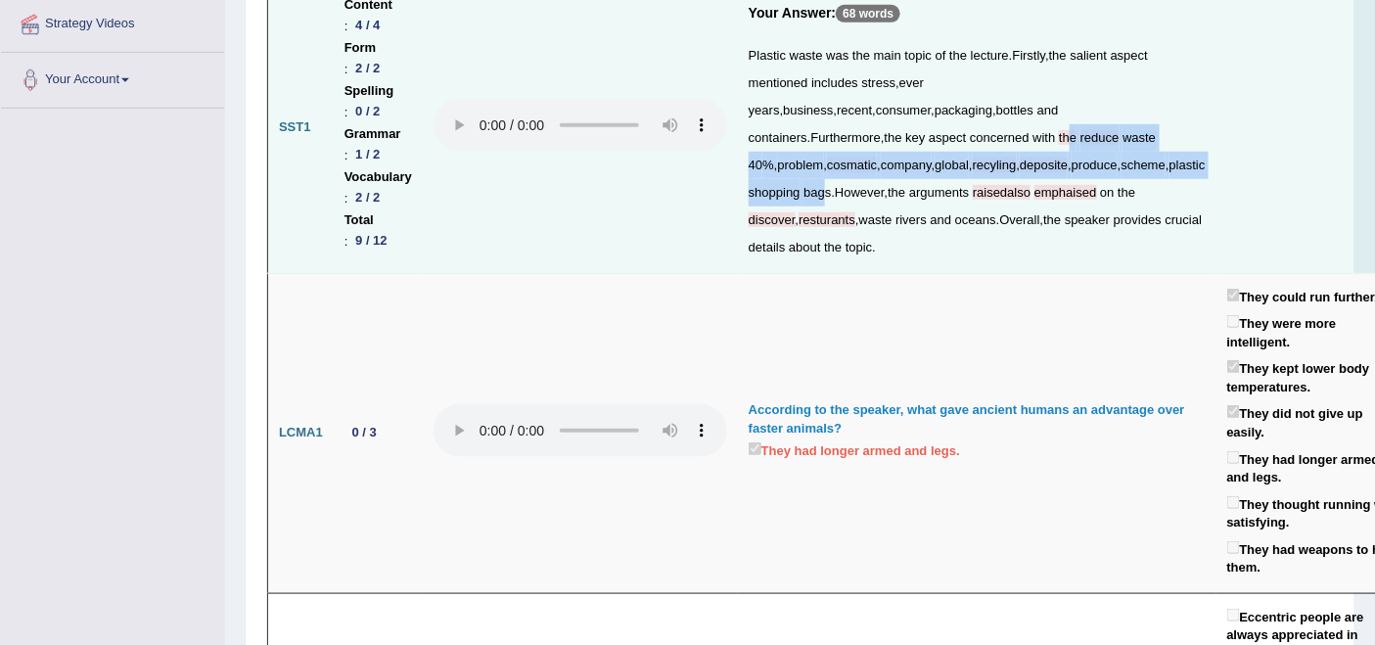
drag, startPoint x: 1000, startPoint y: 182, endPoint x: 1031, endPoint y: 287, distance: 109.1
click at [1050, 261] on div "Plastic waste was the main topic of the lecture . Firstly , the salient aspect …" at bounding box center [977, 151] width 457 height 219
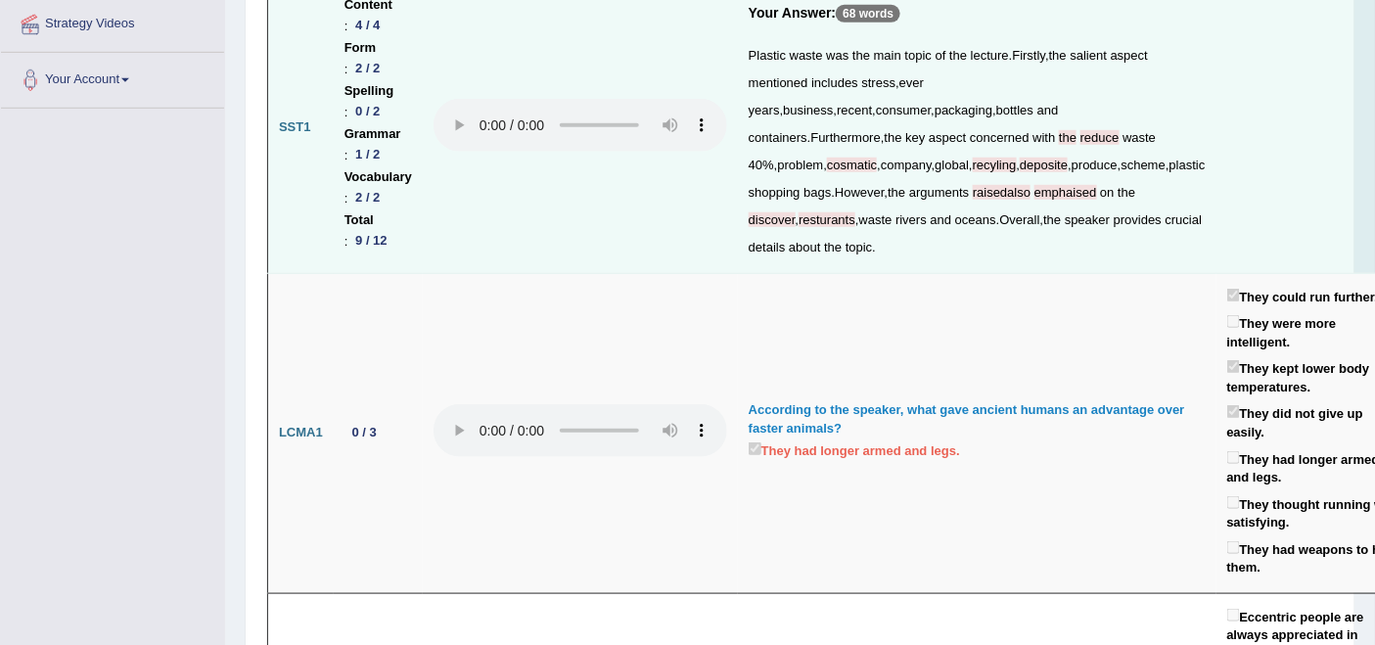
click at [1029, 261] on div "Plastic waste was the main topic of the lecture . Firstly , the salient aspect …" at bounding box center [977, 151] width 457 height 219
drag, startPoint x: 976, startPoint y: 297, endPoint x: 1059, endPoint y: 323, distance: 87.3
click at [1059, 261] on div "Plastic waste was the main topic of the lecture . Firstly , the salient aspect …" at bounding box center [977, 151] width 457 height 219
click at [1071, 273] on td "Your Answer: 68 words Plastic waste was the main topic of the lecture . Firstly…" at bounding box center [977, 127] width 479 height 291
drag, startPoint x: 837, startPoint y: 352, endPoint x: 980, endPoint y: 352, distance: 142.9
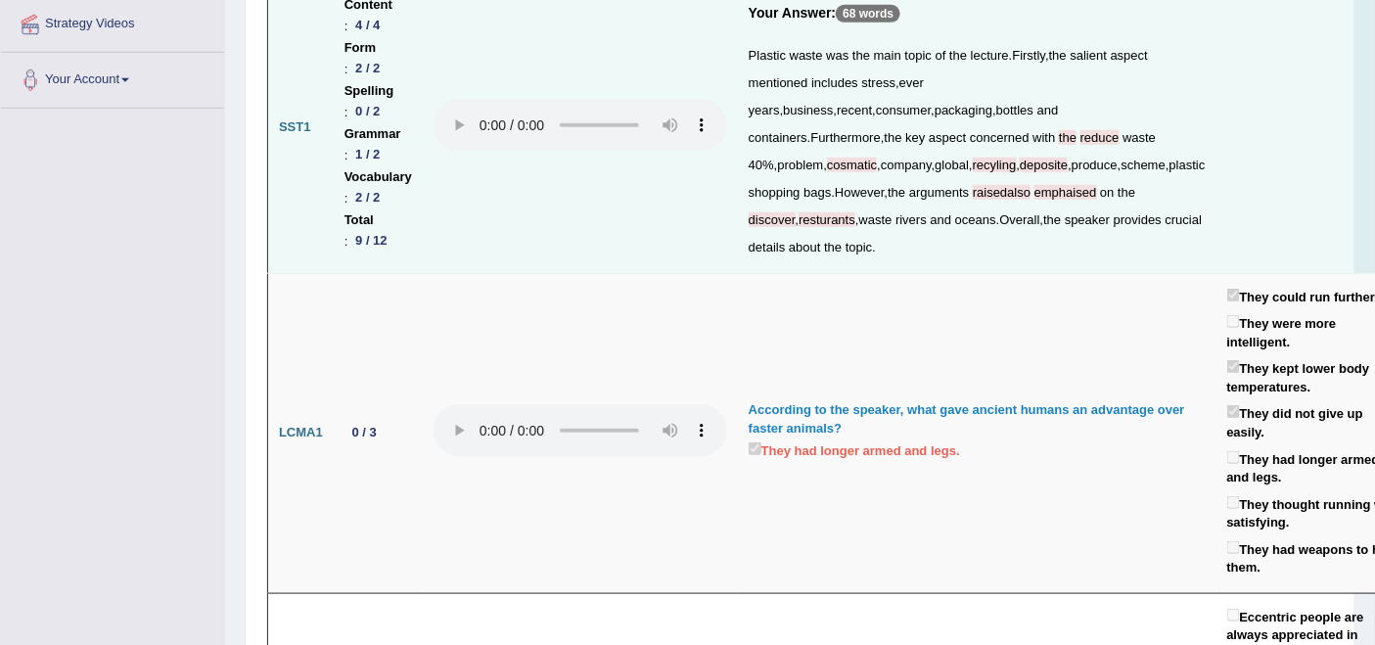
click at [980, 261] on div "Plastic waste was the main topic of the lecture . Firstly , the salient aspect …" at bounding box center [977, 151] width 457 height 219
drag, startPoint x: 1024, startPoint y: 443, endPoint x: 984, endPoint y: 428, distance: 43.1
click at [1015, 446] on td "According to the speaker, what gave ancient humans an advantage over faster ani…" at bounding box center [977, 433] width 479 height 320
drag, startPoint x: 903, startPoint y: 383, endPoint x: 1084, endPoint y: 396, distance: 181.6
click at [1084, 273] on tr "SST1 Content : 4 / 4 Form : 2 / 2 Spelling : 0 / 2 Grammar : 1 / 2 Vocabulary :…" at bounding box center [841, 127] width 1146 height 291
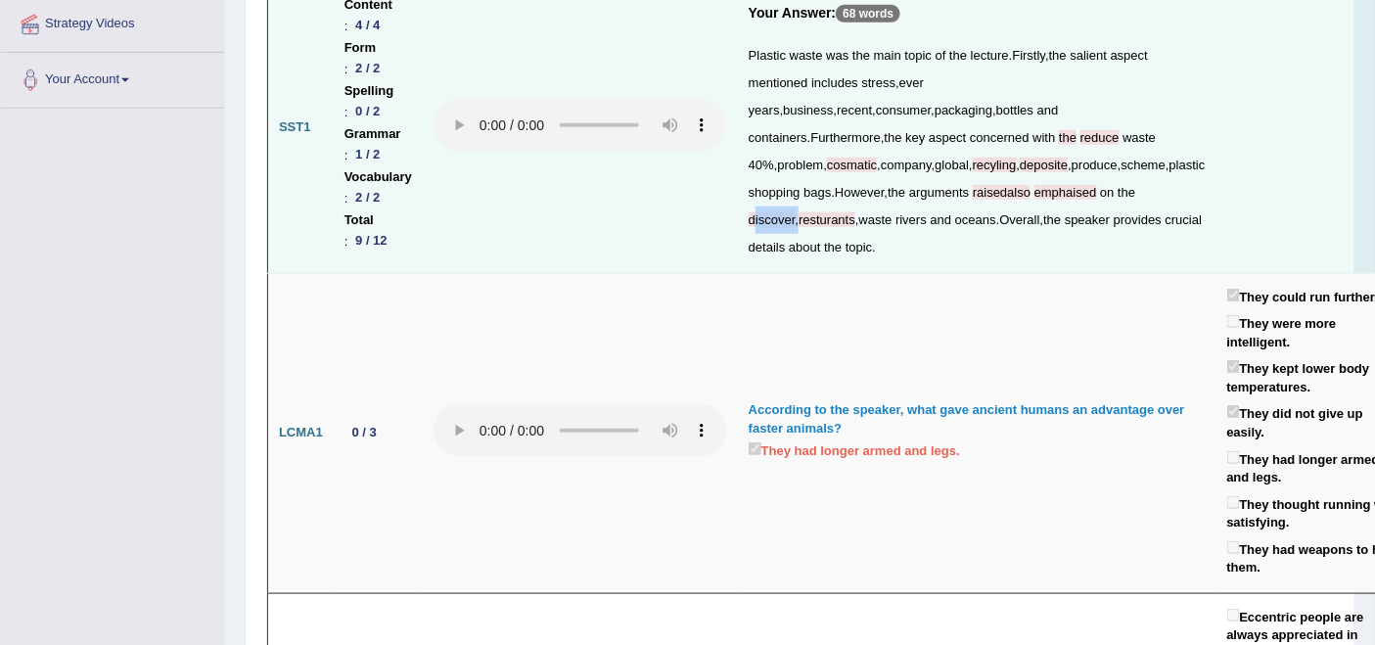
drag, startPoint x: 945, startPoint y: 327, endPoint x: 991, endPoint y: 326, distance: 46.0
click at [991, 261] on div "Plastic waste was the main topic of the lecture . Firstly , the salient aspect …" at bounding box center [977, 151] width 457 height 219
click at [1013, 200] on span "raisedalso" at bounding box center [1002, 192] width 58 height 15
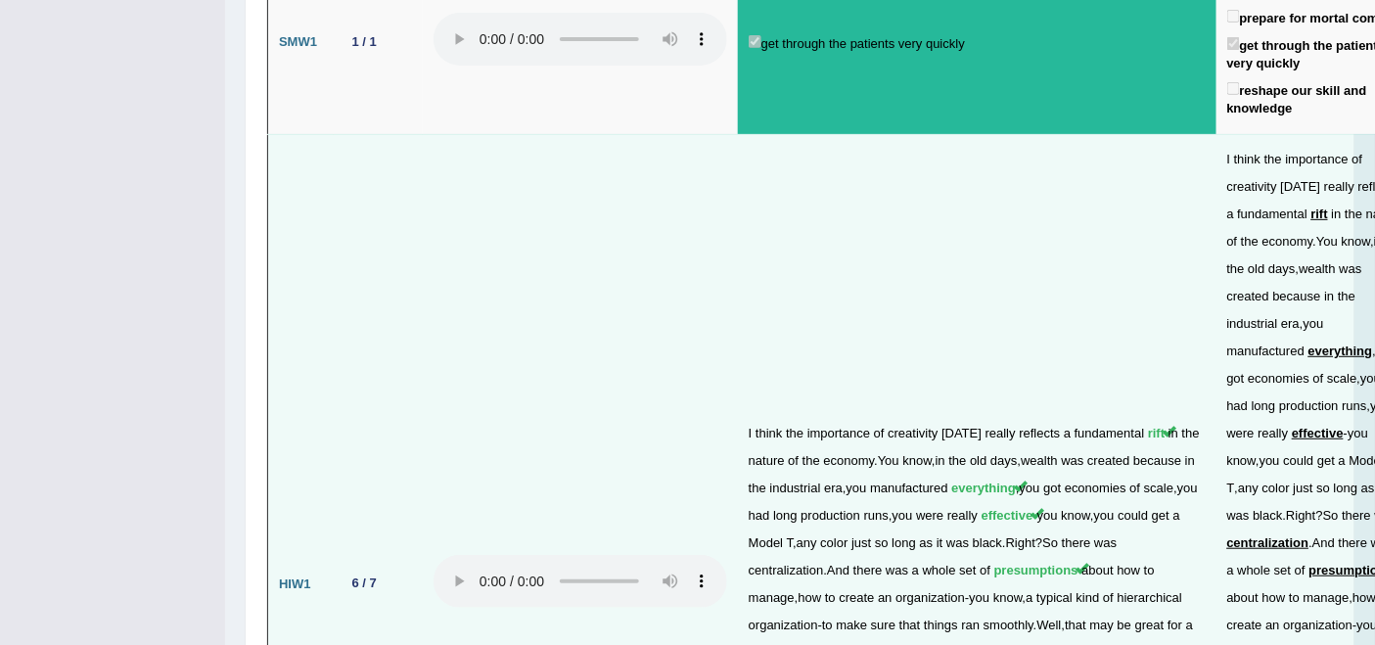
scroll to position [5153, 0]
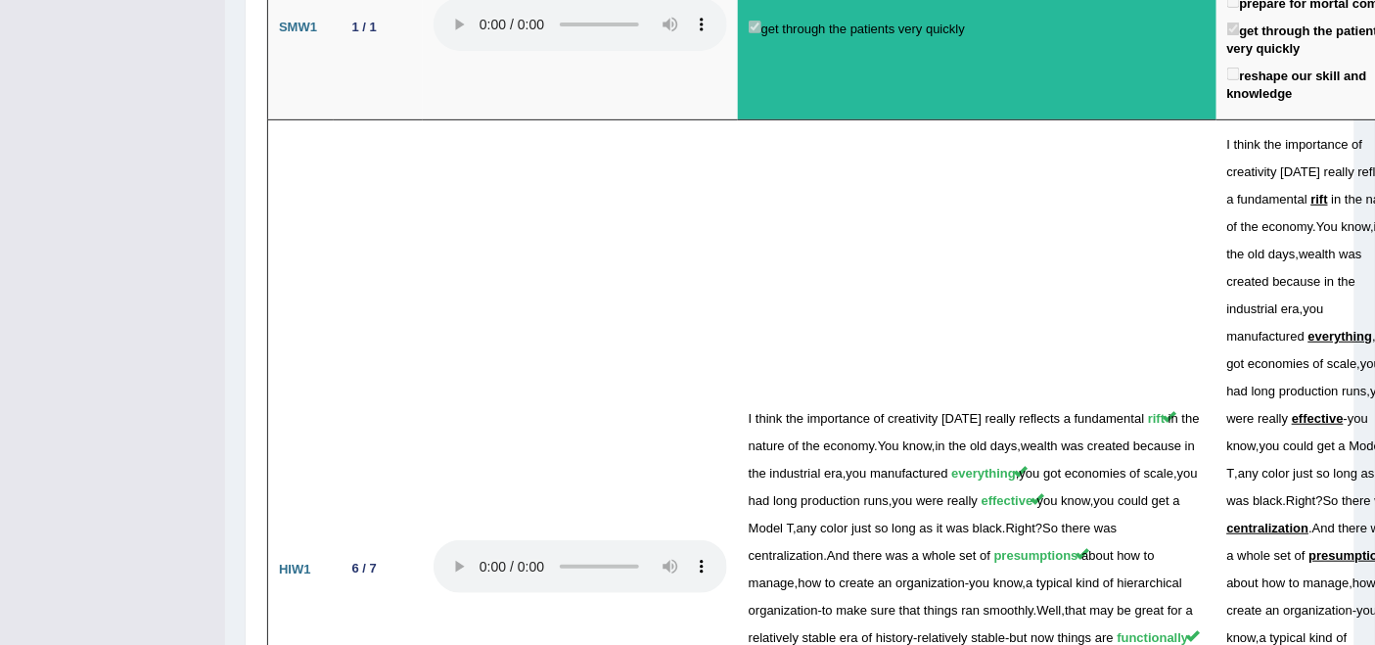
drag, startPoint x: 872, startPoint y: 405, endPoint x: 976, endPoint y: 404, distance: 103.8
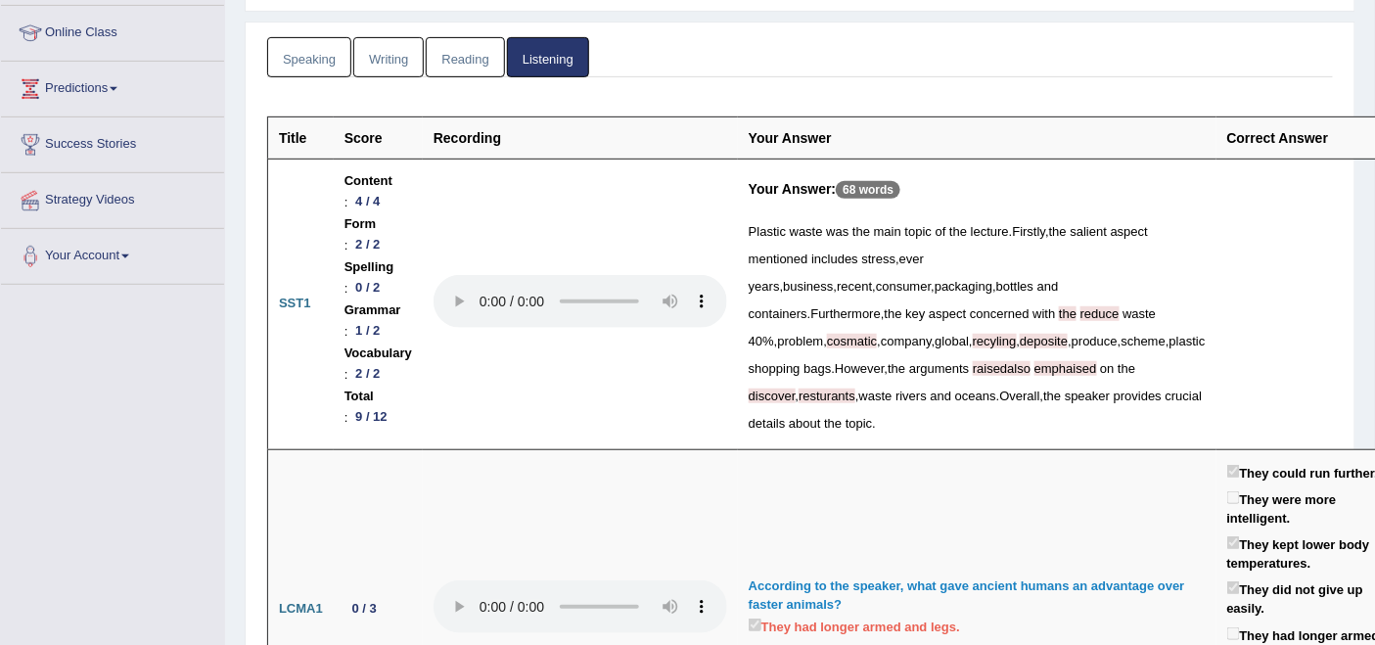
scroll to position [0, 0]
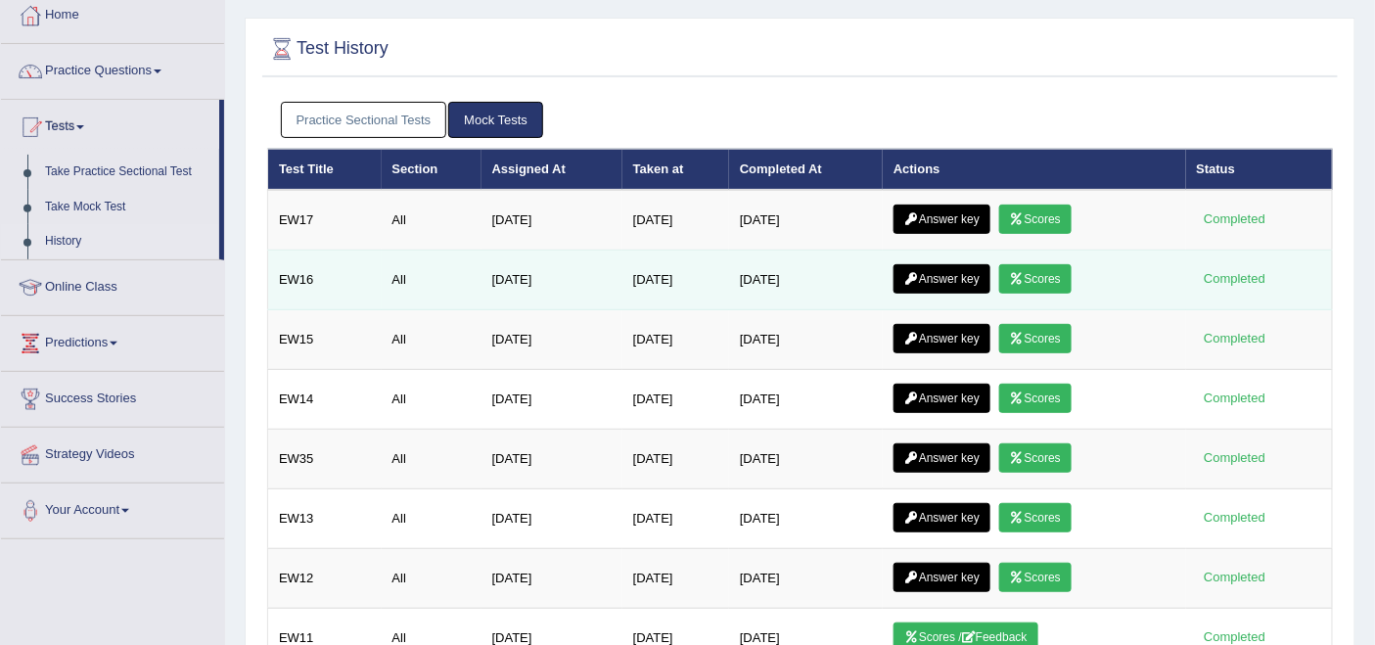
click at [952, 269] on link "Answer key" at bounding box center [942, 278] width 97 height 29
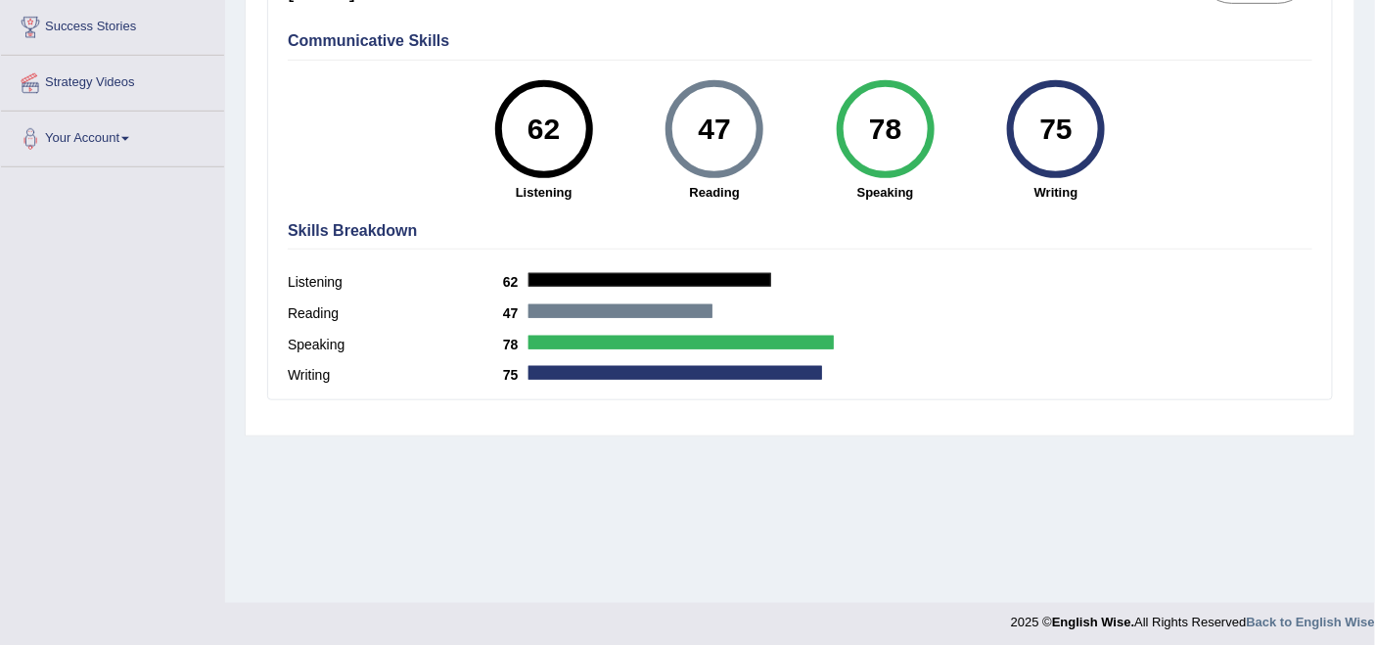
scroll to position [383, 0]
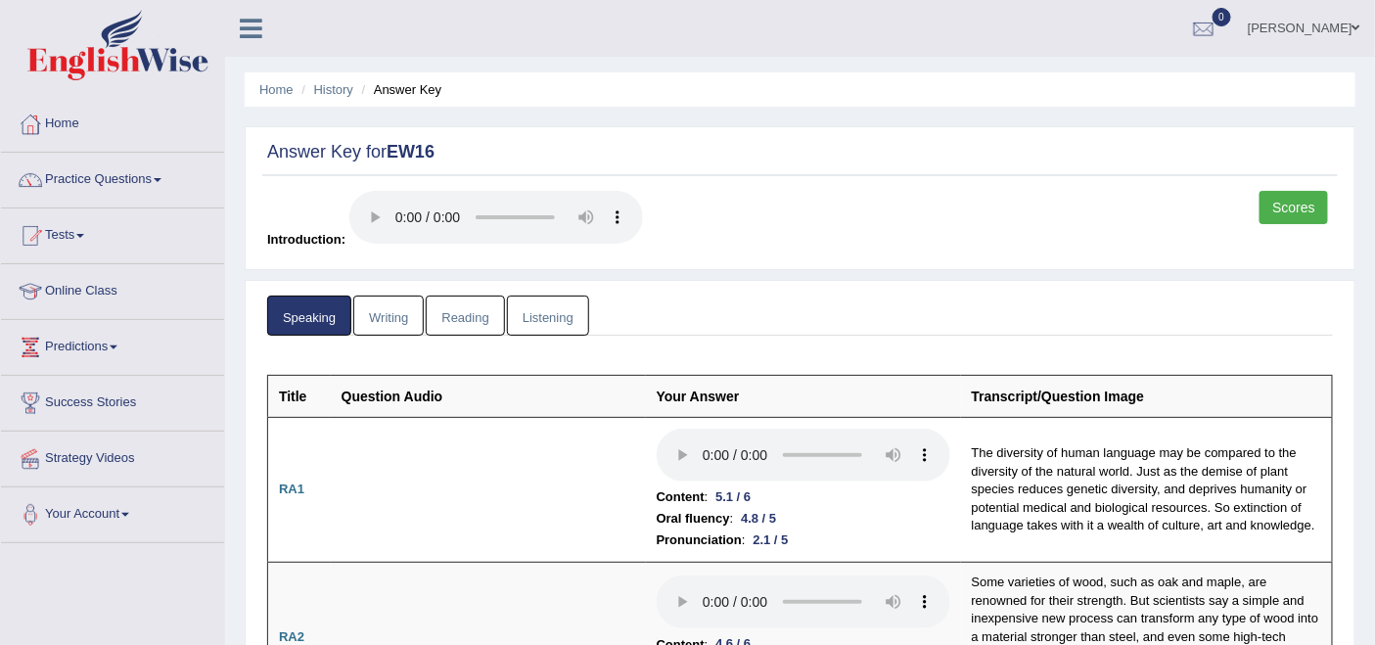
click at [375, 320] on link "Writing" at bounding box center [388, 316] width 70 height 40
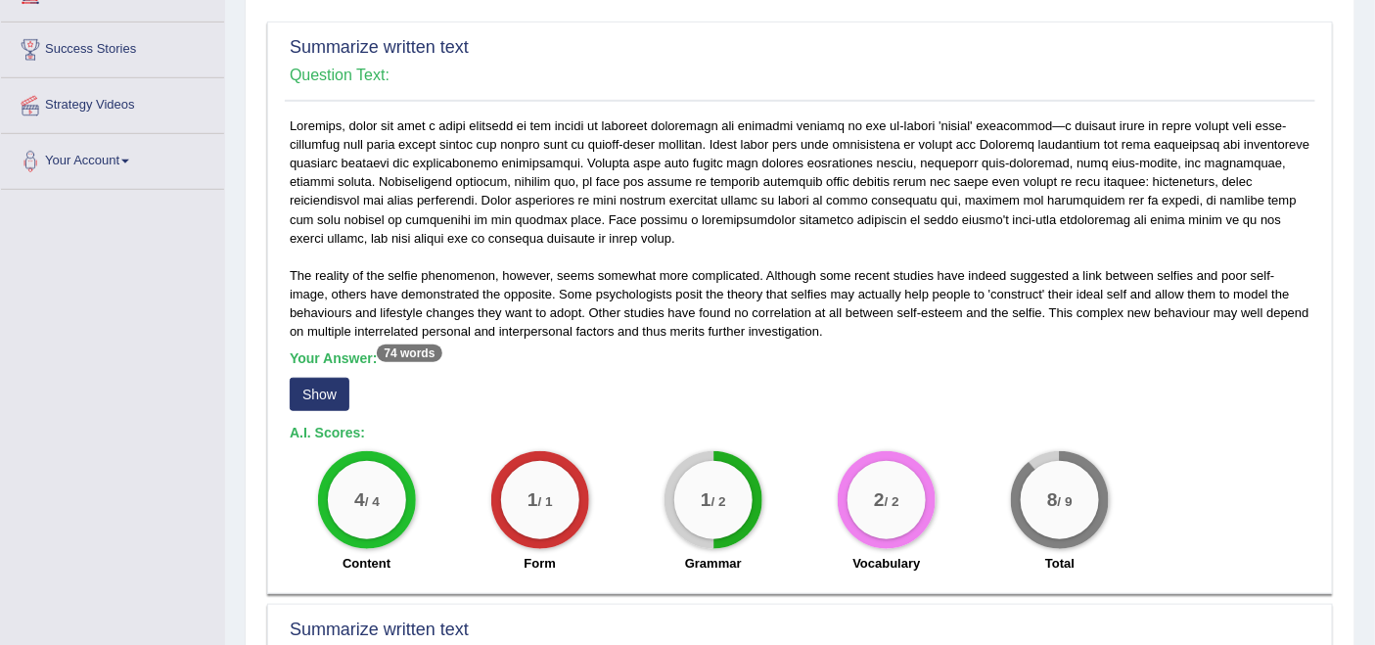
scroll to position [435, 0]
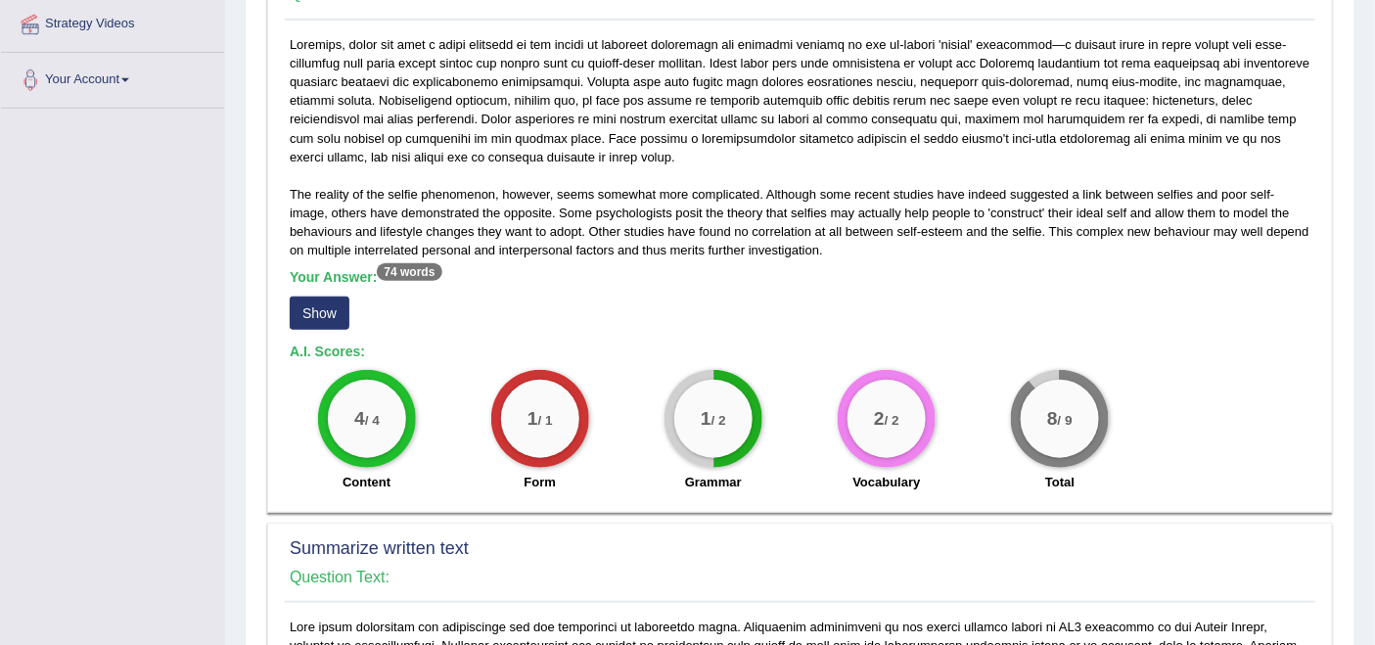
click at [312, 309] on button "Show" at bounding box center [320, 313] width 60 height 33
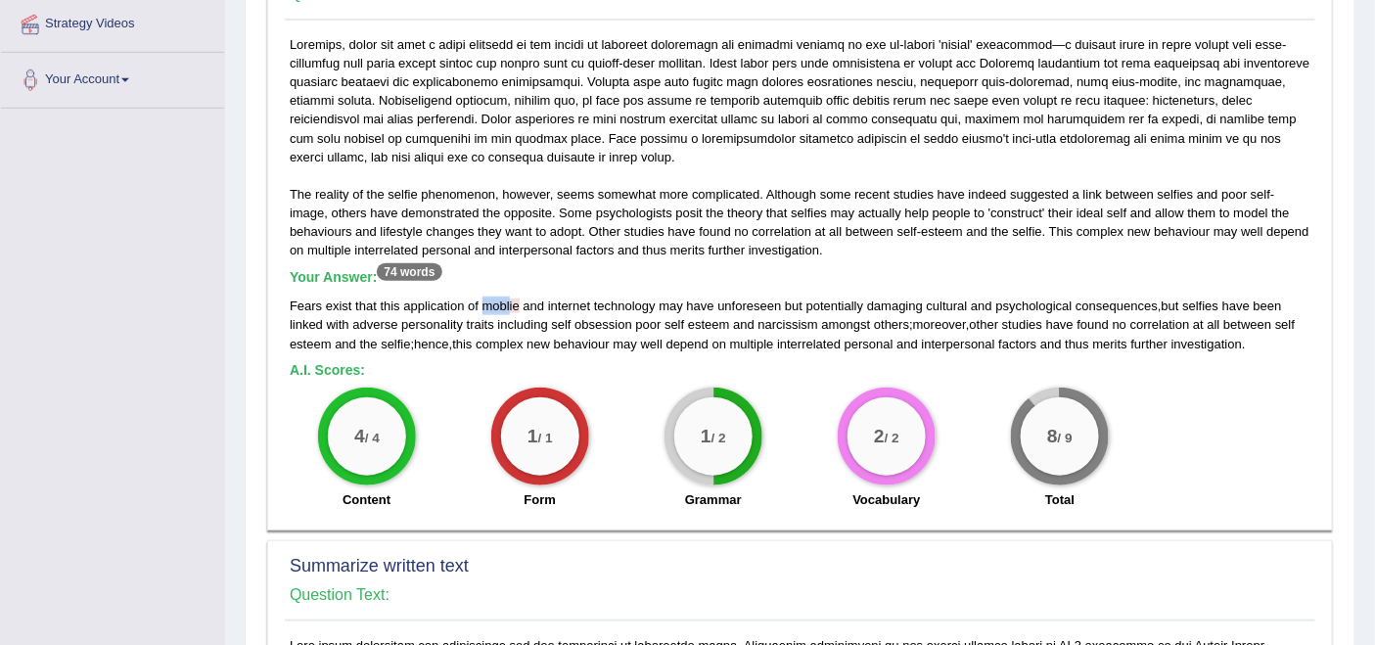
drag, startPoint x: 483, startPoint y: 303, endPoint x: 509, endPoint y: 303, distance: 26.4
click at [509, 303] on span "moblie" at bounding box center [501, 306] width 37 height 15
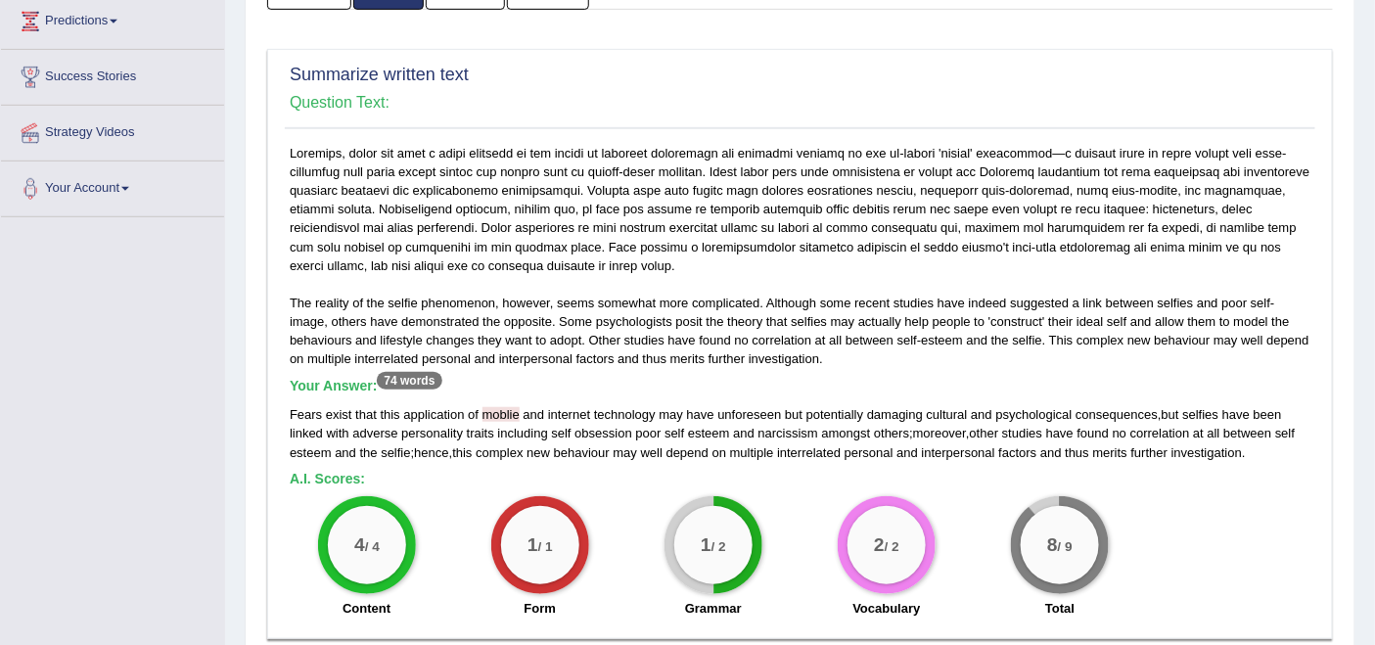
click at [628, 372] on div "The reality of the selfie phenomenon, however, seems somewhat more complicated.…" at bounding box center [800, 386] width 1031 height 485
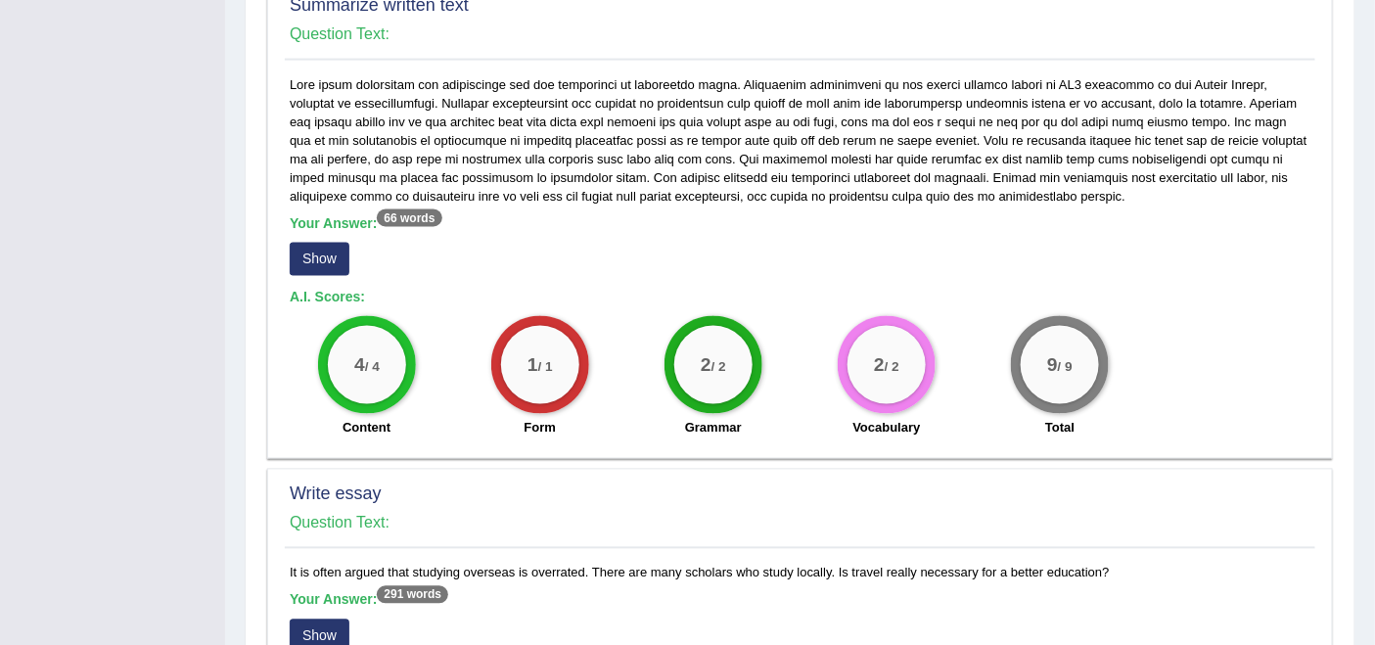
scroll to position [1088, 0]
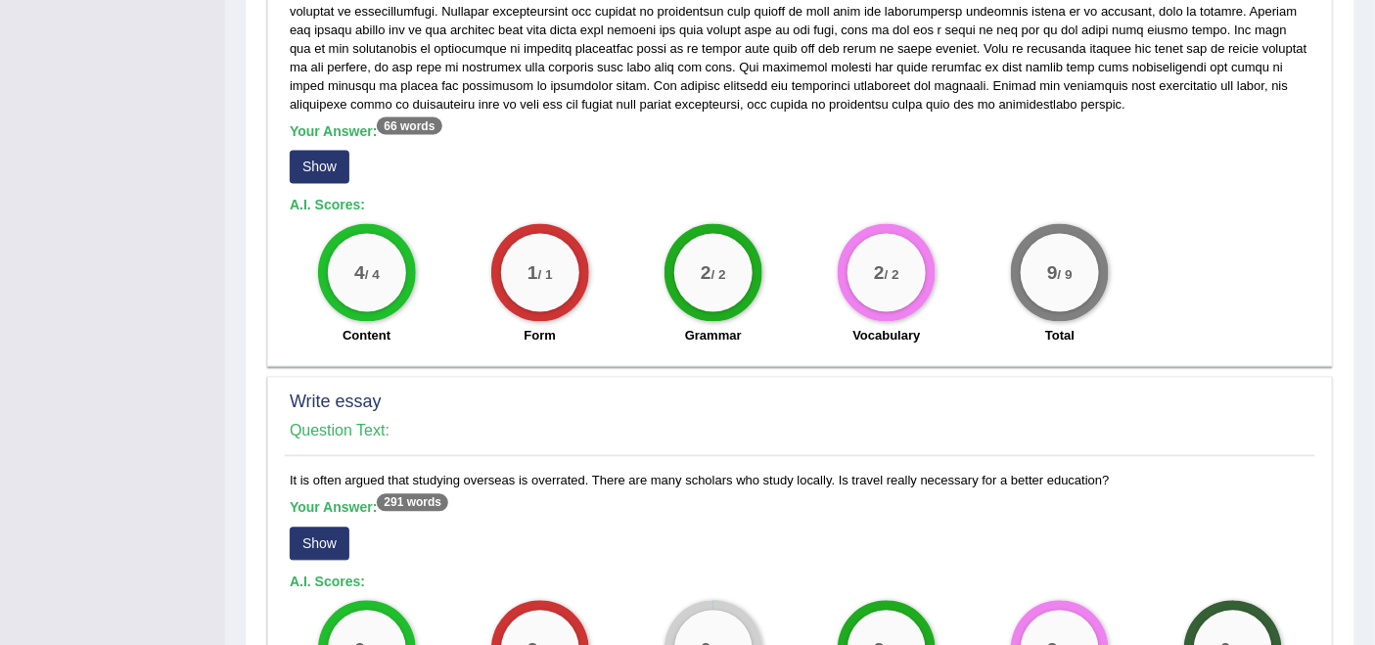
click at [323, 156] on button "Show" at bounding box center [320, 167] width 60 height 33
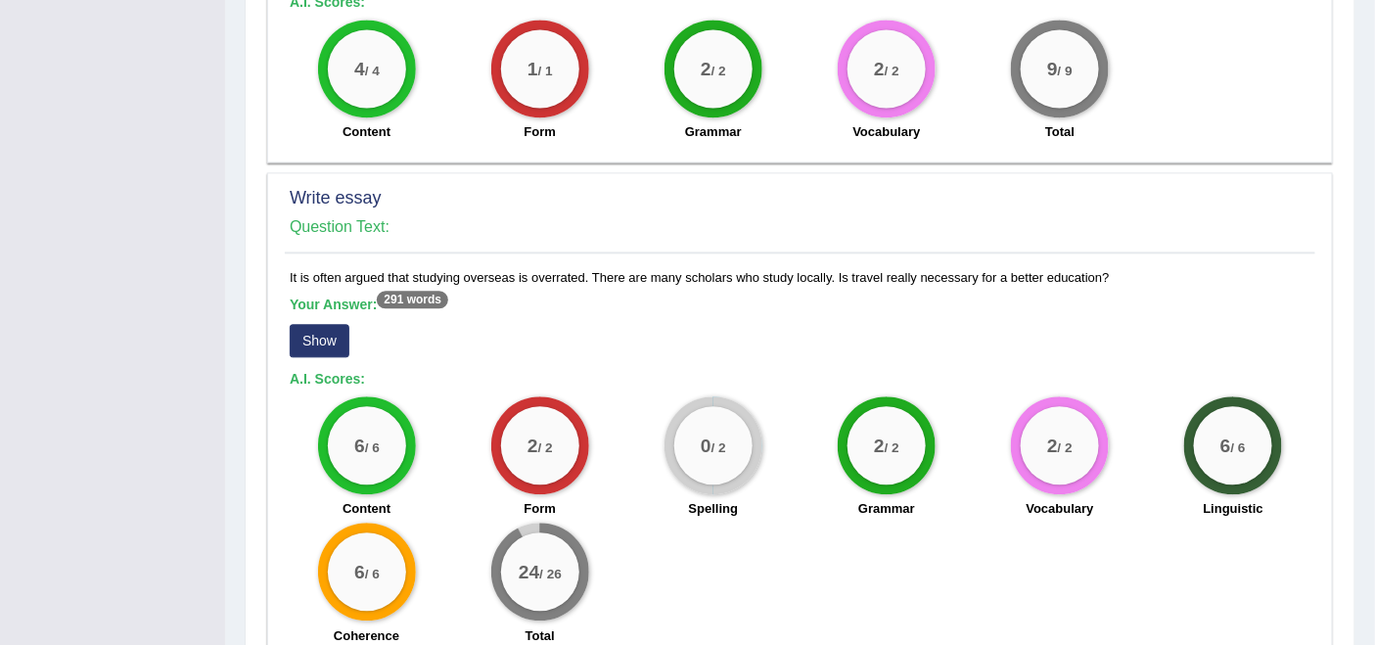
scroll to position [1415, 0]
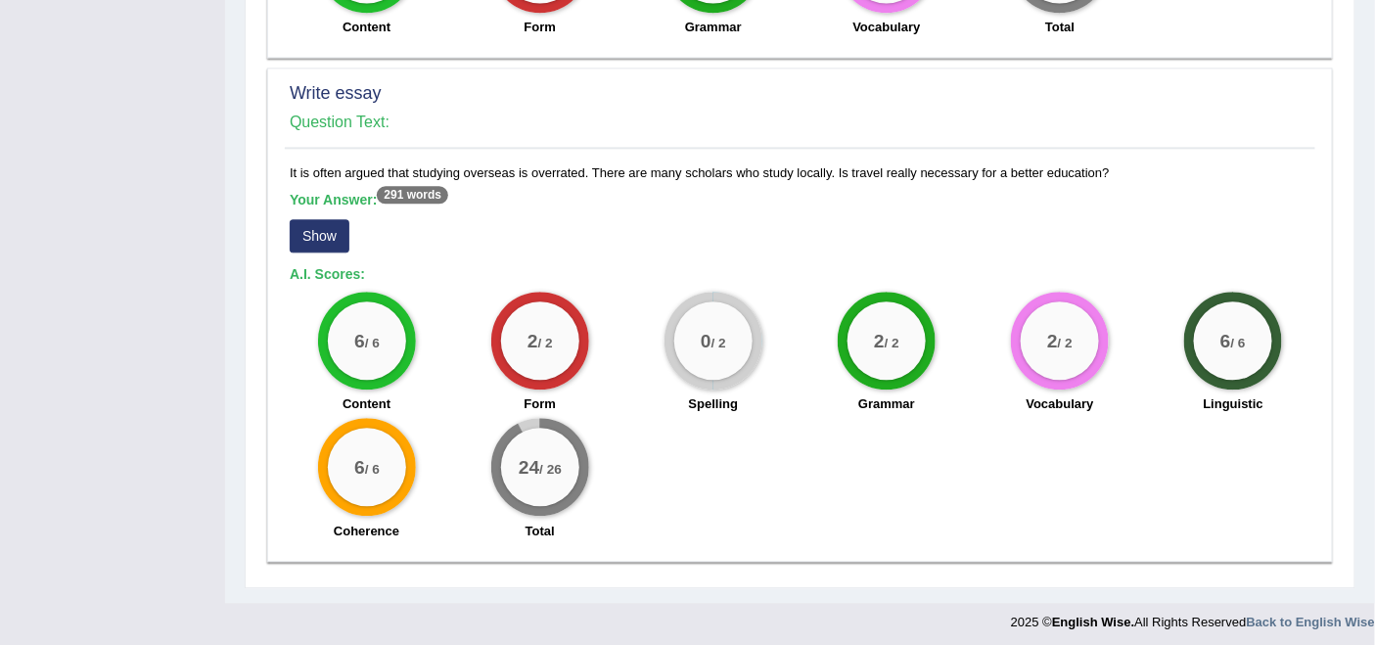
click at [312, 228] on button "Show" at bounding box center [320, 235] width 60 height 33
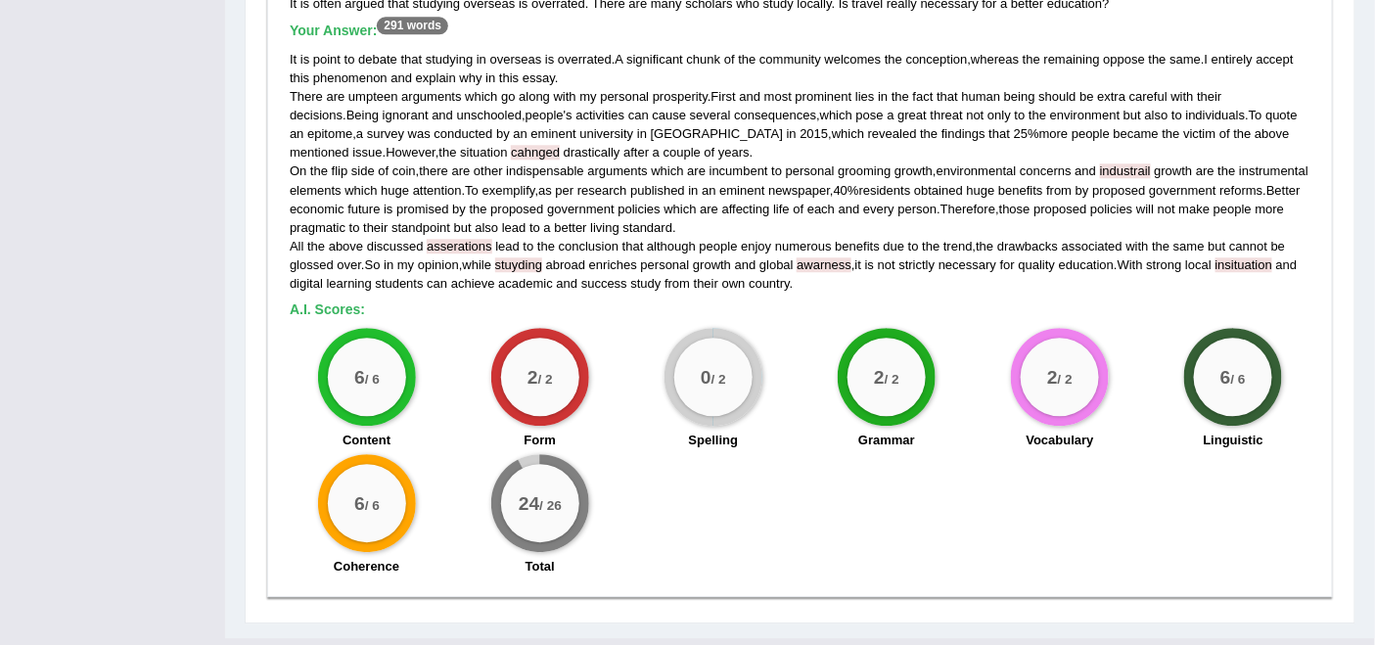
scroll to position [1475, 0]
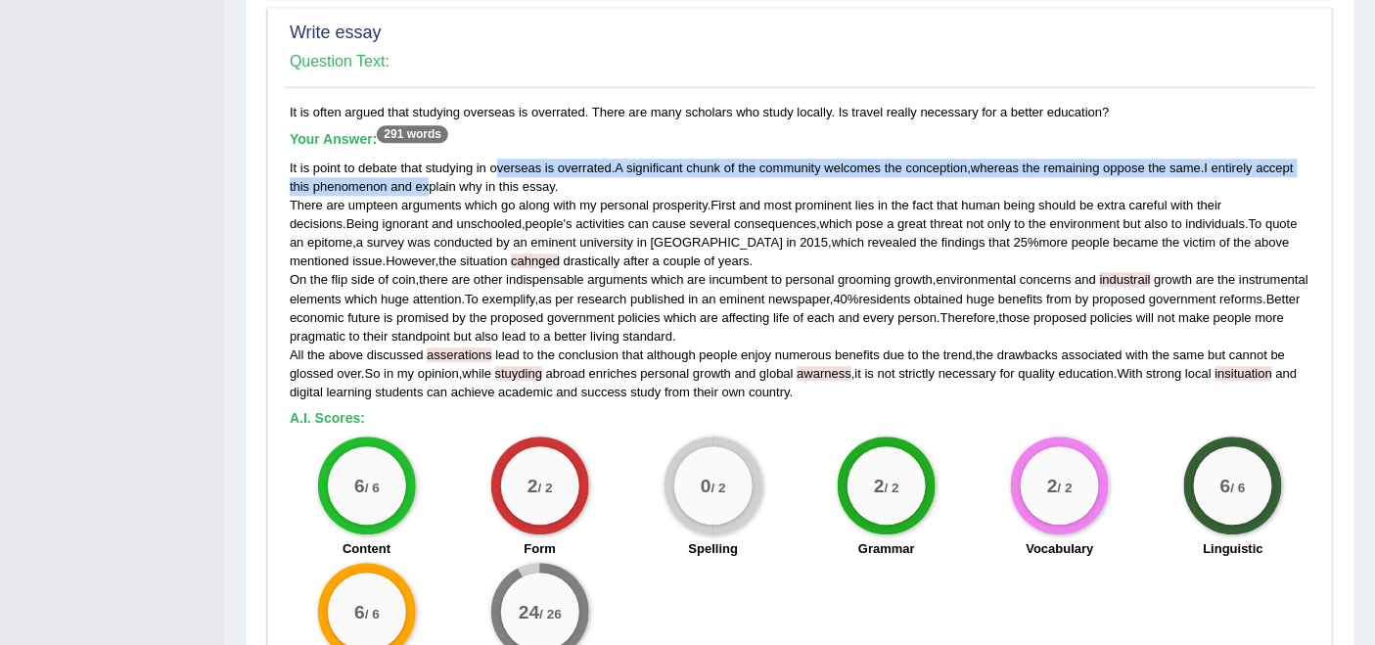
drag, startPoint x: 425, startPoint y: 172, endPoint x: 499, endPoint y: 169, distance: 74.5
click at [499, 169] on div "It is point to debate that studying in overseas is overrated . A significant ch…" at bounding box center [800, 280] width 1021 height 243
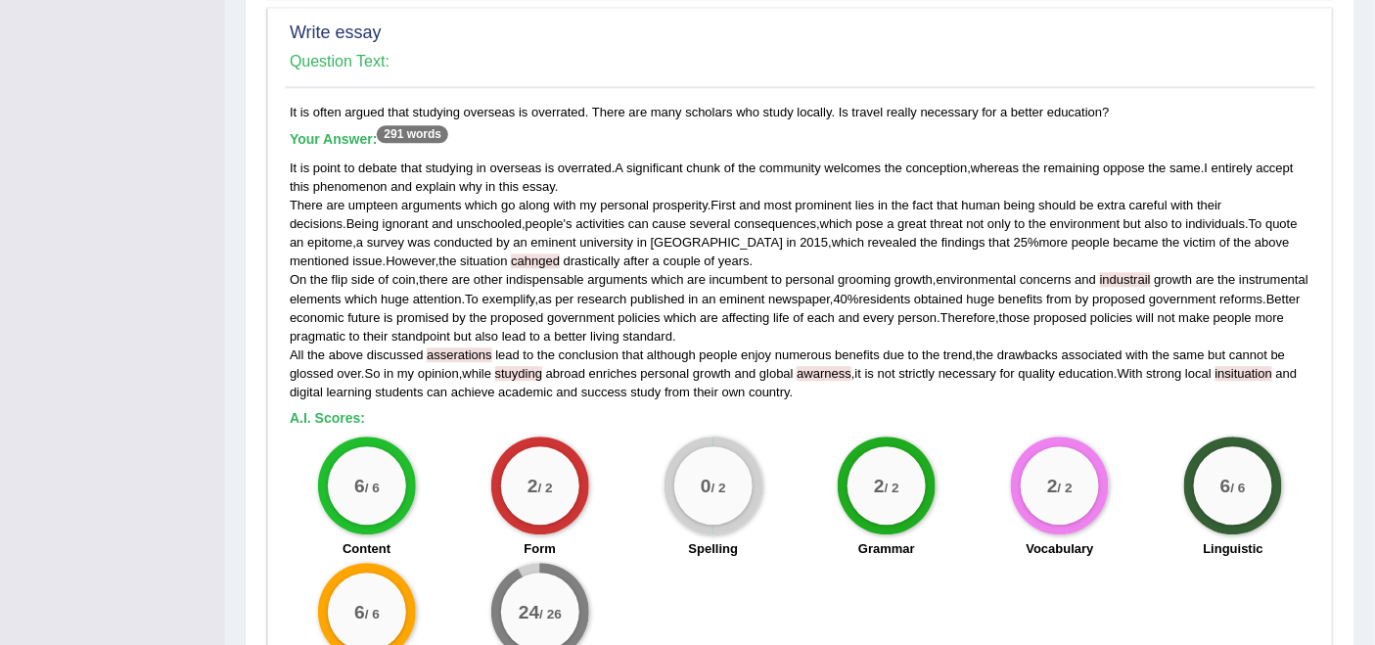
click at [605, 206] on div "It is point to debate that studying in overseas is overrated . A significant ch…" at bounding box center [800, 280] width 1021 height 243
drag, startPoint x: 452, startPoint y: 165, endPoint x: 626, endPoint y: 157, distance: 173.5
click at [626, 159] on div "It is point to debate that studying in overseas is overrated . A significant ch…" at bounding box center [800, 280] width 1021 height 243
click at [763, 188] on div "It is point to debate that studying in overseas is overrated . A significant ch…" at bounding box center [800, 280] width 1021 height 243
drag, startPoint x: 510, startPoint y: 385, endPoint x: 782, endPoint y: 377, distance: 272.3
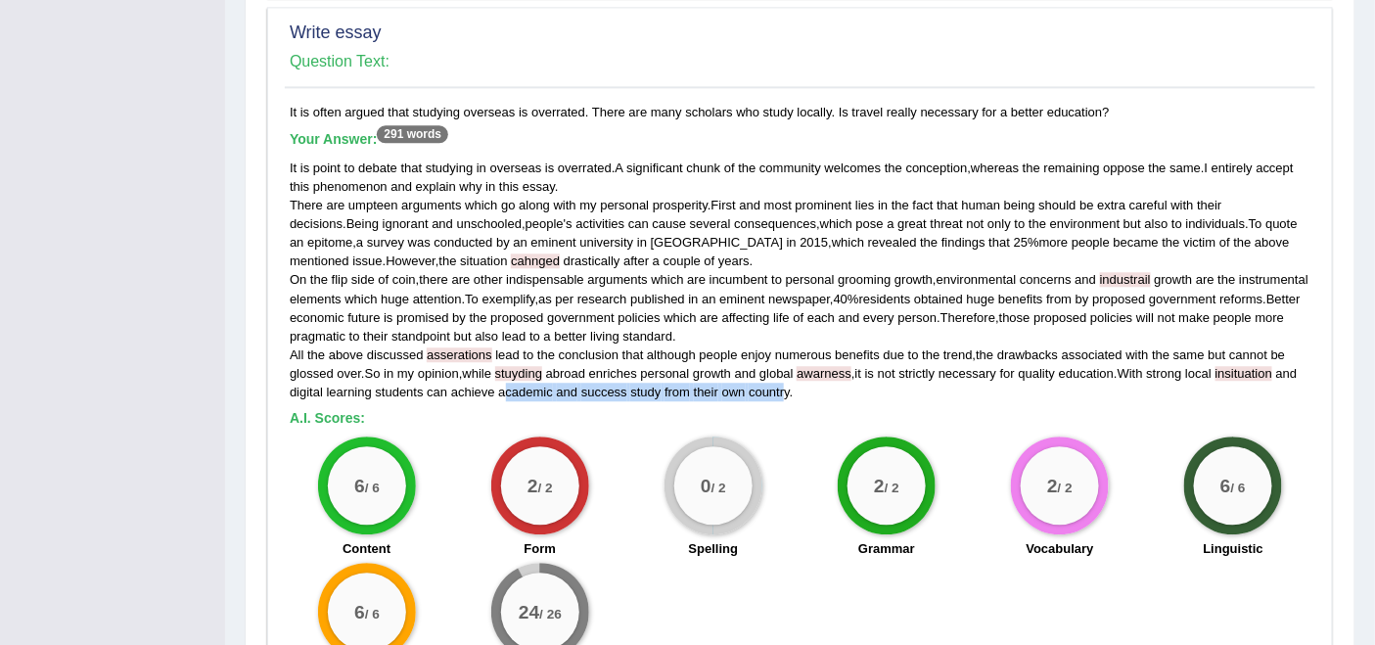
click at [782, 377] on div "It is point to debate that studying in overseas is overrated . A significant ch…" at bounding box center [800, 280] width 1021 height 243
click at [1165, 388] on div "It is point to debate that studying in overseas is overrated . A significant ch…" at bounding box center [800, 280] width 1021 height 243
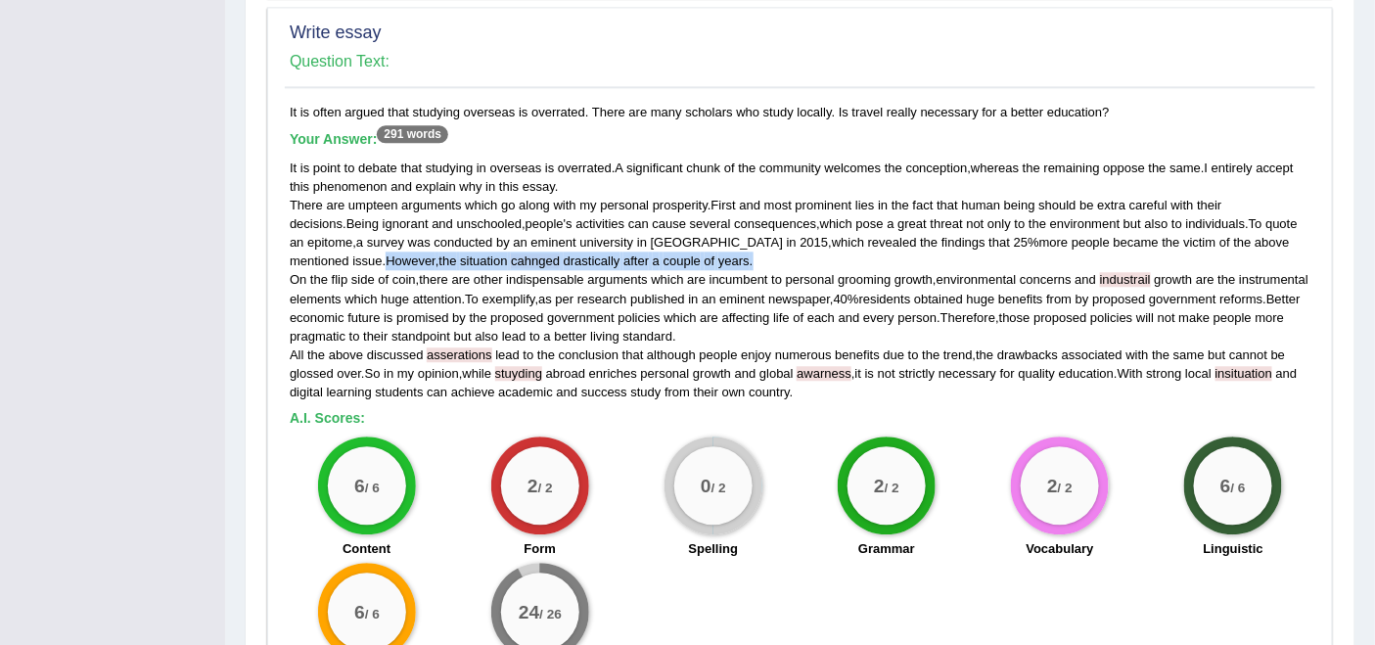
drag, startPoint x: 287, startPoint y: 255, endPoint x: 669, endPoint y: 260, distance: 381.8
click at [669, 260] on div "It is often argued that studying overseas is overrated. There are many scholars…" at bounding box center [800, 399] width 1031 height 592
drag, startPoint x: 429, startPoint y: 351, endPoint x: 482, endPoint y: 344, distance: 53.4
click at [482, 348] on span "asserations" at bounding box center [459, 355] width 65 height 15
click at [550, 421] on div "It is often argued that studying overseas is overrated. There are many scholars…" at bounding box center [800, 399] width 1031 height 592
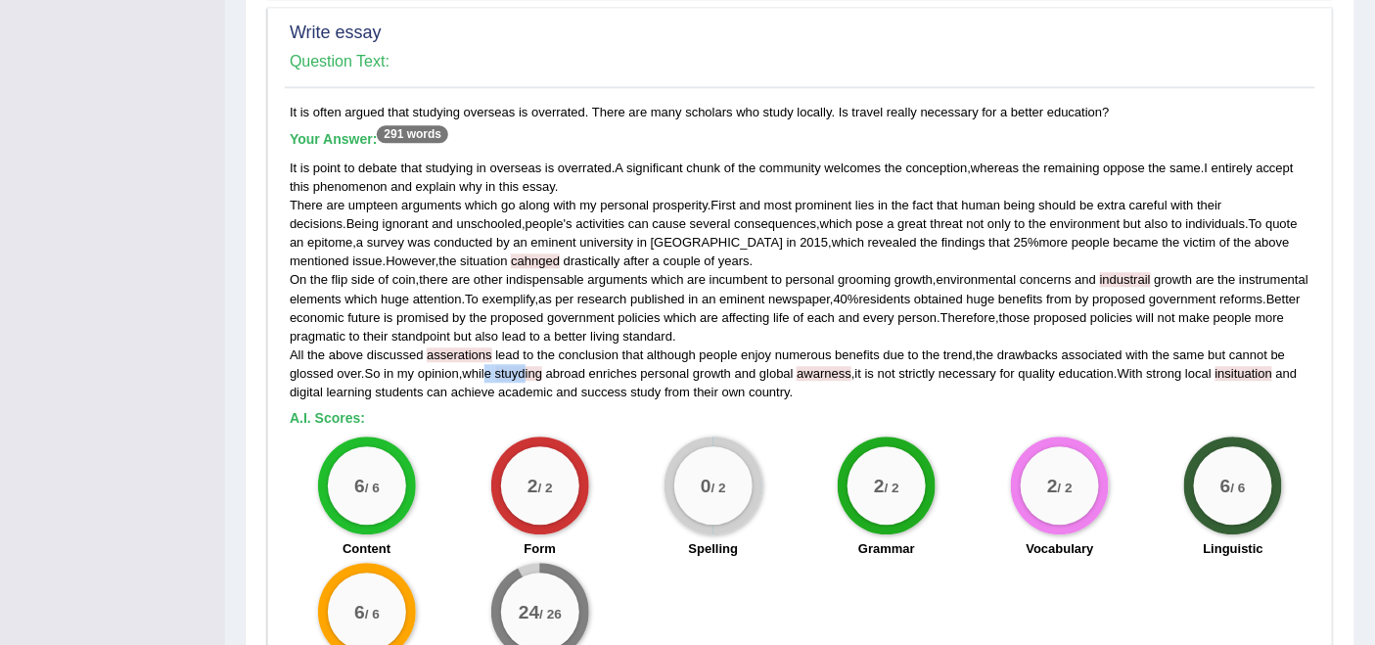
drag, startPoint x: 494, startPoint y: 367, endPoint x: 529, endPoint y: 367, distance: 34.3
click at [529, 367] on div "It is point to debate that studying in overseas is overrated . A significant ch…" at bounding box center [800, 280] width 1021 height 243
drag, startPoint x: 806, startPoint y: 372, endPoint x: 826, endPoint y: 373, distance: 20.6
click at [826, 373] on span "awarness" at bounding box center [824, 373] width 55 height 15
drag, startPoint x: 413, startPoint y: 251, endPoint x: 455, endPoint y: 251, distance: 42.1
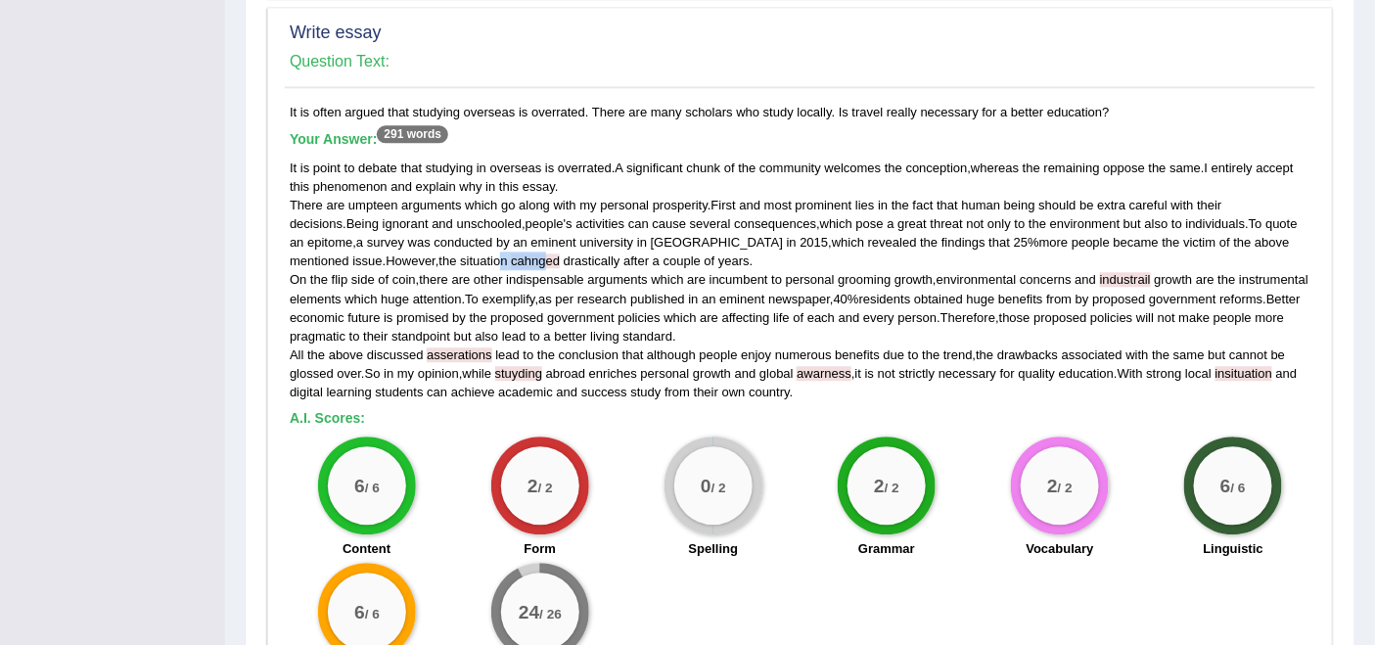
click at [455, 251] on div "It is point to debate that studying in overseas is overrated . A significant ch…" at bounding box center [800, 280] width 1021 height 243
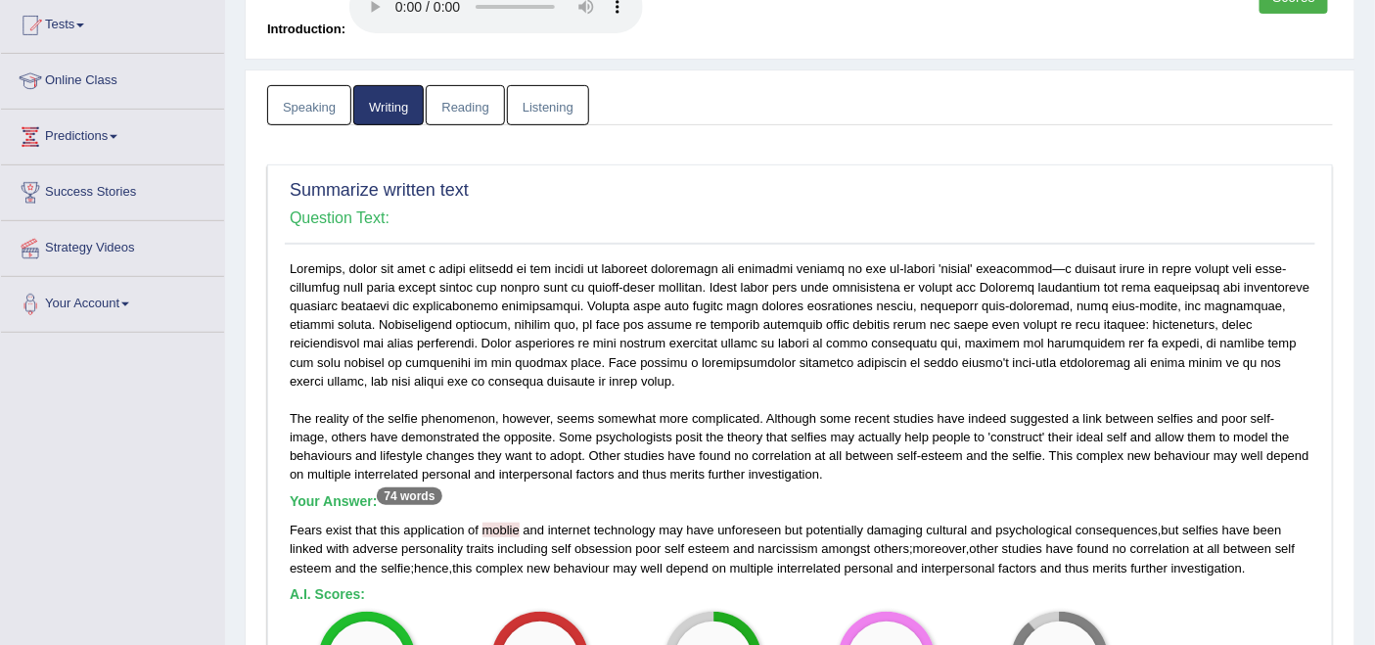
scroll to position [207, 0]
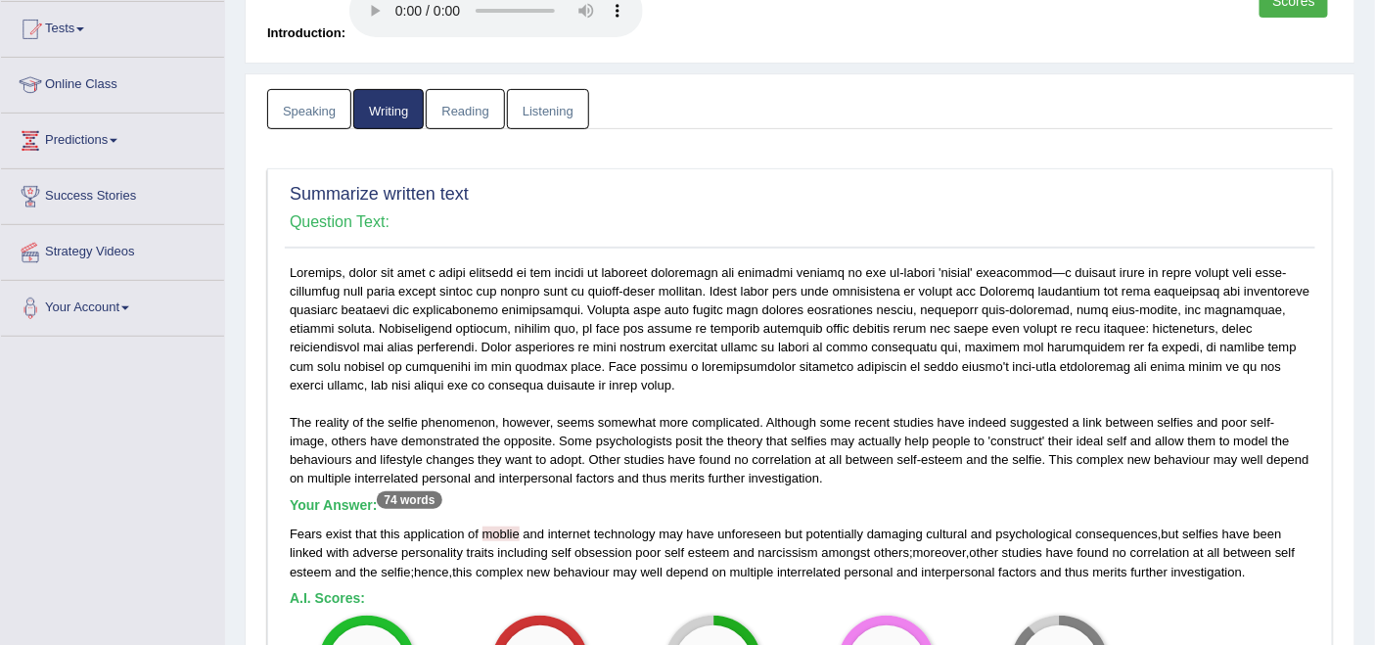
click at [453, 111] on link "Reading" at bounding box center [465, 109] width 78 height 40
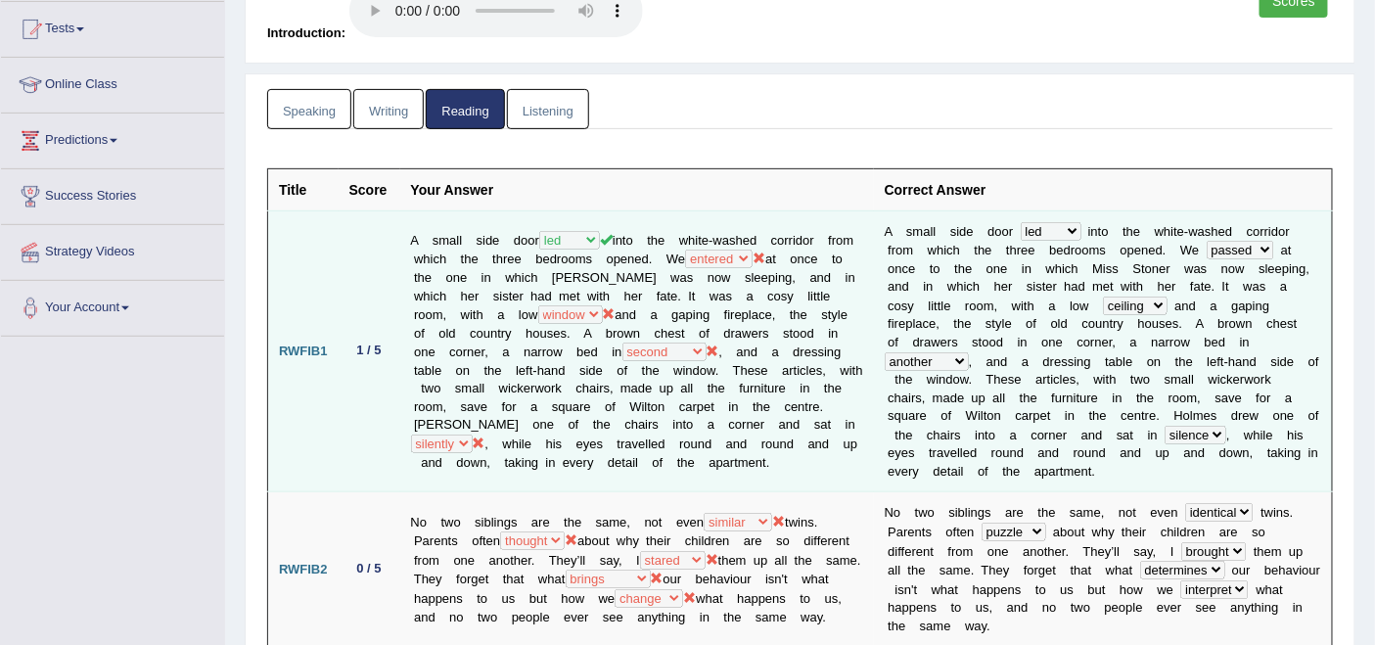
scroll to position [315, 0]
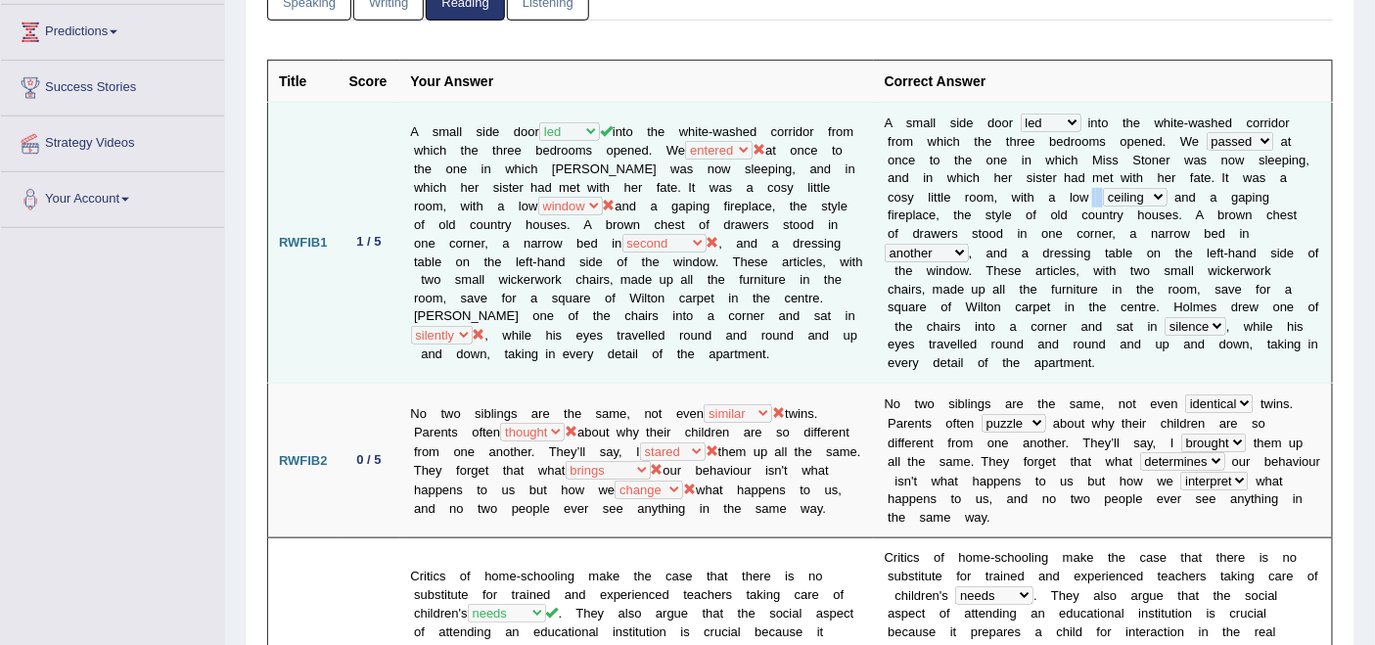
click at [1069, 198] on td "A s m a l l s i d e d o o r carried led guided took i n t o t h e w h i t e - w…" at bounding box center [1103, 243] width 459 height 282
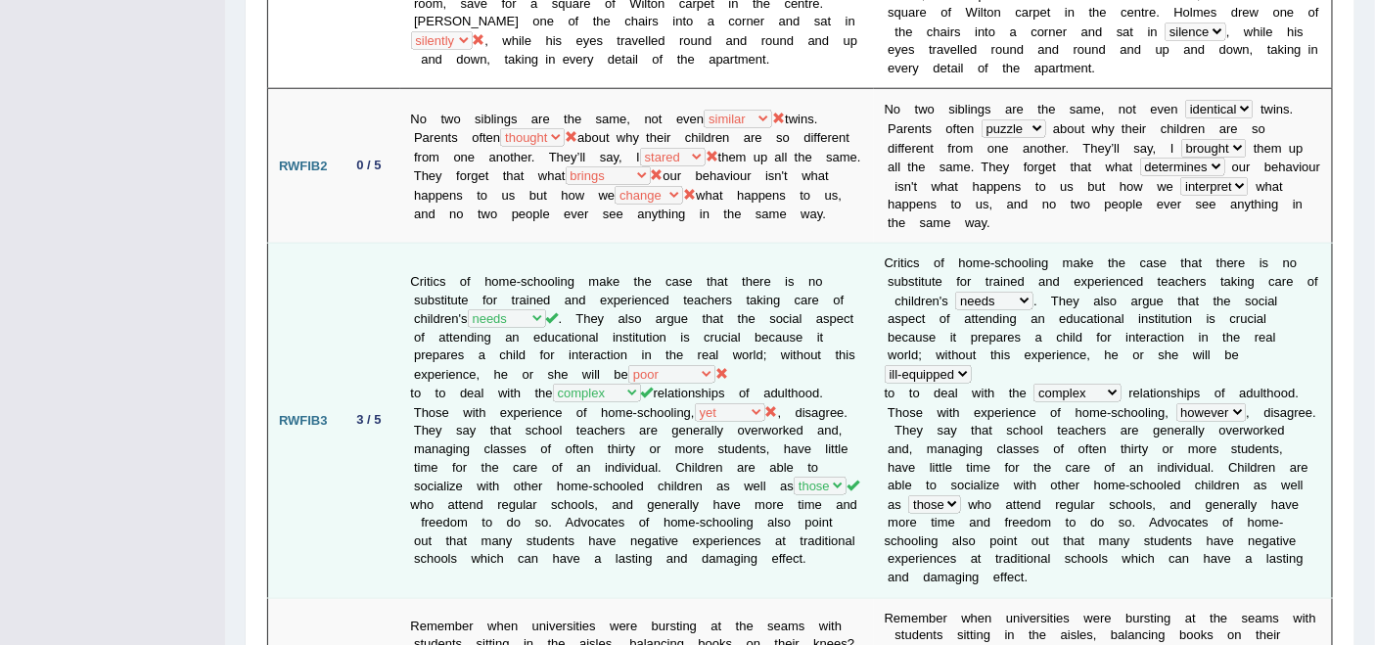
scroll to position [641, 0]
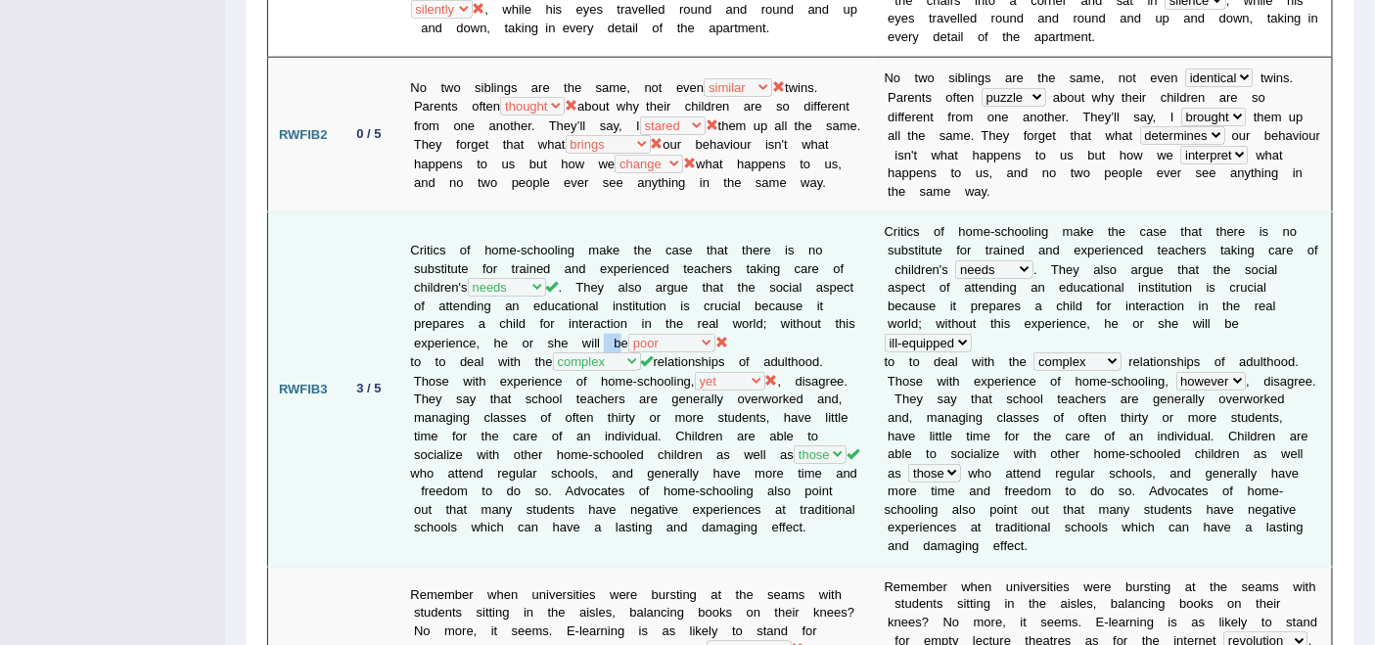
drag, startPoint x: 698, startPoint y: 313, endPoint x: 717, endPoint y: 313, distance: 18.6
click at [717, 313] on td "Critics of home-schooling make the case that there is no substitute for trained…" at bounding box center [637, 389] width 474 height 354
drag, startPoint x: 414, startPoint y: 366, endPoint x: 462, endPoint y: 364, distance: 48.0
click at [462, 364] on td "Critics of home-schooling make the case that there is no substitute for trained…" at bounding box center [637, 389] width 474 height 354
click at [667, 342] on td "Critics of home-schooling make the case that there is no substitute for trained…" at bounding box center [637, 389] width 474 height 354
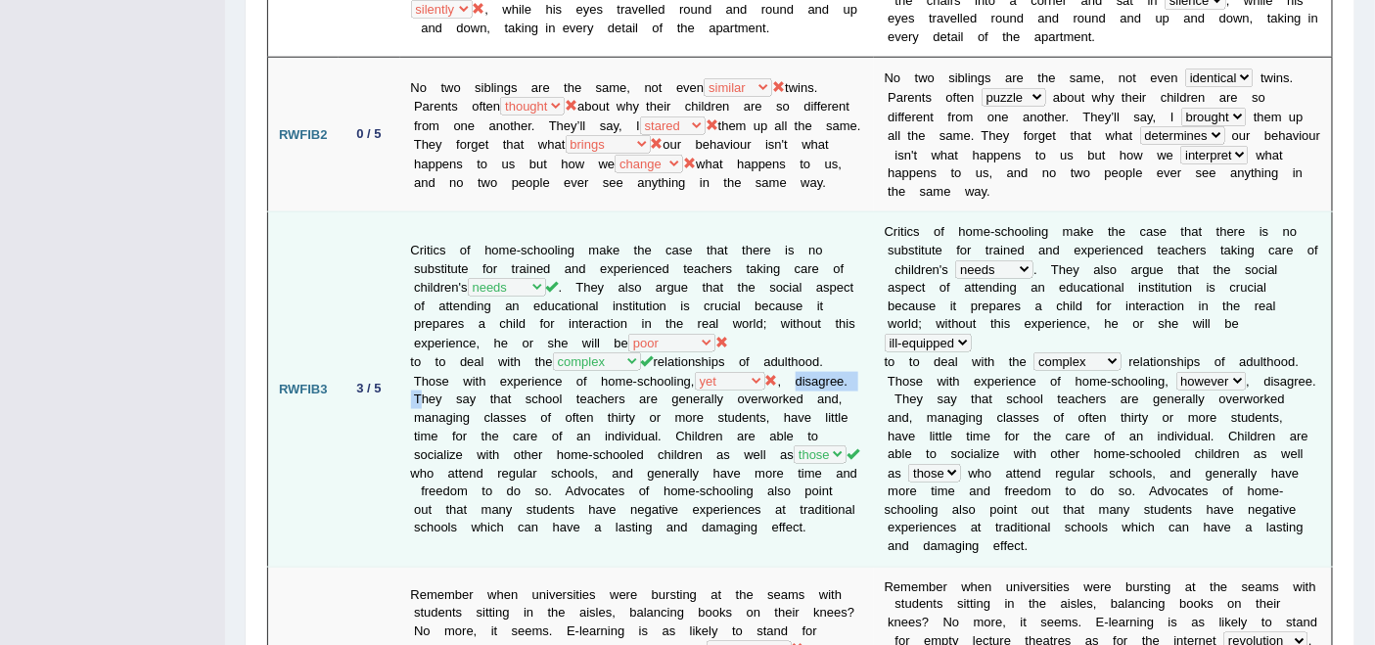
drag, startPoint x: 414, startPoint y: 363, endPoint x: 490, endPoint y: 363, distance: 76.4
click at [490, 363] on td "Critics of home-schooling make the case that there is no substitute for trained…" at bounding box center [637, 389] width 474 height 354
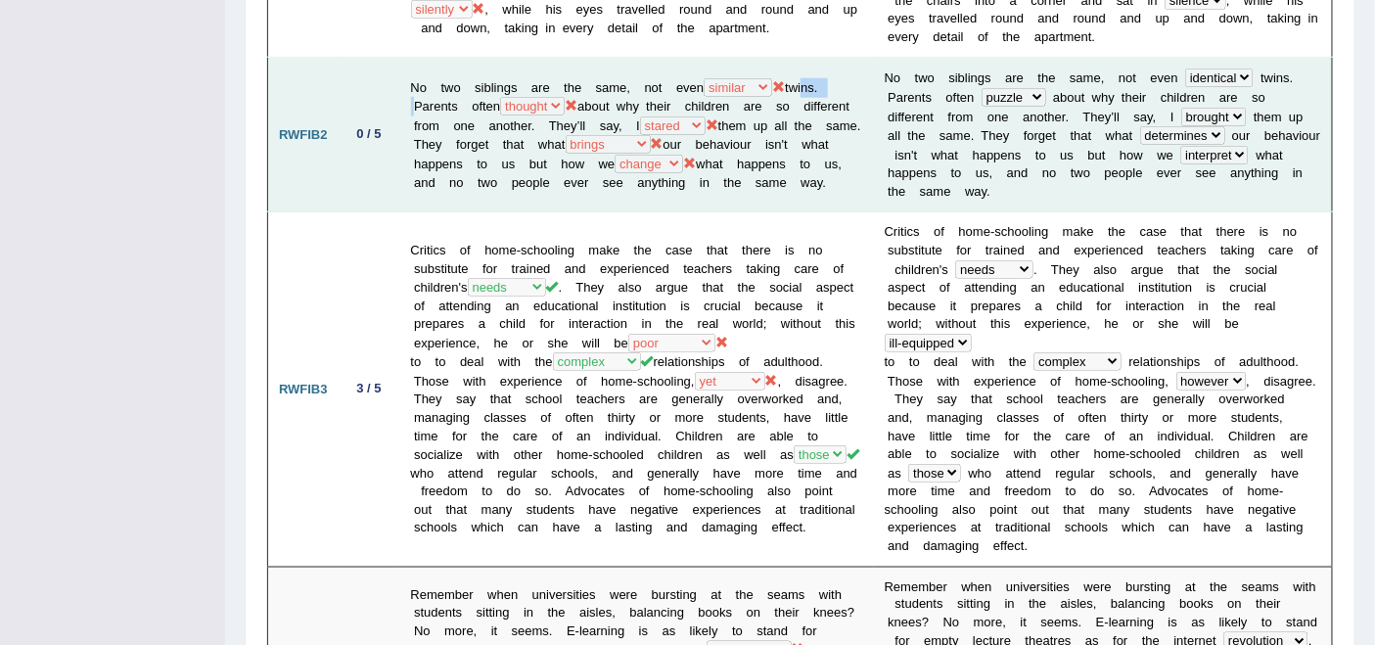
drag, startPoint x: 803, startPoint y: 67, endPoint x: 858, endPoint y: 67, distance: 54.8
click at [858, 67] on td "No two siblings are the same, not even identical similar rare steady twins. Par…" at bounding box center [637, 135] width 474 height 155
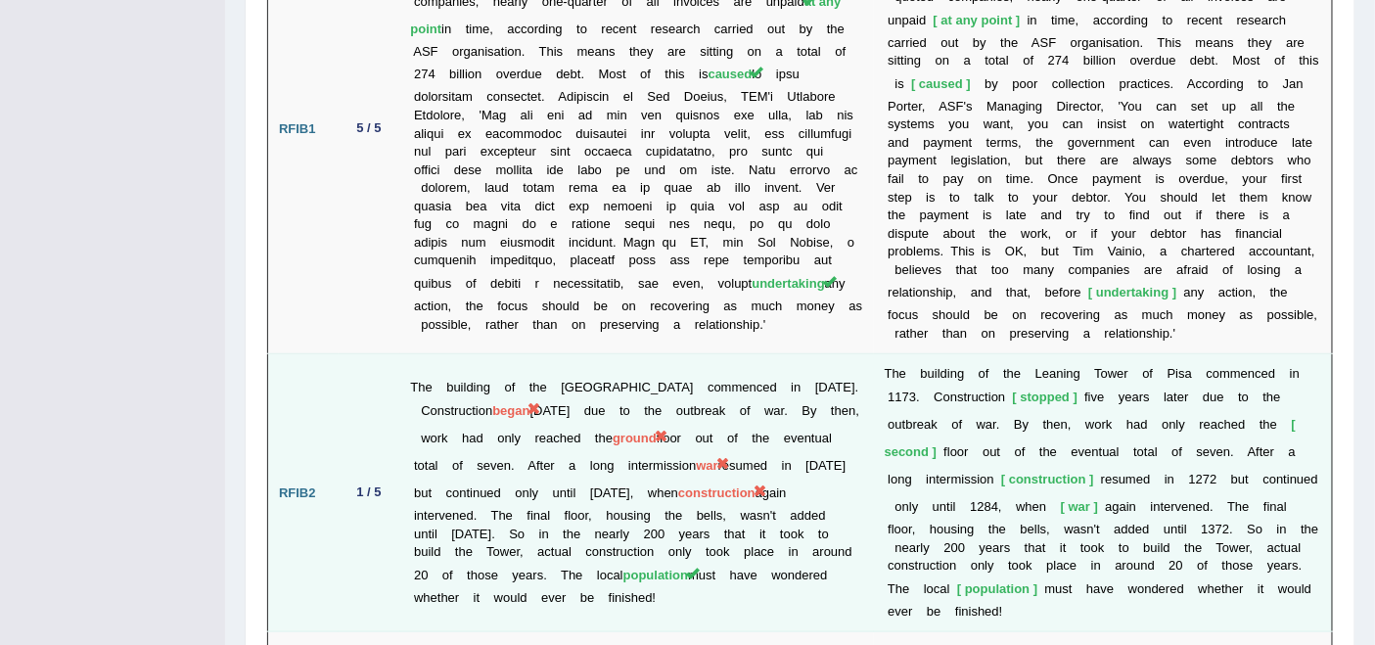
scroll to position [2816, 0]
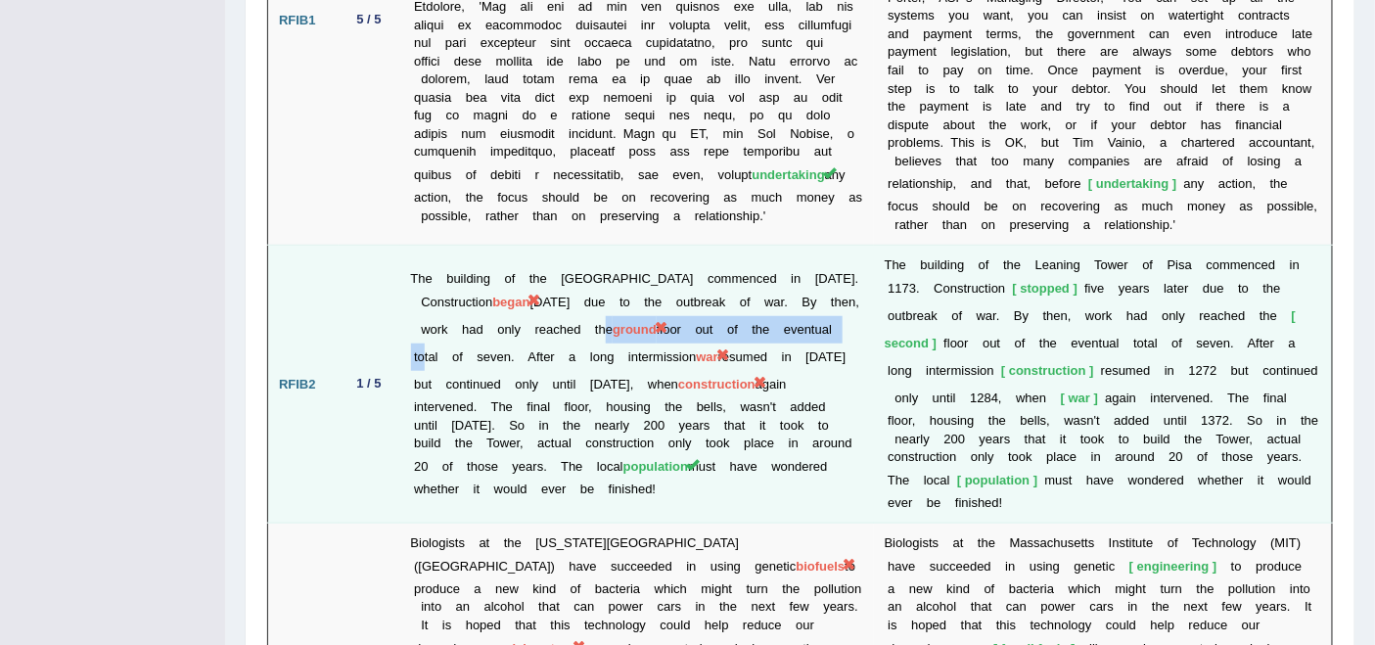
drag, startPoint x: 562, startPoint y: 256, endPoint x: 650, endPoint y: 255, distance: 88.1
click at [642, 246] on td "The building of the [GEOGRAPHIC_DATA] commenced in [DATE]. Construction began […" at bounding box center [637, 385] width 474 height 278
click at [677, 279] on td "The building of the [GEOGRAPHIC_DATA] commenced in [DATE]. Construction began […" at bounding box center [637, 385] width 474 height 278
drag, startPoint x: 565, startPoint y: 256, endPoint x: 664, endPoint y: 256, distance: 98.9
click at [664, 256] on td "The building of the [GEOGRAPHIC_DATA] commenced in [DATE]. Construction began […" at bounding box center [637, 385] width 474 height 278
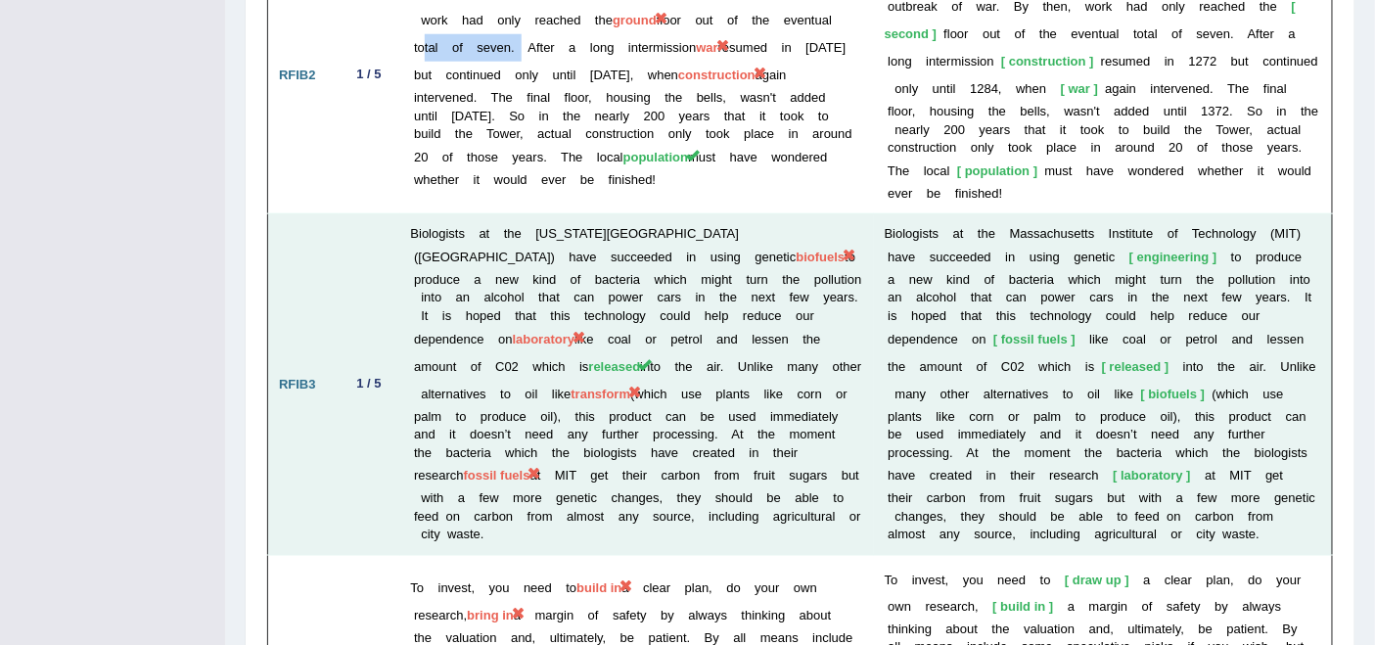
scroll to position [3252, 0]
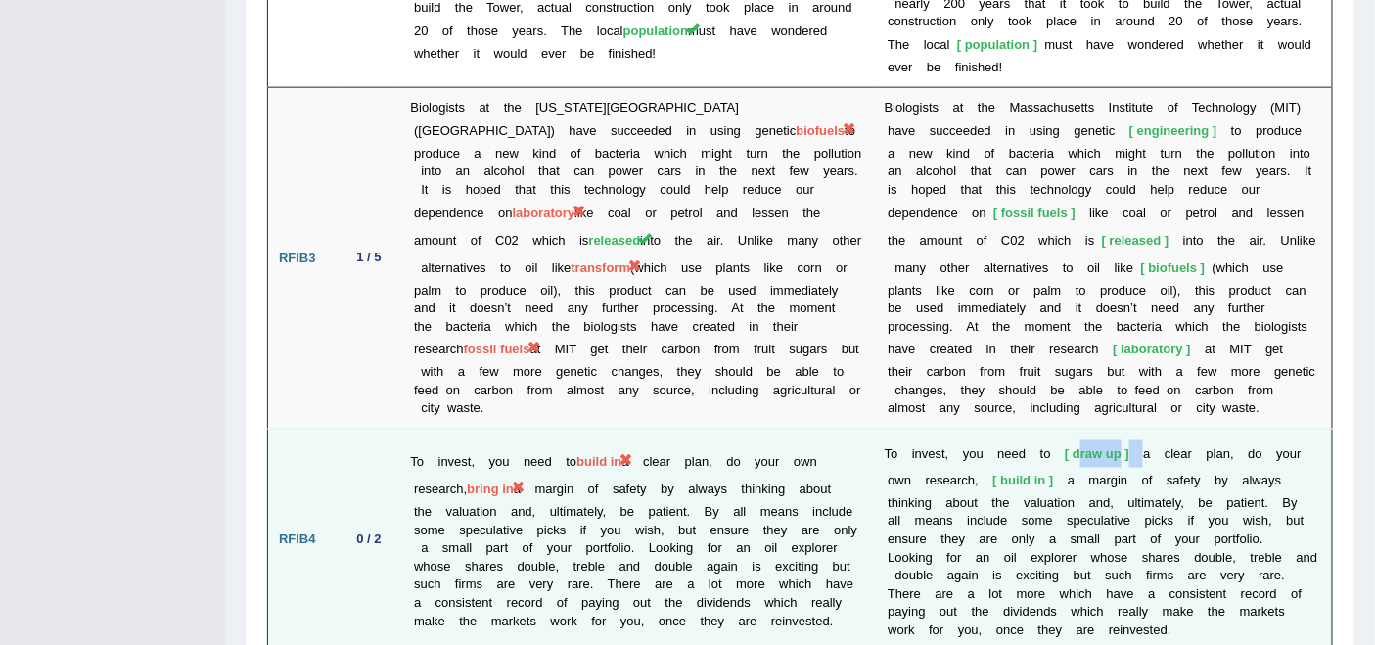
drag, startPoint x: 1069, startPoint y: 353, endPoint x: 1138, endPoint y: 353, distance: 68.5
click at [1138, 429] on td "T o i n v e s t , y o u n e e d t o draw up a c l e a r p l a n , d o y o u r o…" at bounding box center [1103, 540] width 459 height 223
drag, startPoint x: 993, startPoint y: 393, endPoint x: 1033, endPoint y: 392, distance: 40.1
click at [1033, 429] on td "T o i n v e s t , y o u n e e d t o draw up a c l e a r p l a n , d o y o u r o…" at bounding box center [1103, 540] width 459 height 223
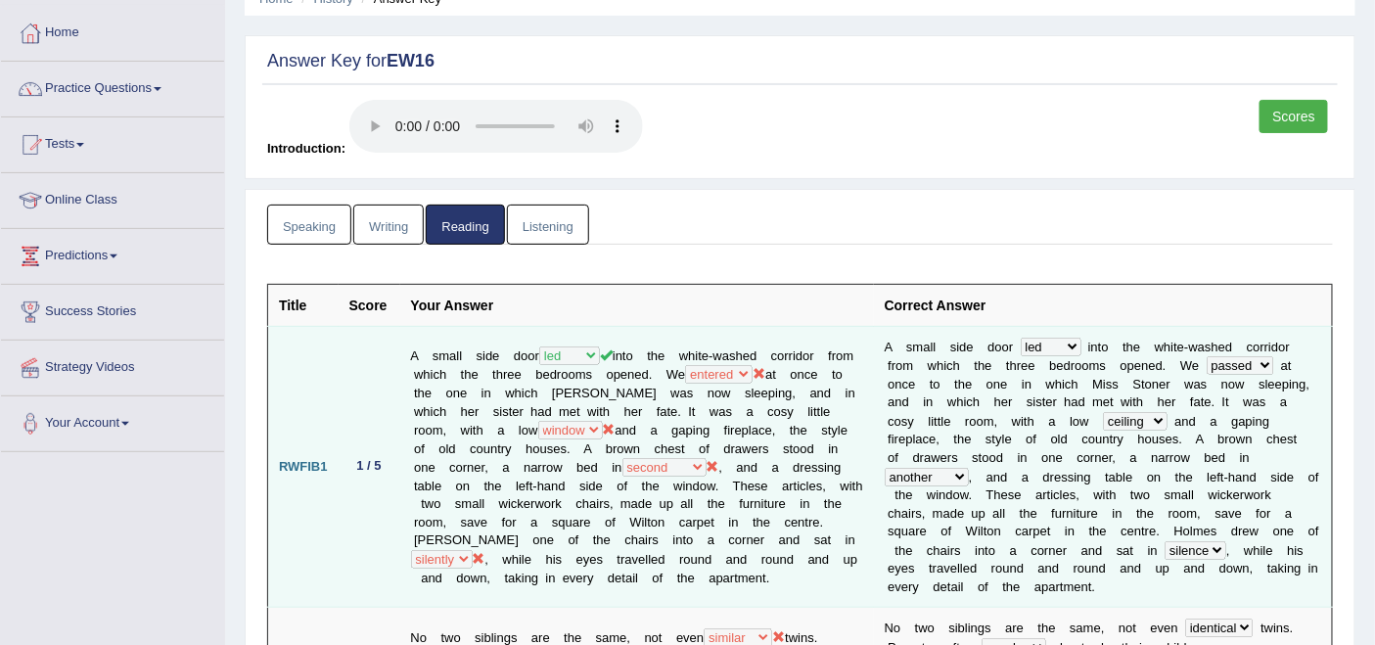
scroll to position [0, 0]
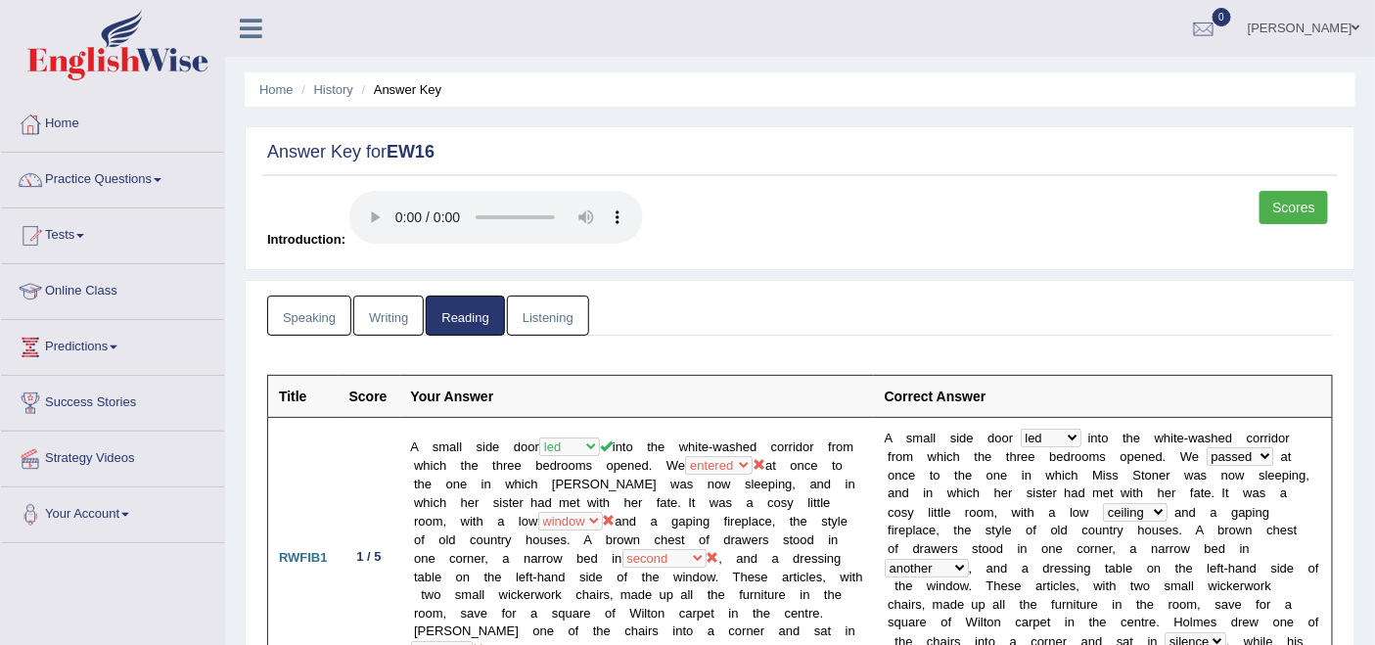
click at [550, 309] on link "Listening" at bounding box center [548, 316] width 82 height 40
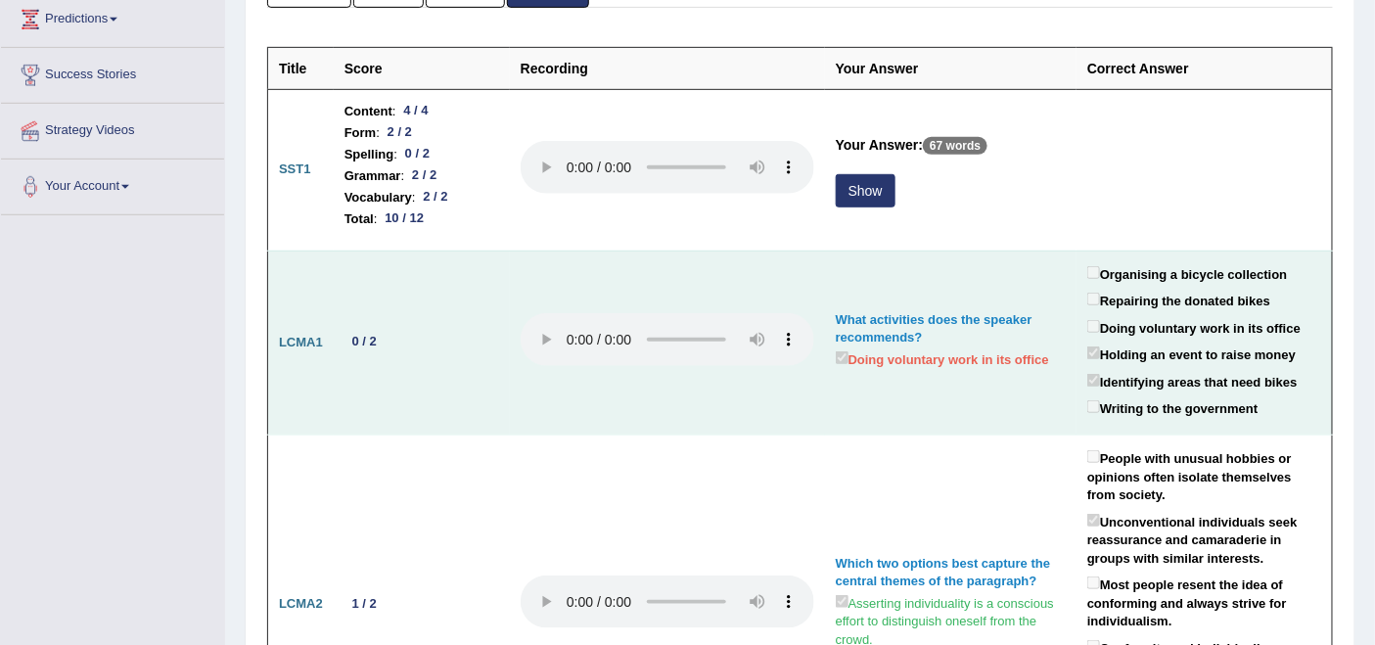
scroll to position [435, 0]
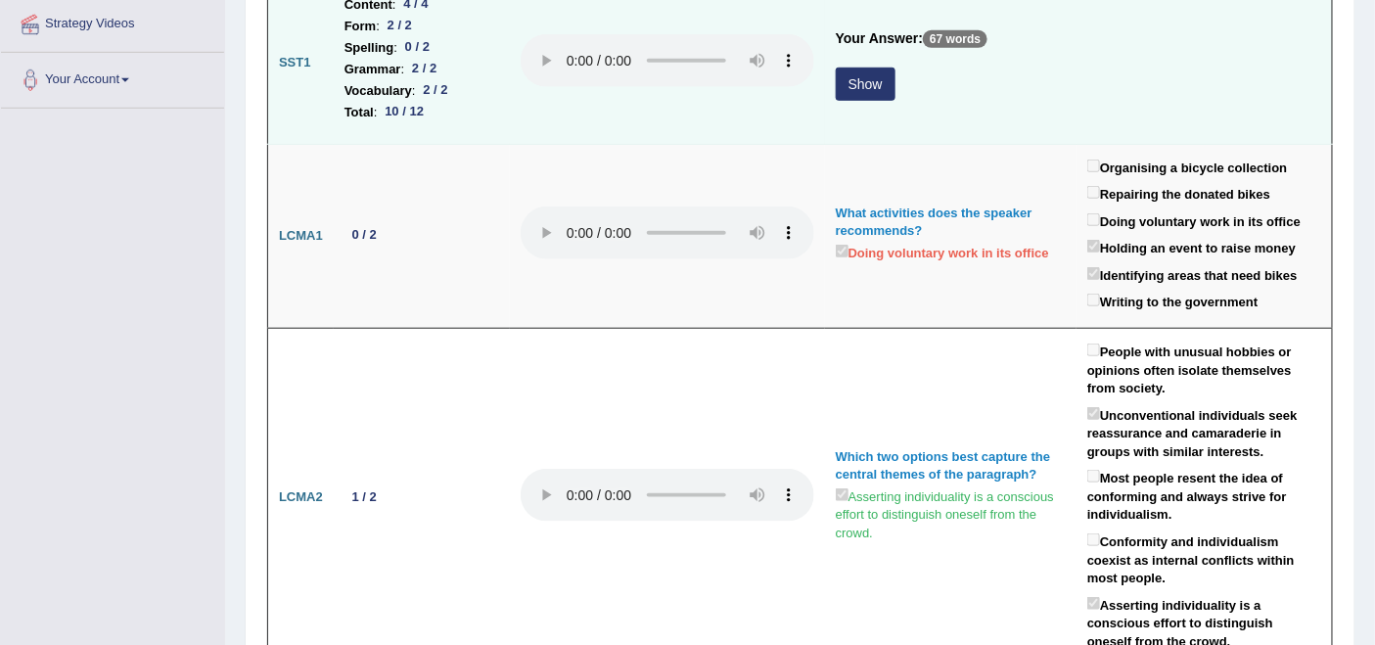
click at [869, 84] on button "Show" at bounding box center [866, 84] width 60 height 33
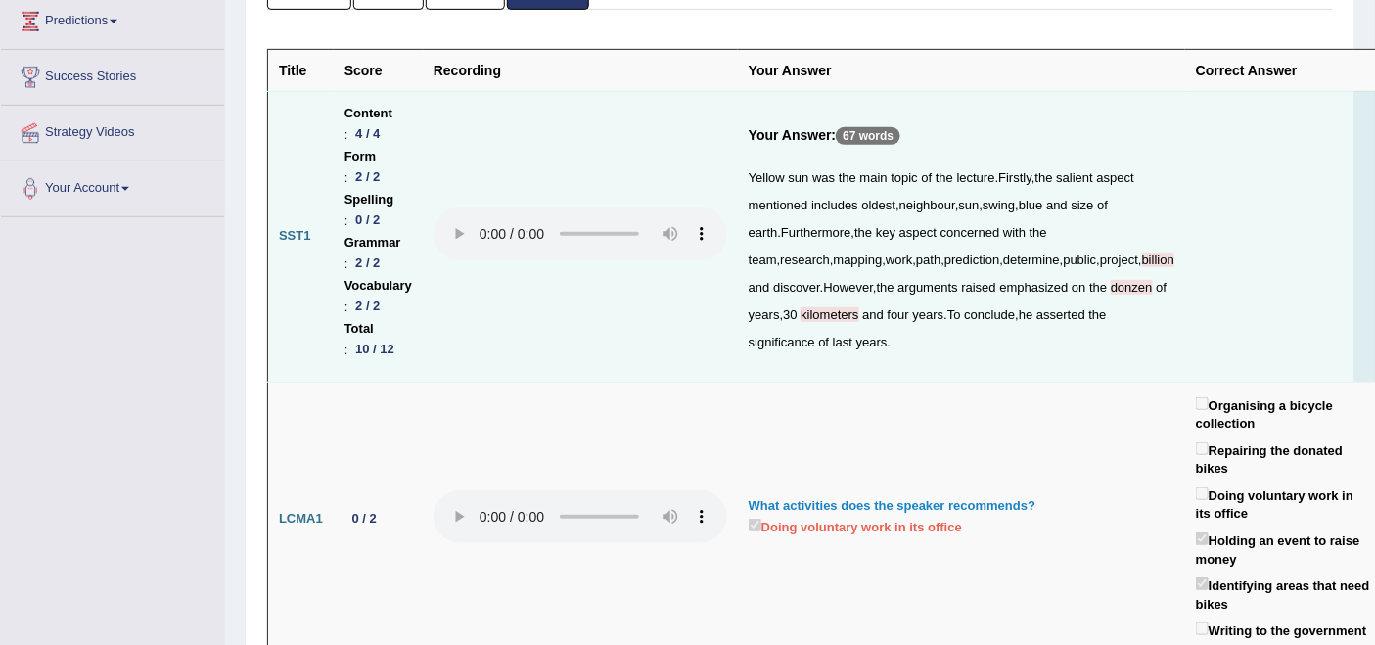
scroll to position [0, 0]
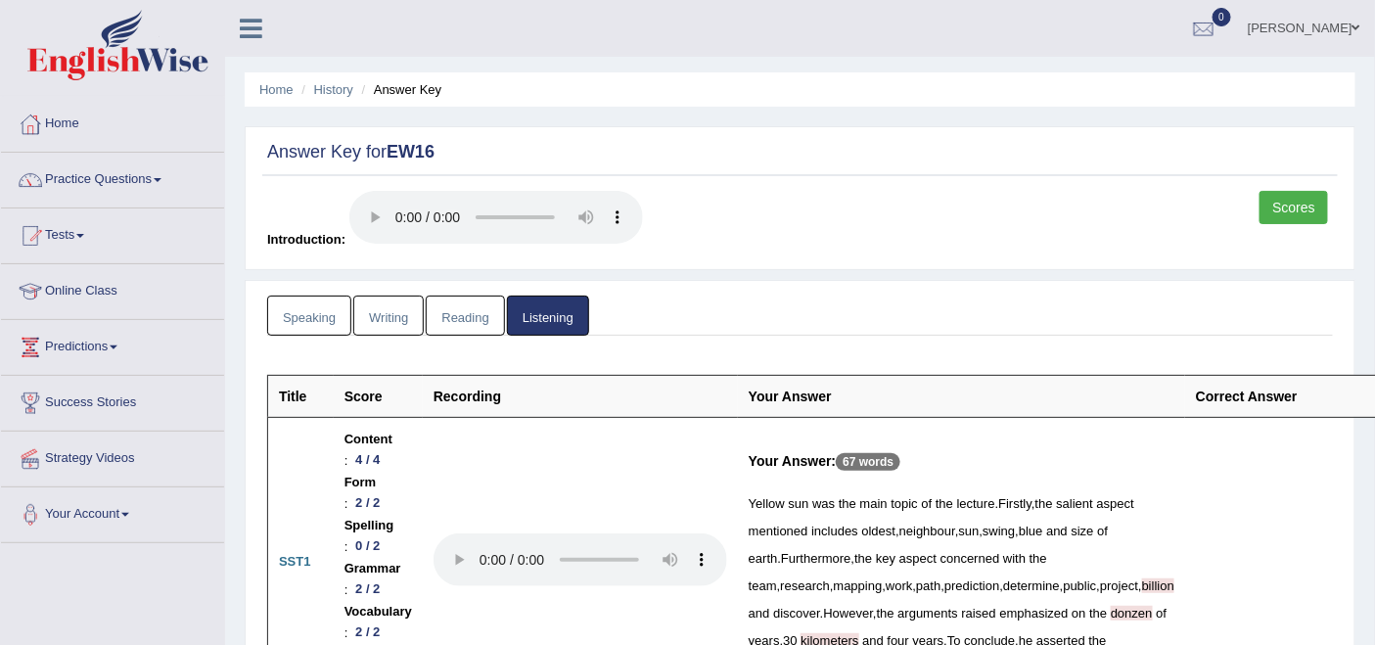
click at [1280, 207] on link "Scores" at bounding box center [1294, 207] width 69 height 33
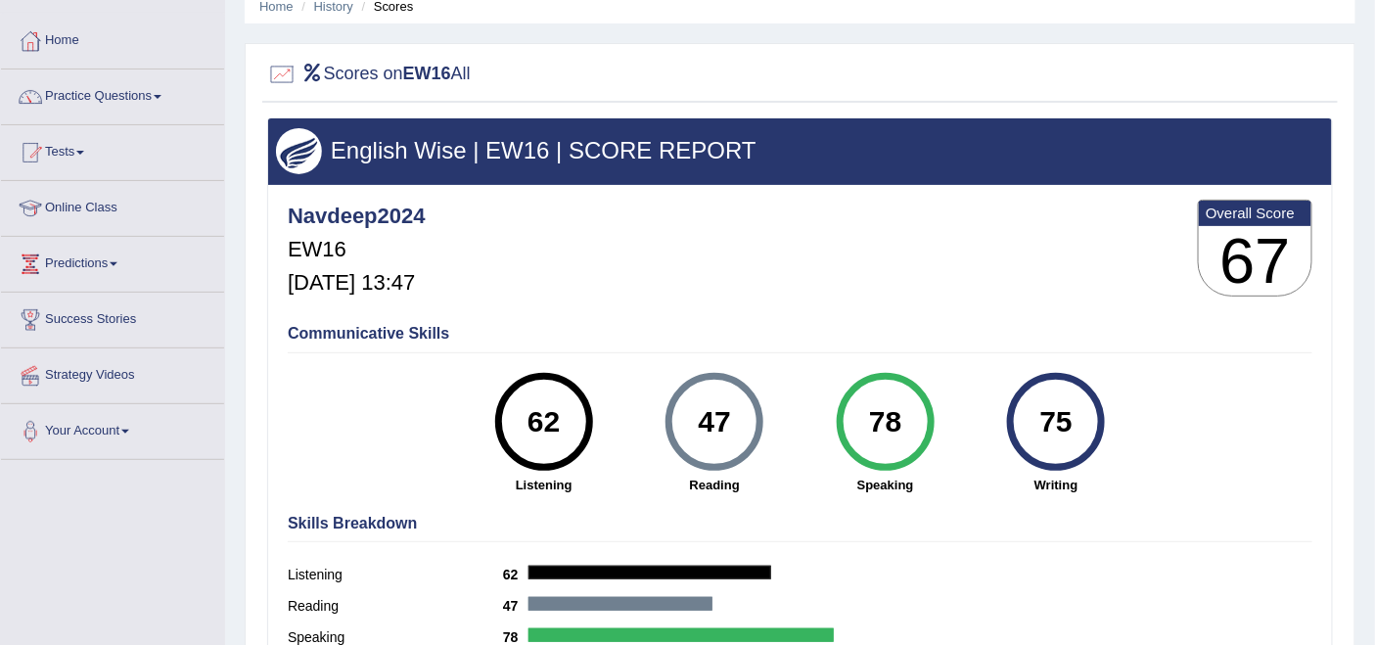
scroll to position [109, 0]
